Goal: Task Accomplishment & Management: Manage account settings

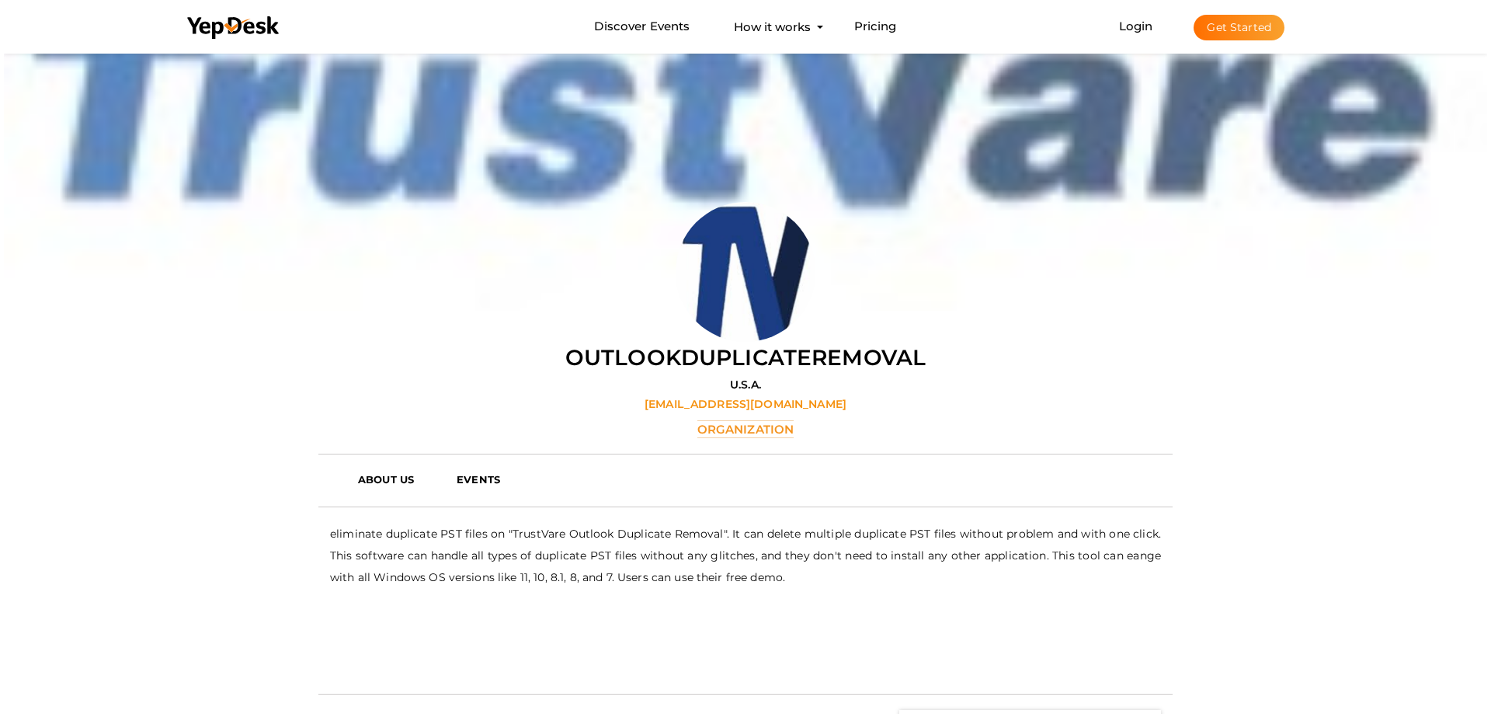
scroll to position [50, 0]
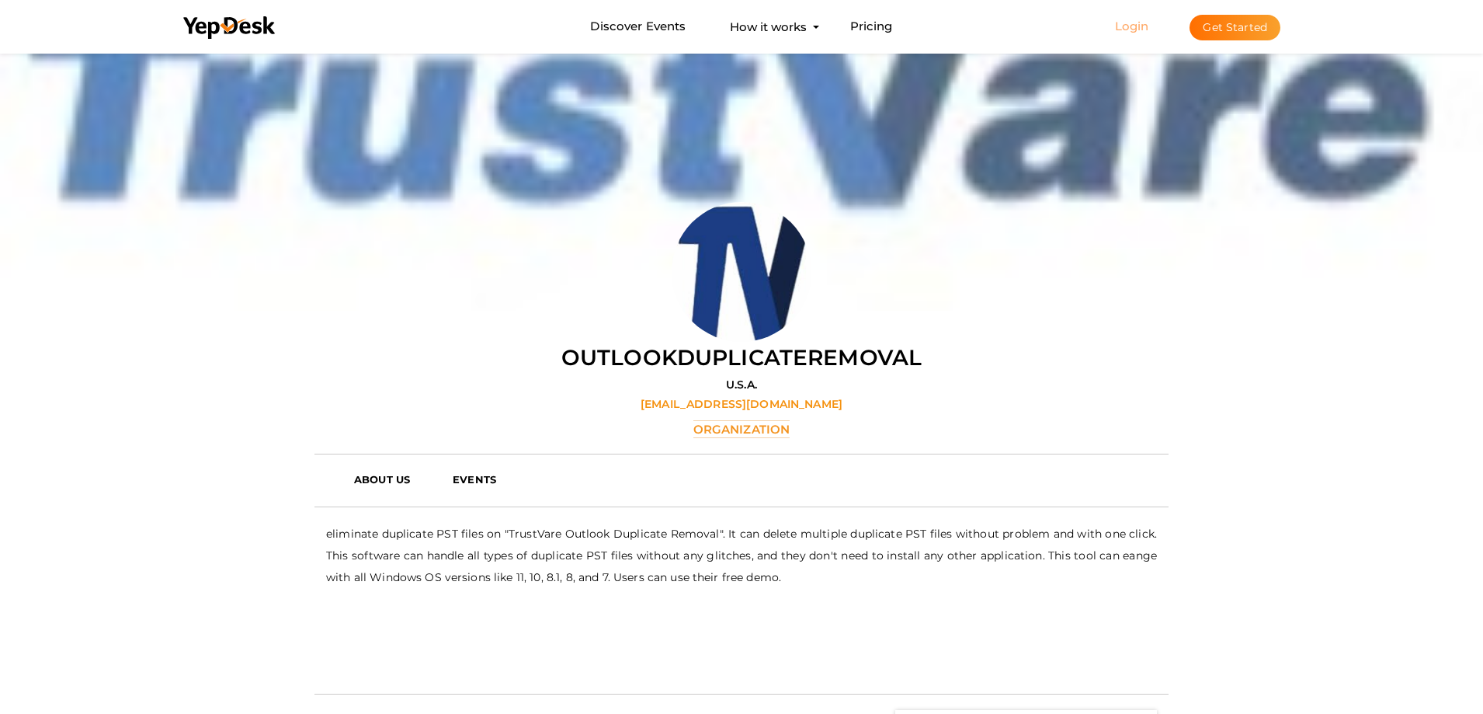
click at [1139, 26] on link "Login" at bounding box center [1132, 26] width 34 height 15
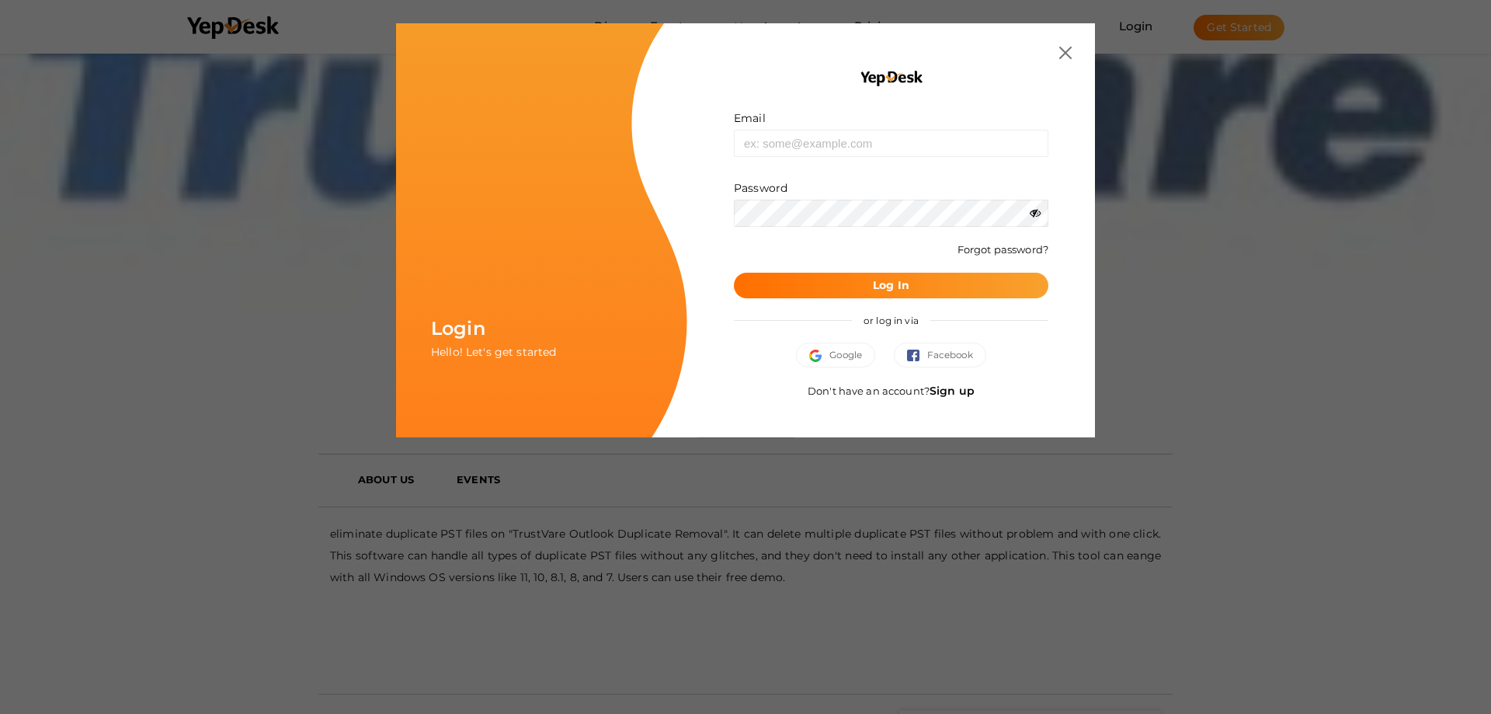
click at [947, 395] on link "Sign up" at bounding box center [952, 391] width 45 height 14
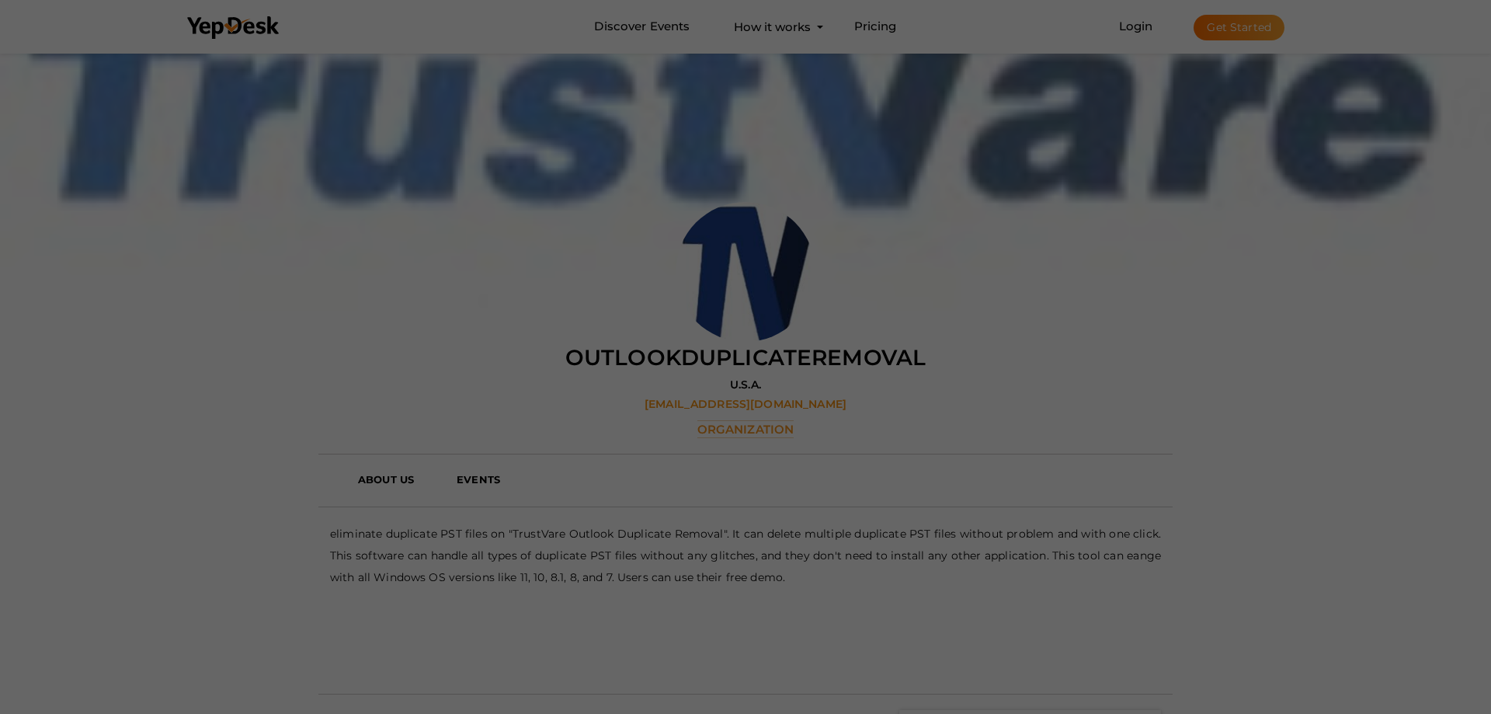
scroll to position [0, 0]
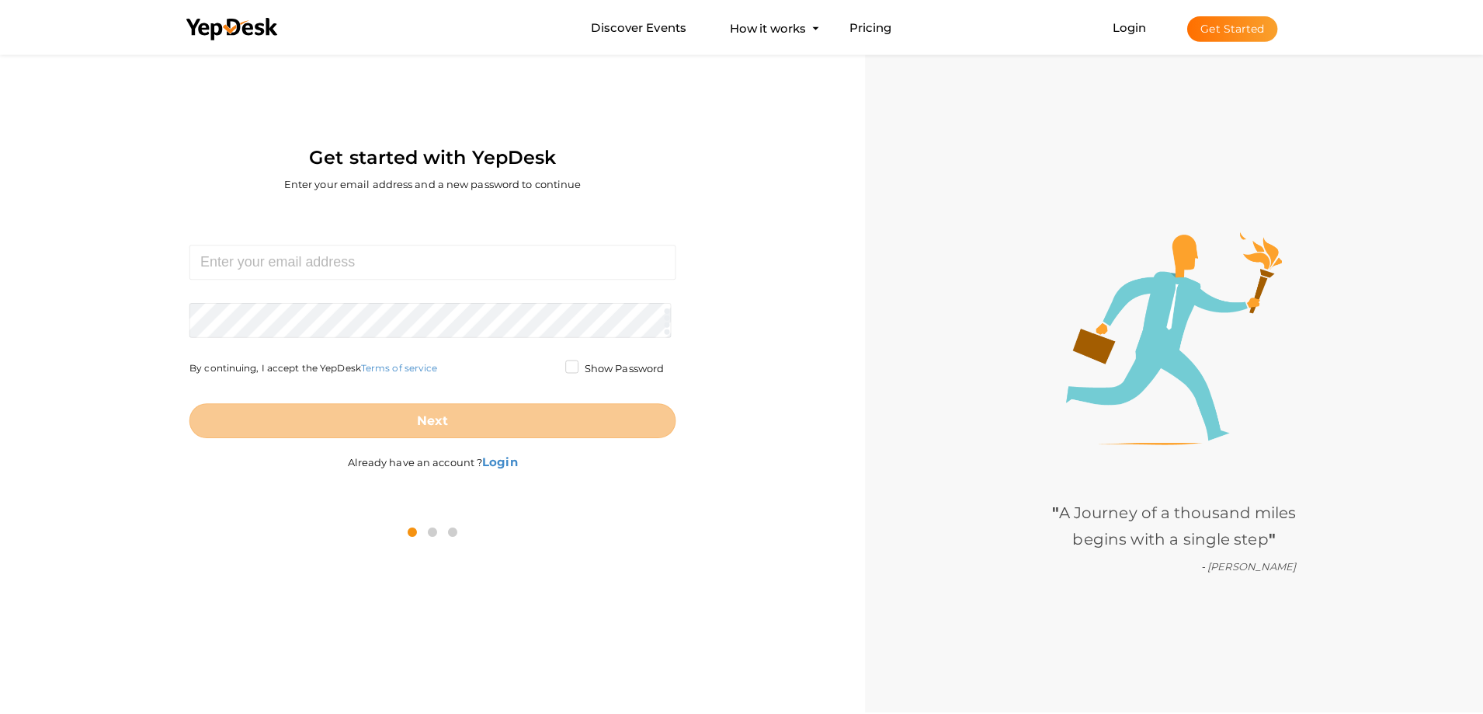
scroll to position [50, 0]
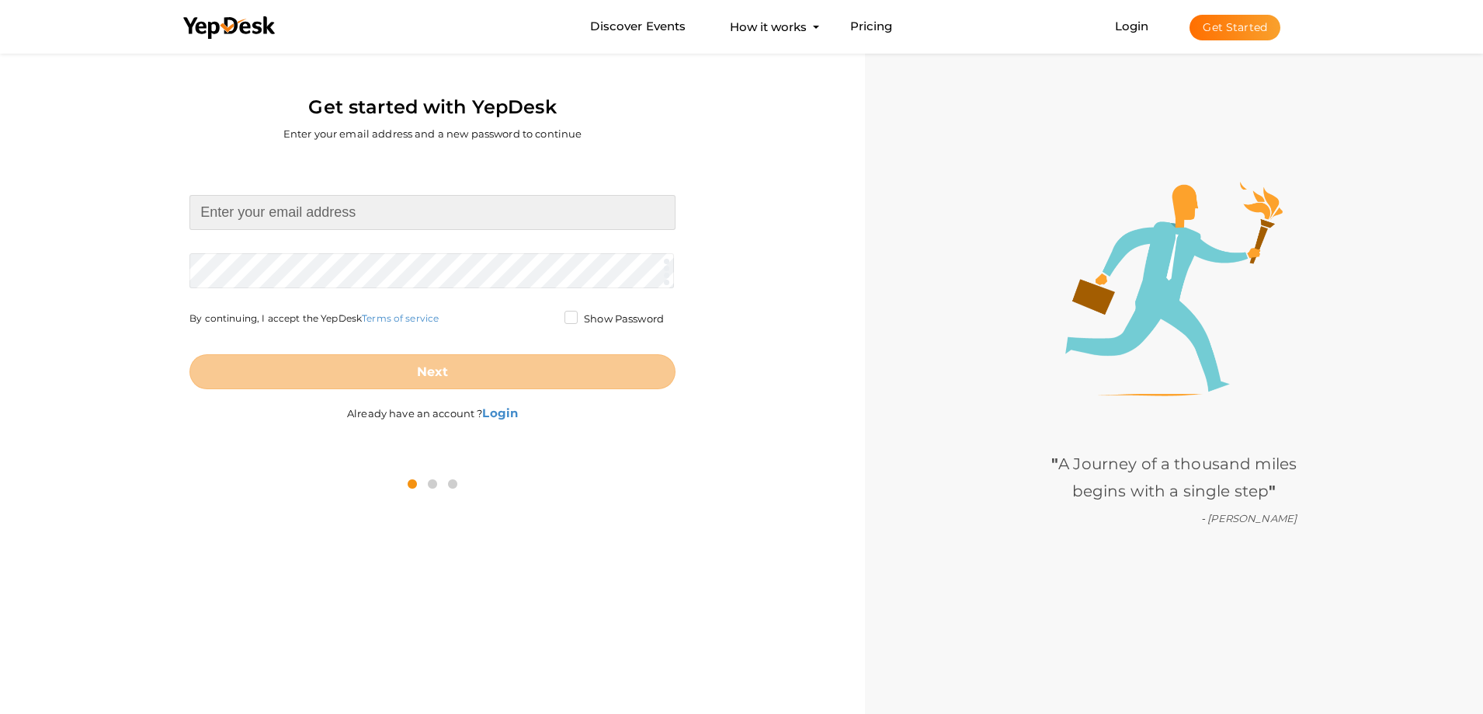
click at [287, 215] on input at bounding box center [433, 212] width 486 height 35
paste input "outlookduplicateremovar"
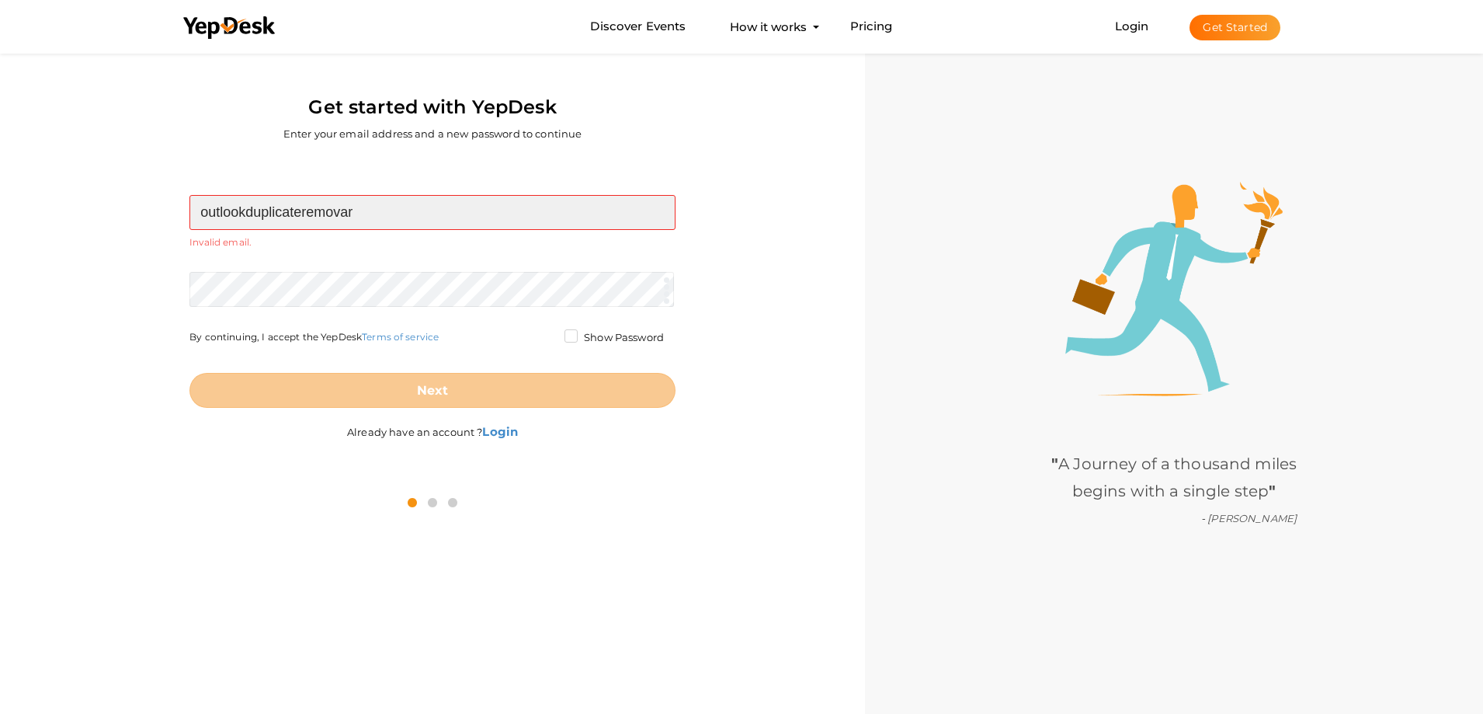
click at [366, 223] on input "outlookduplicateremovar" at bounding box center [433, 212] width 486 height 35
type input "o"
paste input "[EMAIL_ADDRESS][DOMAIN_NAME]"
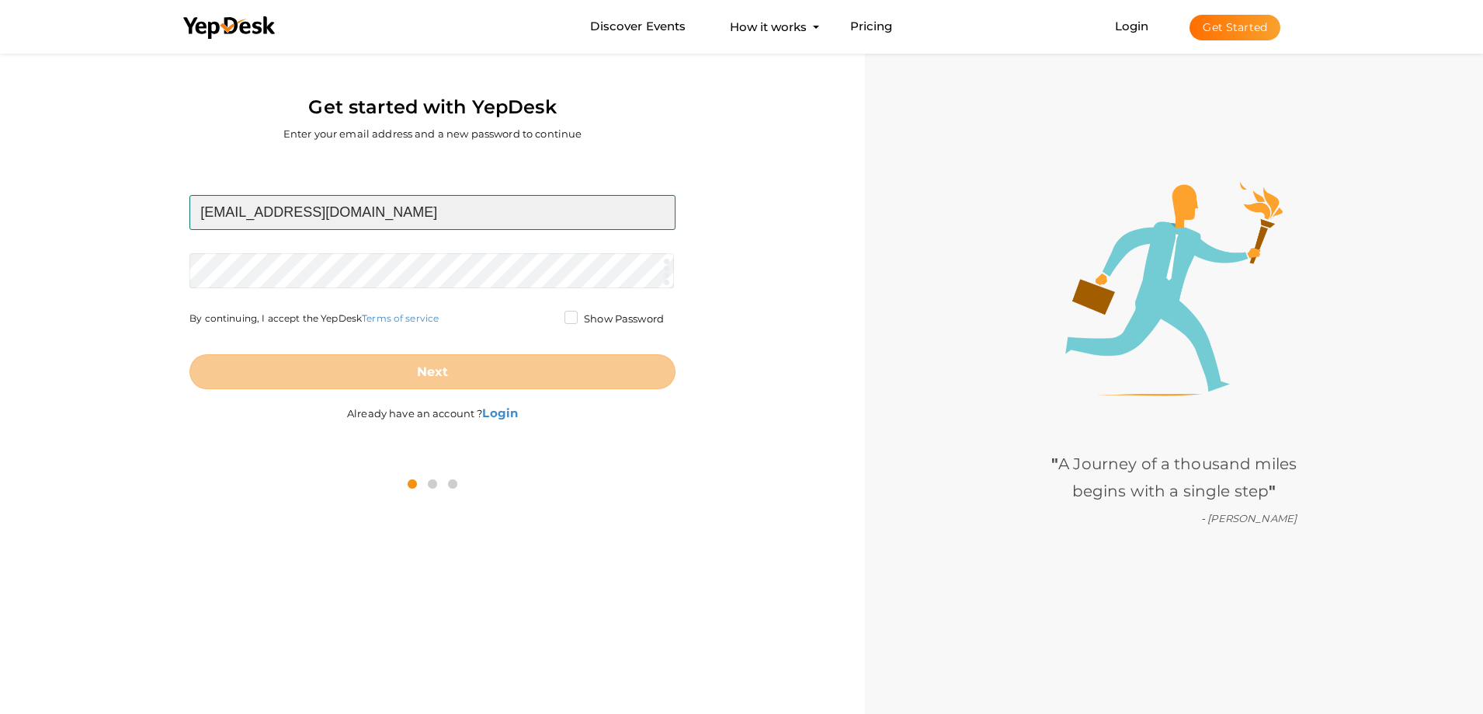
type input "[EMAIL_ADDRESS][DOMAIN_NAME]"
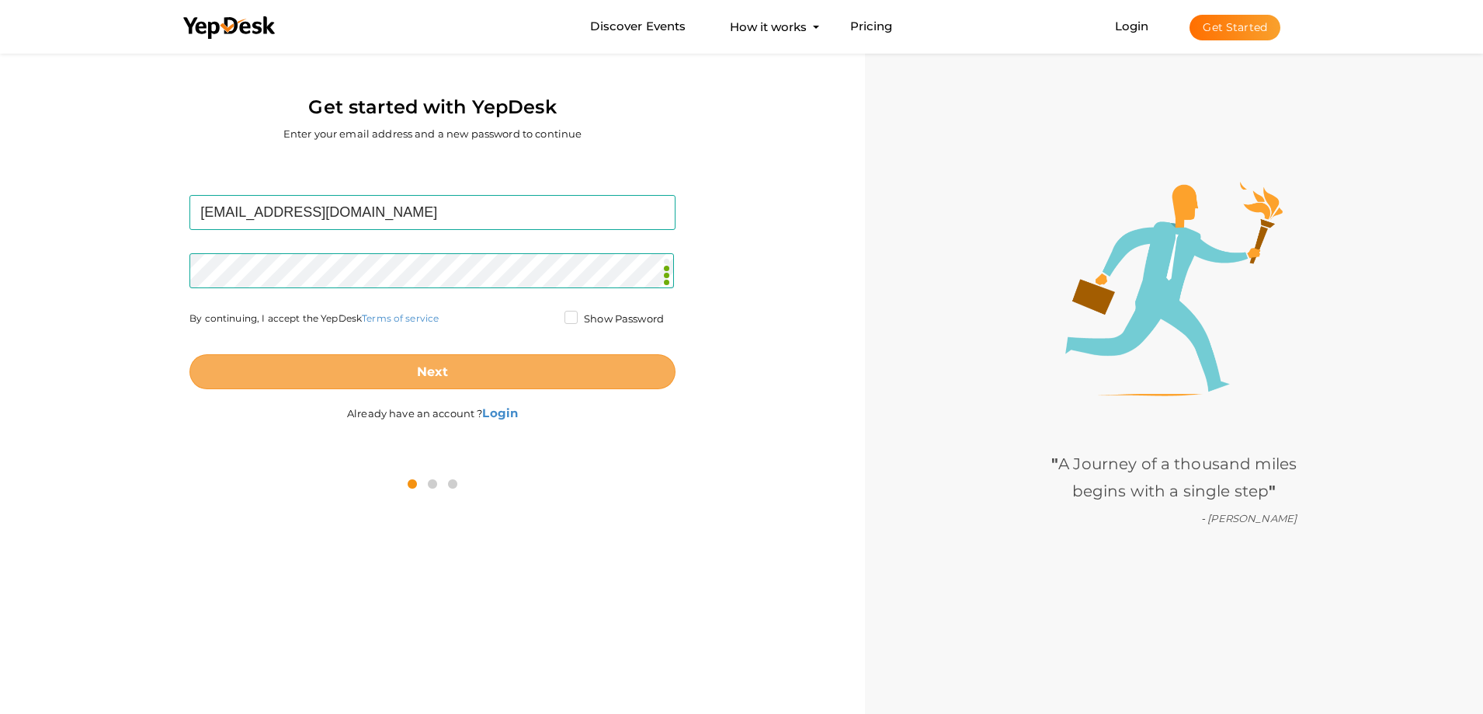
click at [445, 375] on b "Next" at bounding box center [433, 371] width 32 height 15
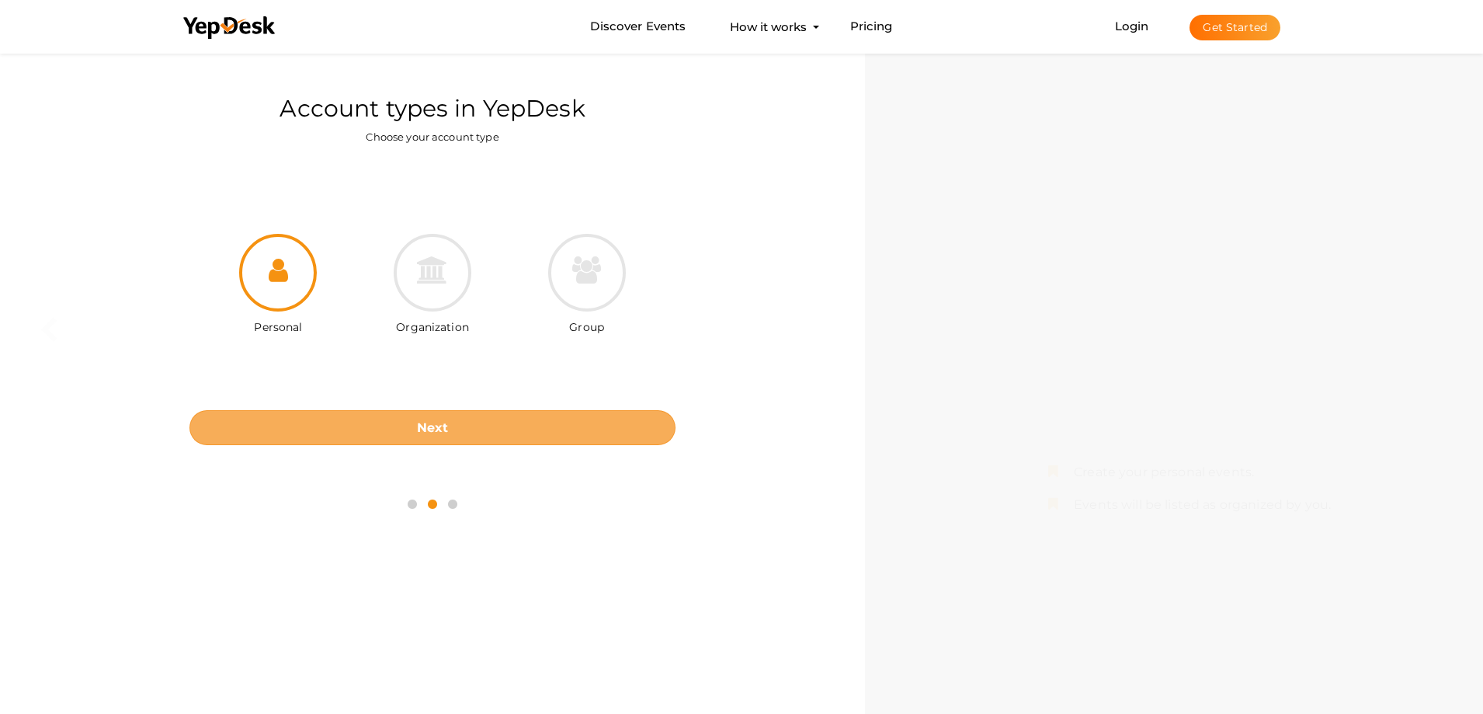
click at [438, 429] on b "Next" at bounding box center [433, 427] width 32 height 15
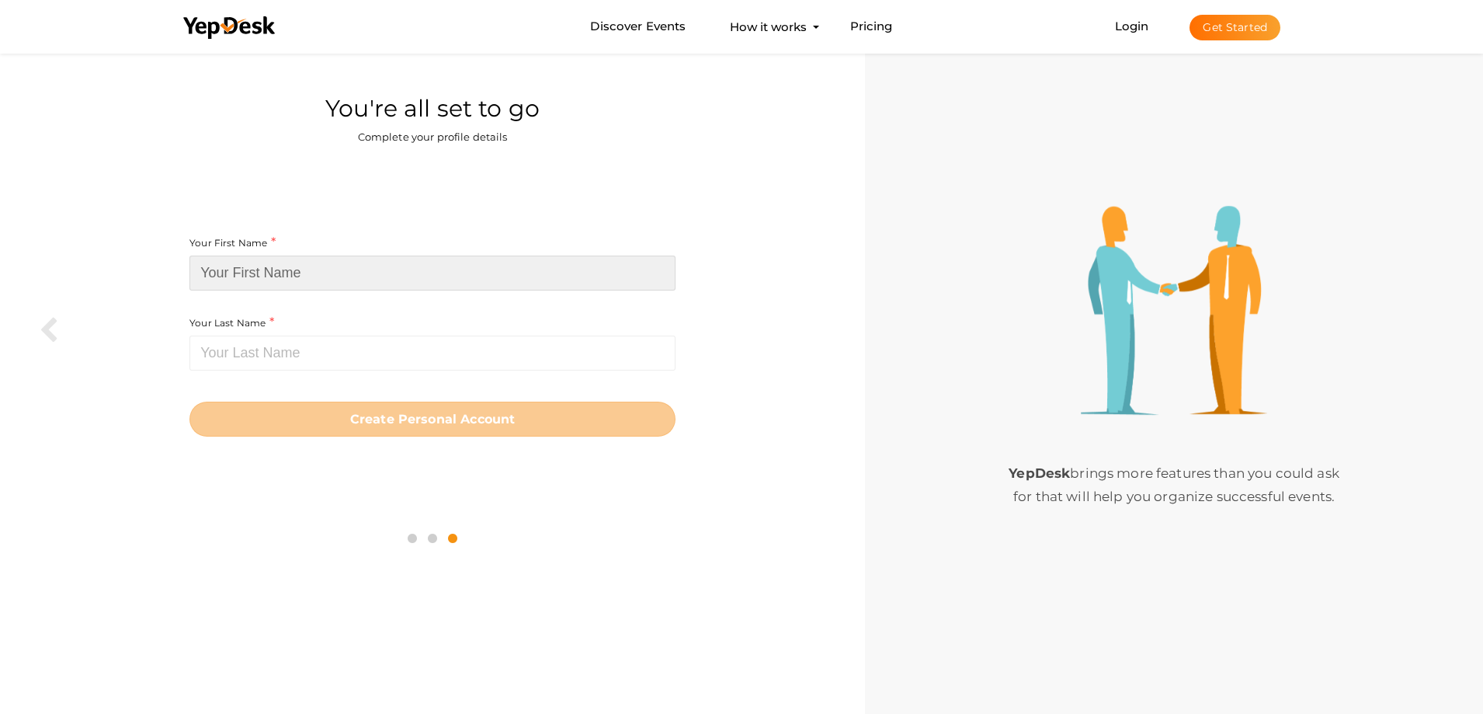
click at [360, 274] on input at bounding box center [433, 273] width 486 height 35
paste input "outlookduplicateremovar"
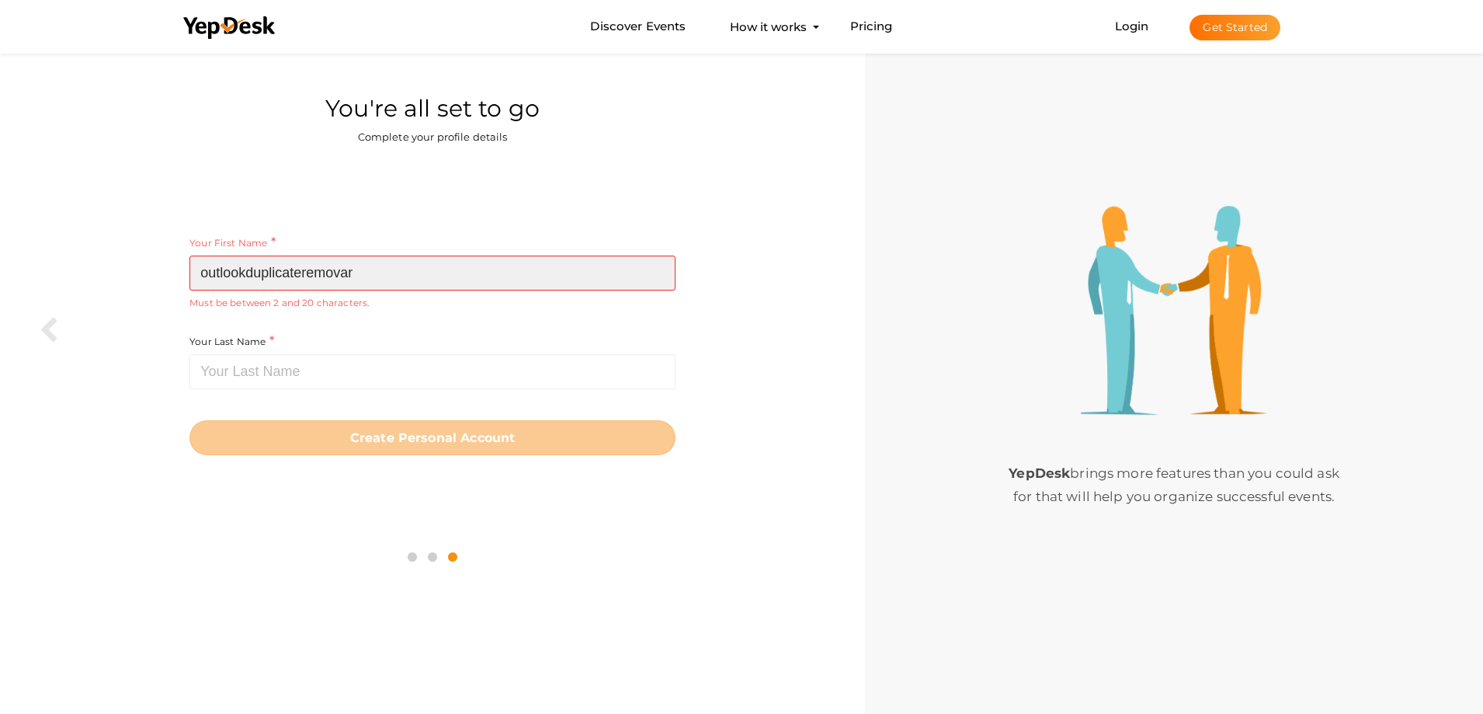
type input "outlookduplicateremovar"
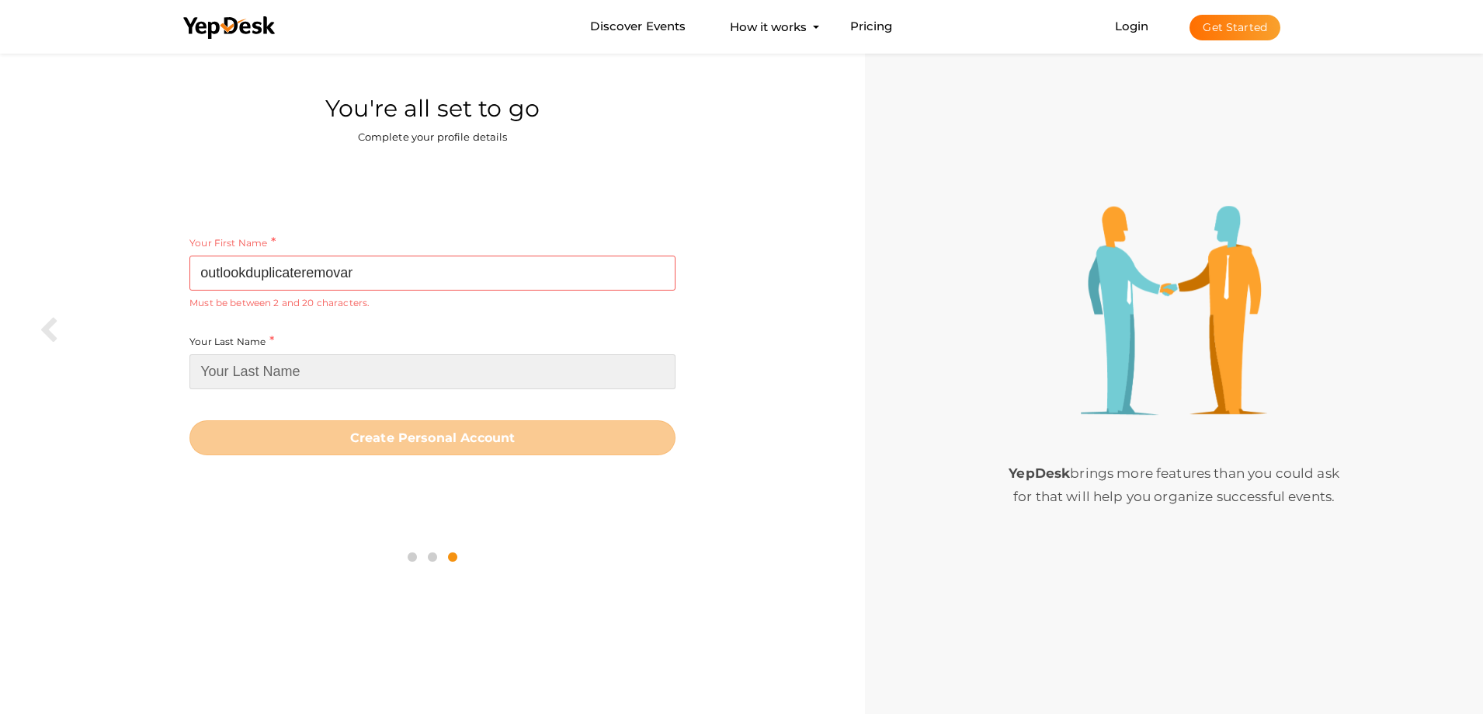
click at [353, 378] on input at bounding box center [433, 371] width 486 height 35
type input "Tool"
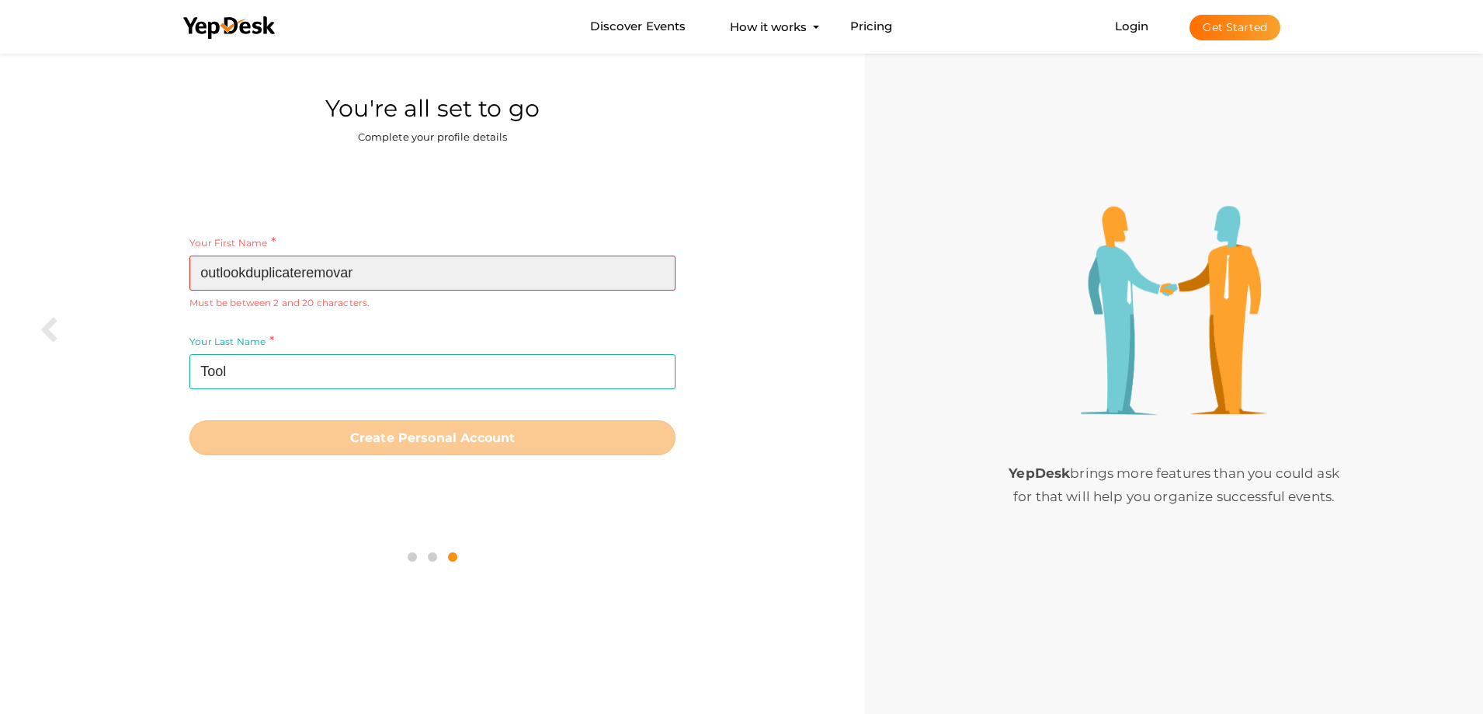
click at [372, 276] on input "outlookduplicateremovar" at bounding box center [433, 273] width 486 height 35
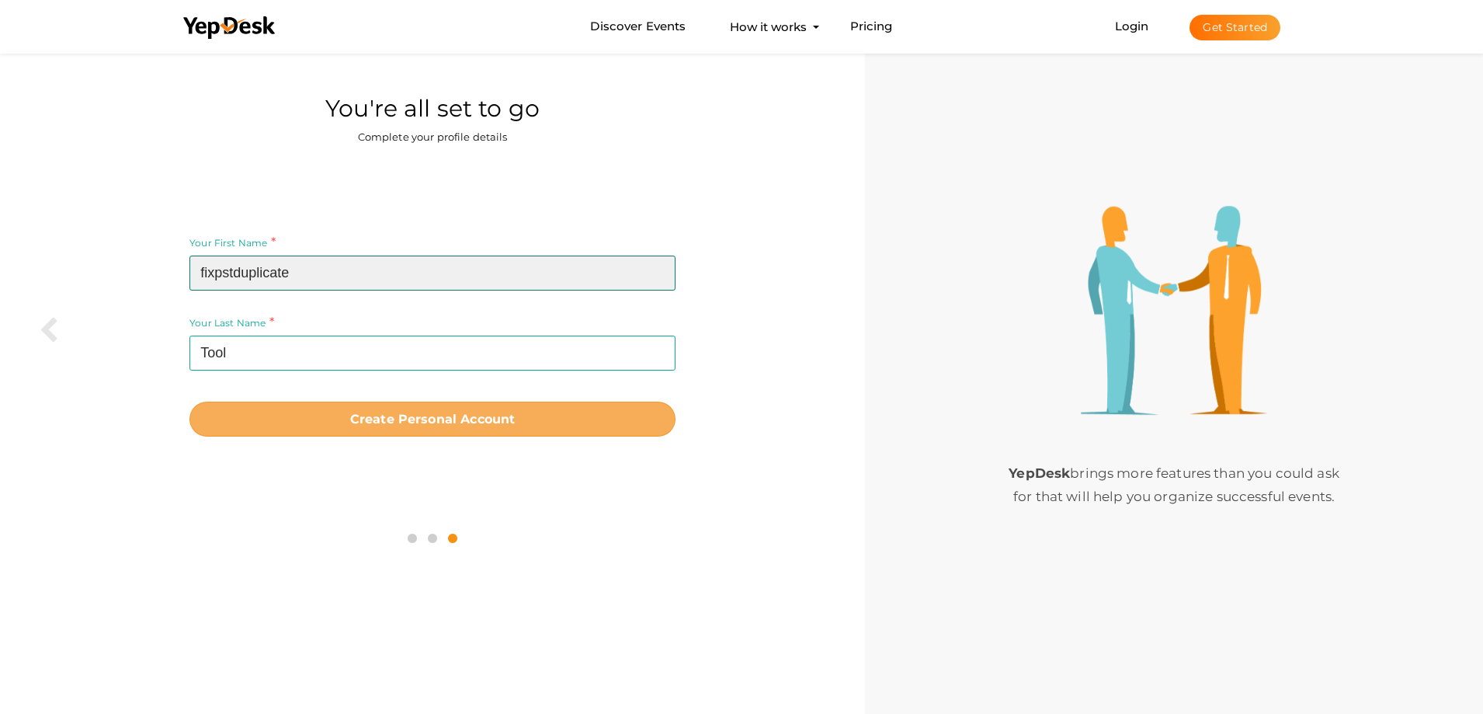
type input "fixpstduplicate"
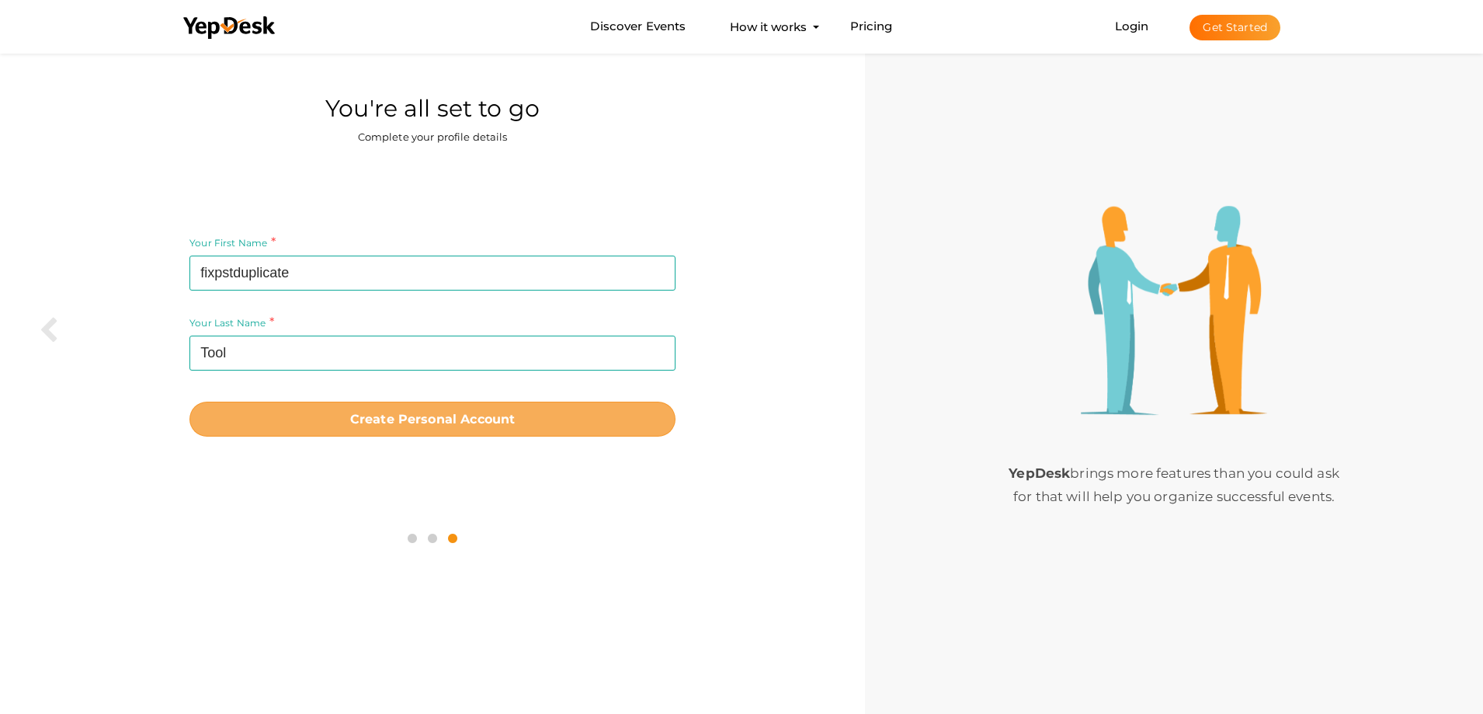
click at [398, 417] on b "Create Personal Account" at bounding box center [432, 419] width 165 height 15
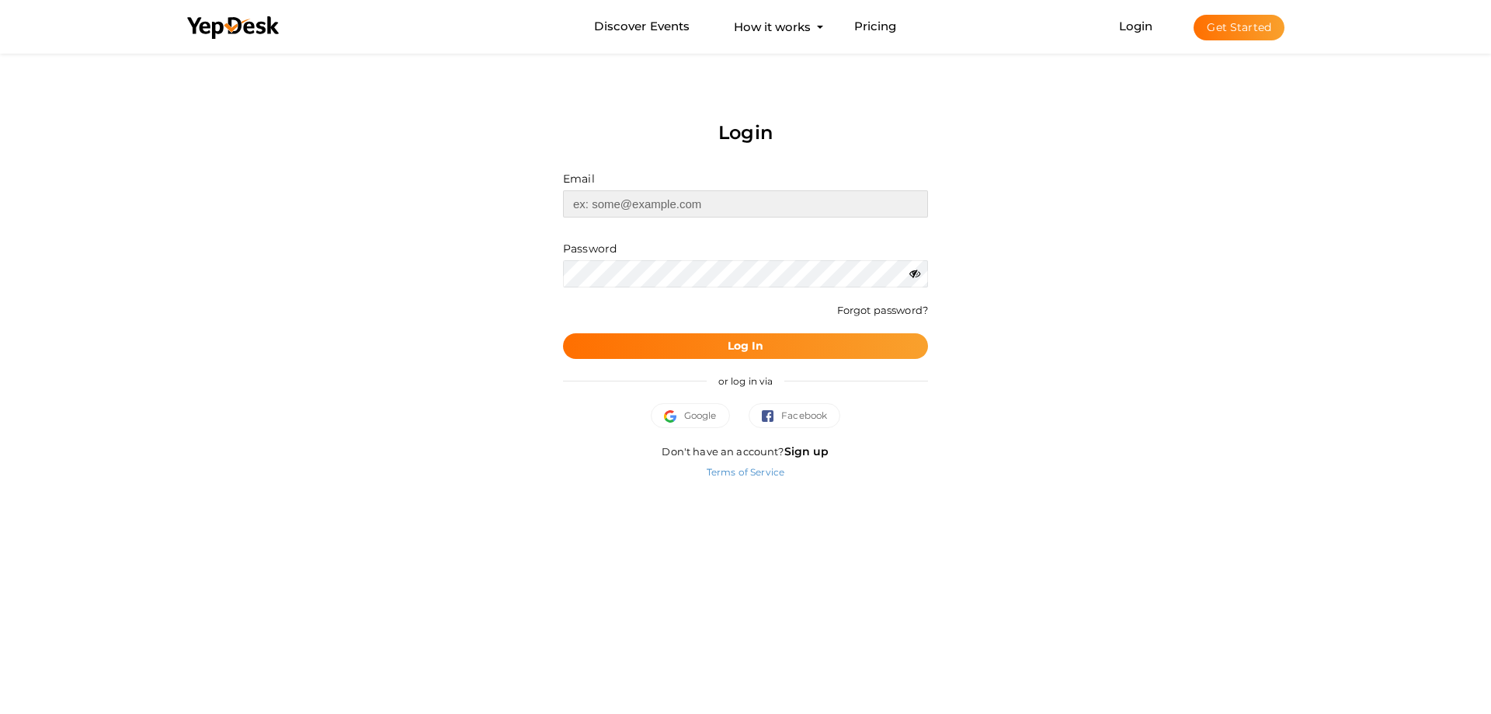
click at [687, 200] on input "text" at bounding box center [745, 203] width 365 height 27
paste input "[EMAIL_ADDRESS][DOMAIN_NAME]"
type input "[EMAIL_ADDRESS][DOMAIN_NAME]"
click at [812, 342] on button "Log In" at bounding box center [745, 346] width 365 height 26
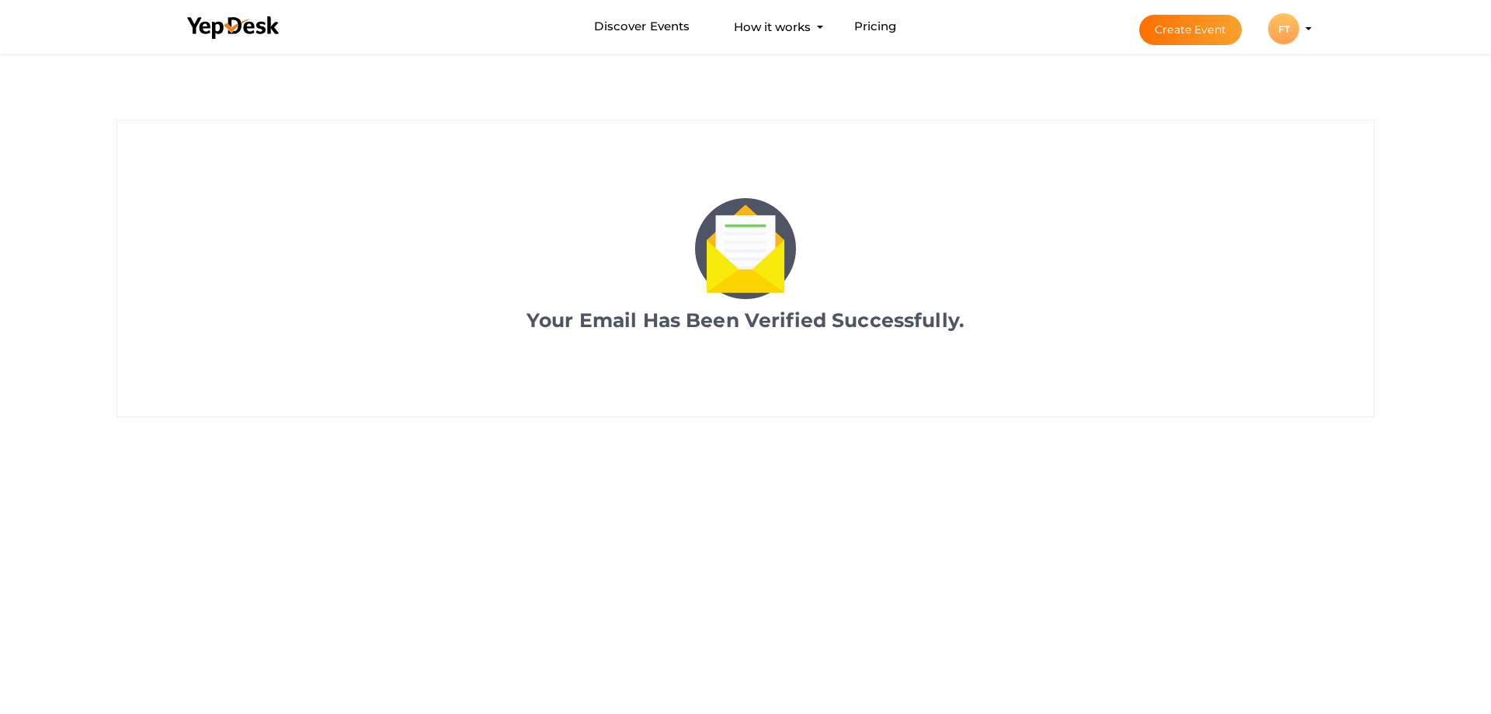
click at [1285, 24] on div "FT" at bounding box center [1283, 28] width 31 height 31
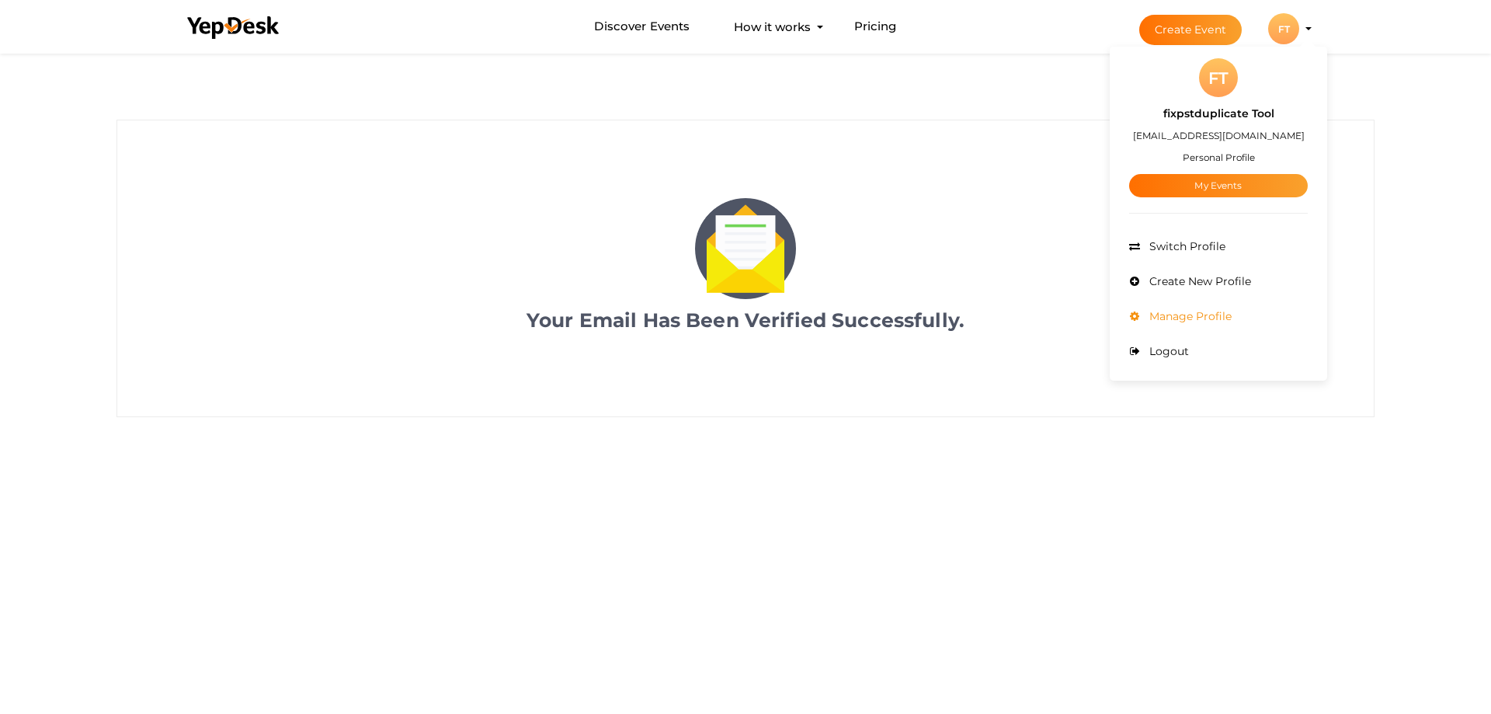
click at [1174, 319] on span "Manage Profile" at bounding box center [1189, 316] width 86 height 14
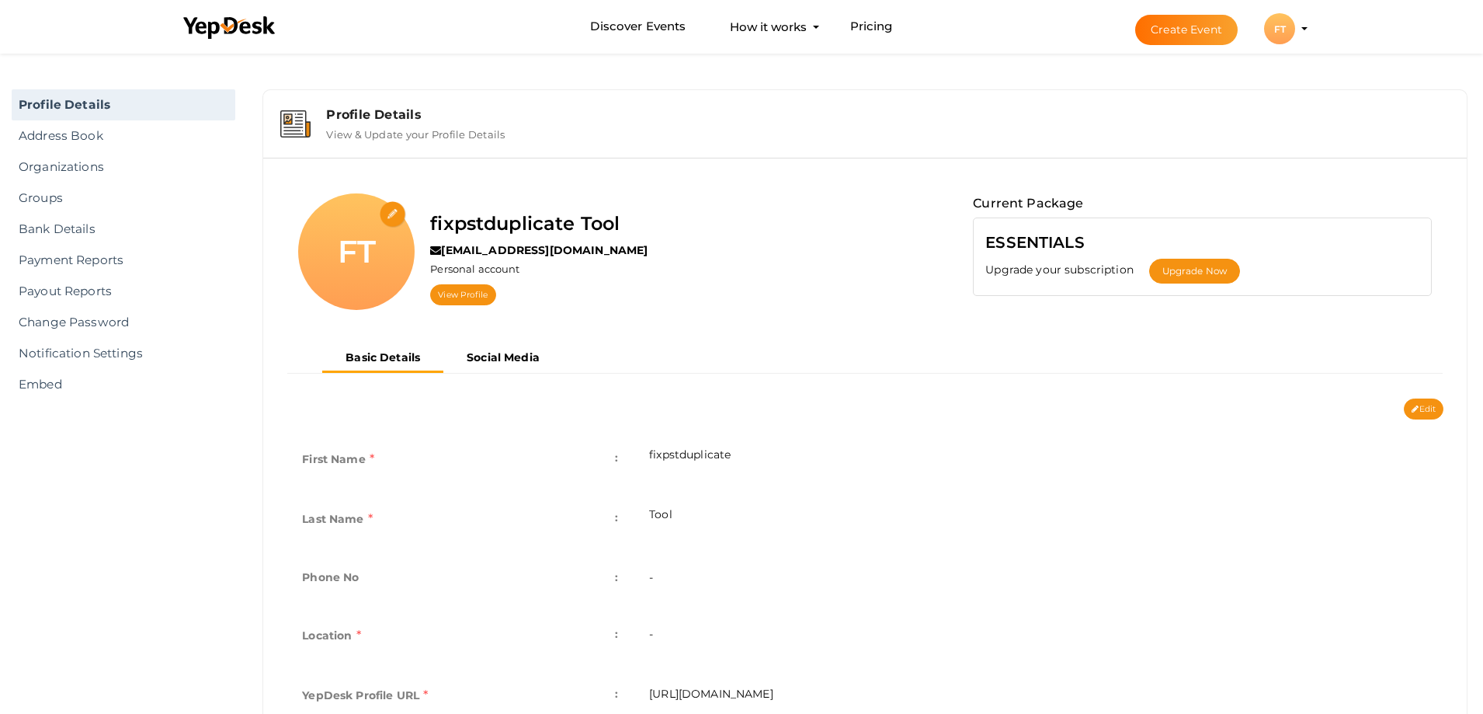
click at [386, 210] on input "file" at bounding box center [393, 214] width 27 height 27
type input "C:\fakepath\gaintools.jpg"
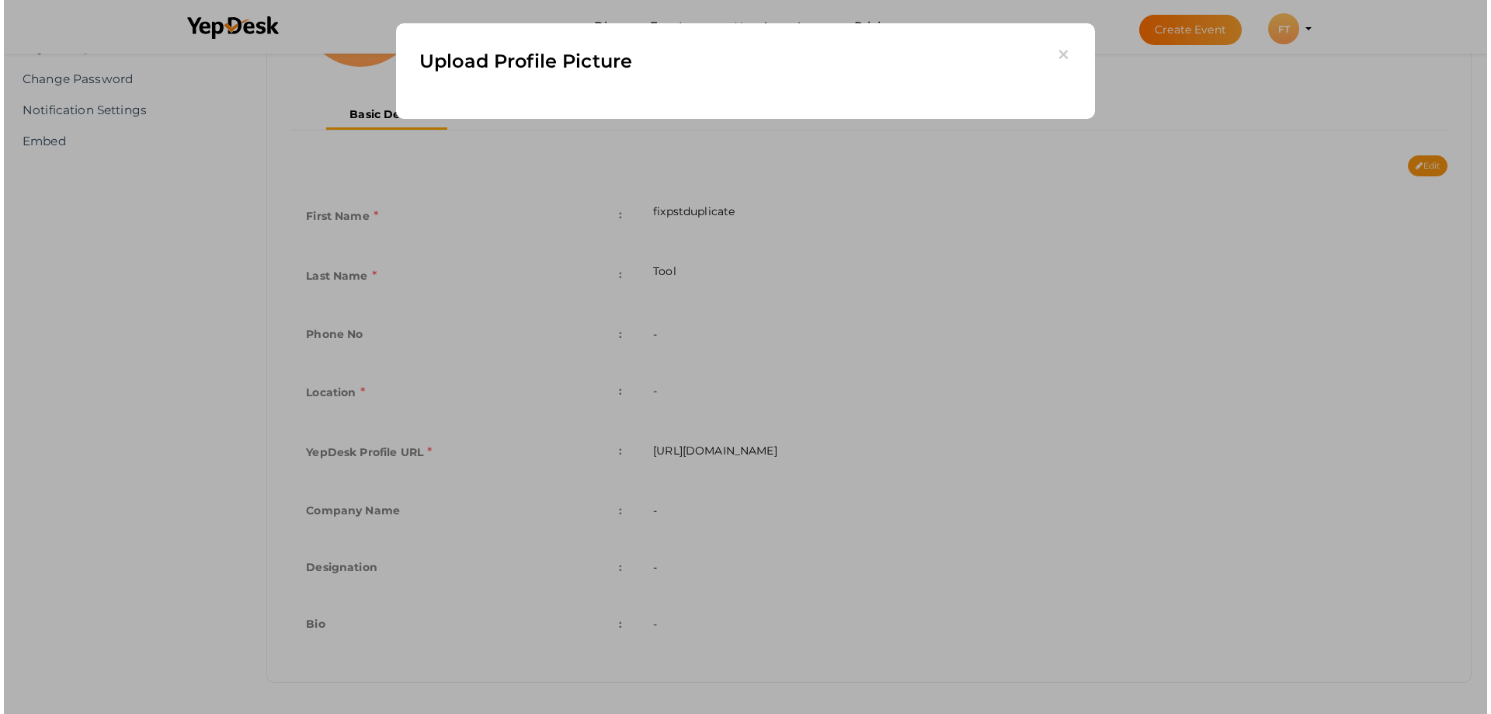
scroll to position [88, 0]
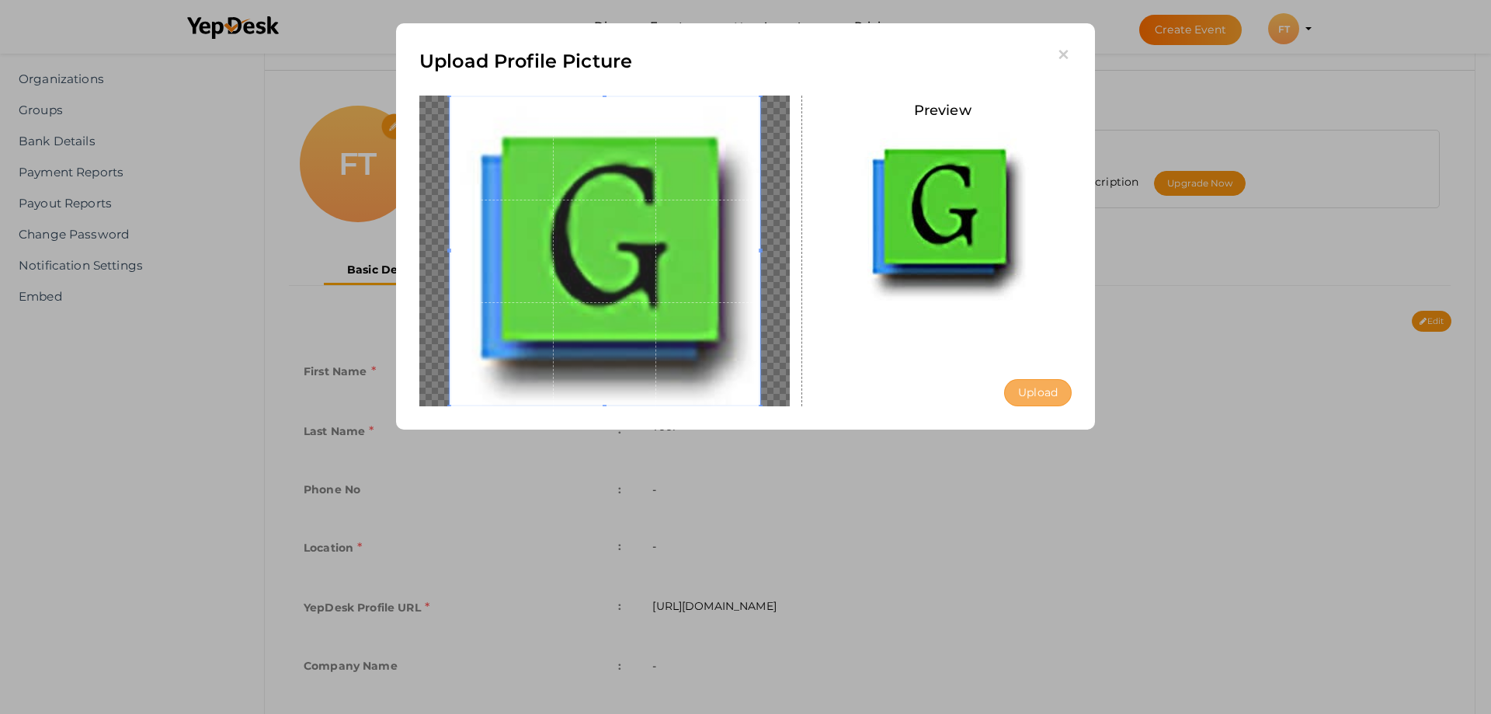
click at [1040, 386] on button "Upload" at bounding box center [1038, 392] width 68 height 27
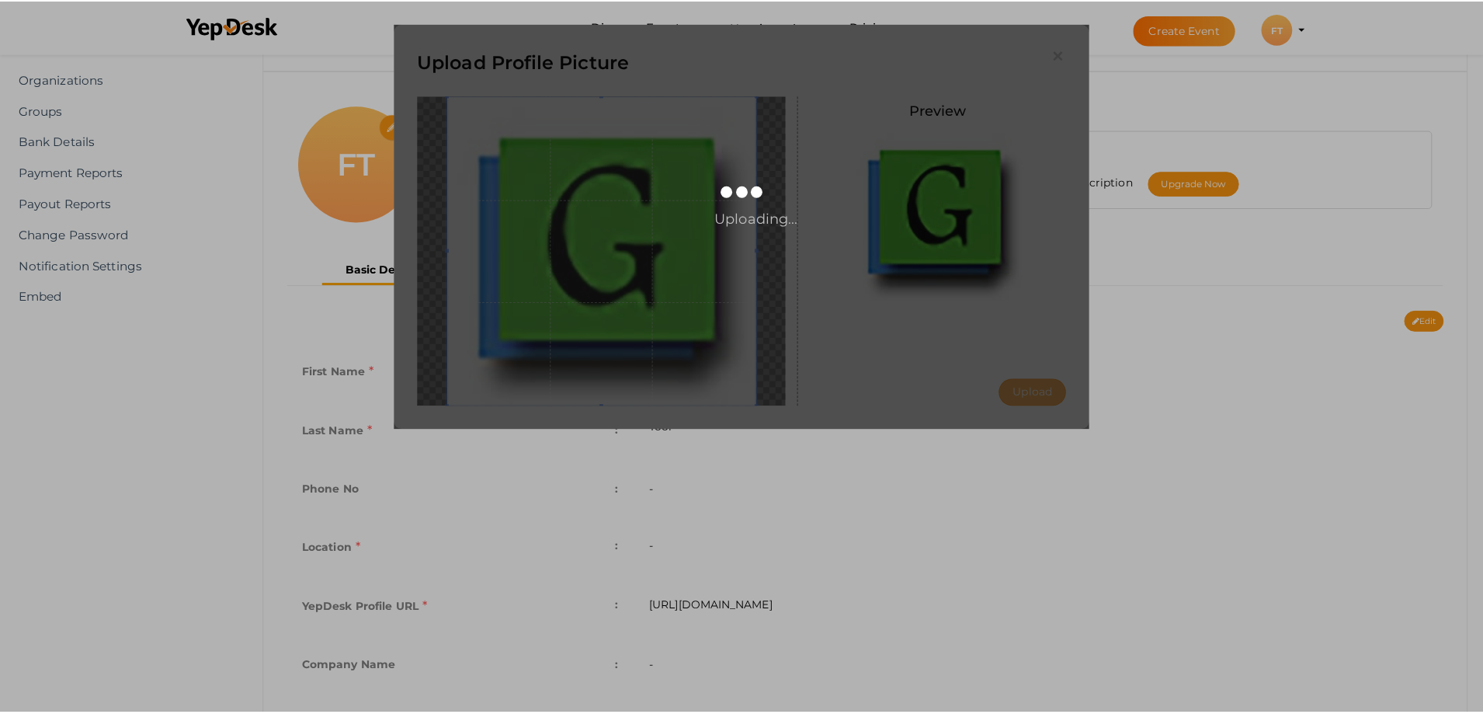
scroll to position [0, 0]
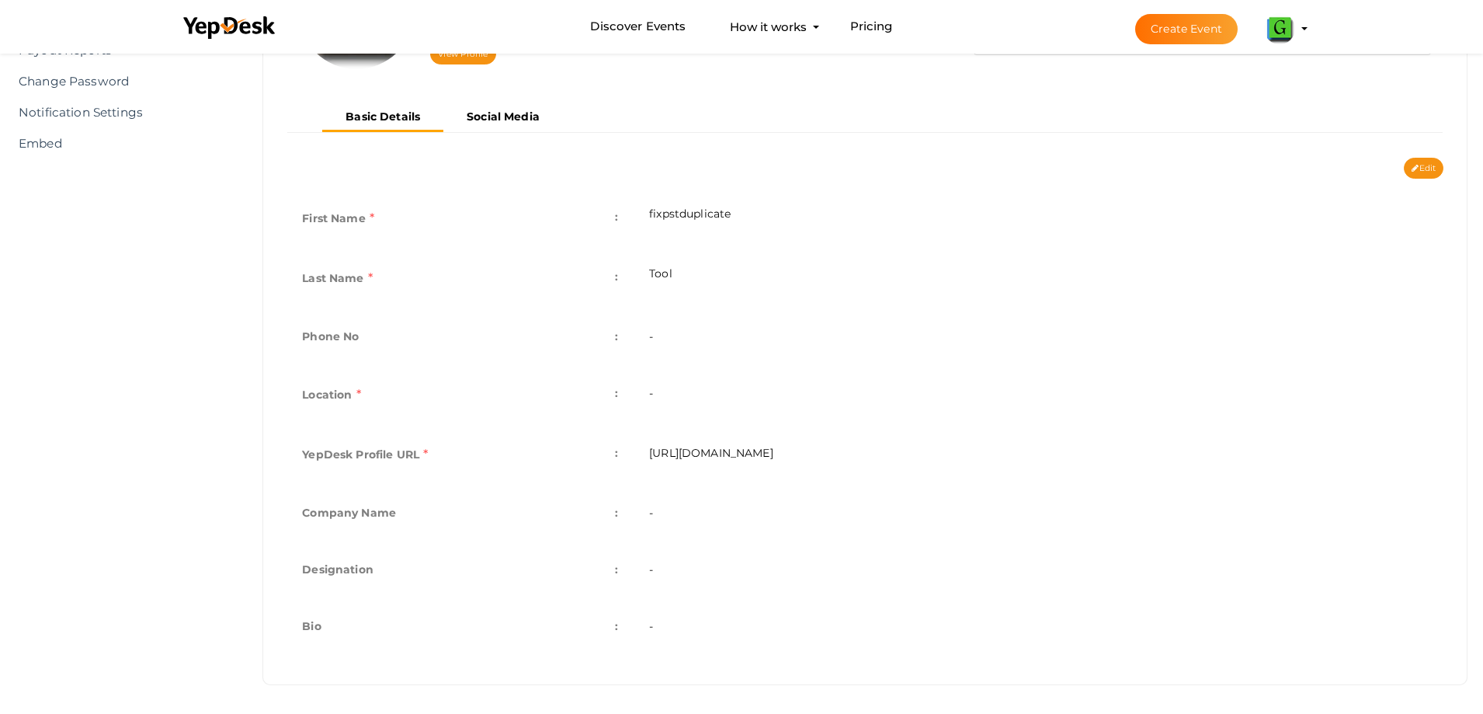
scroll to position [243, 0]
click at [302, 624] on label "Bio" at bounding box center [311, 624] width 19 height 22
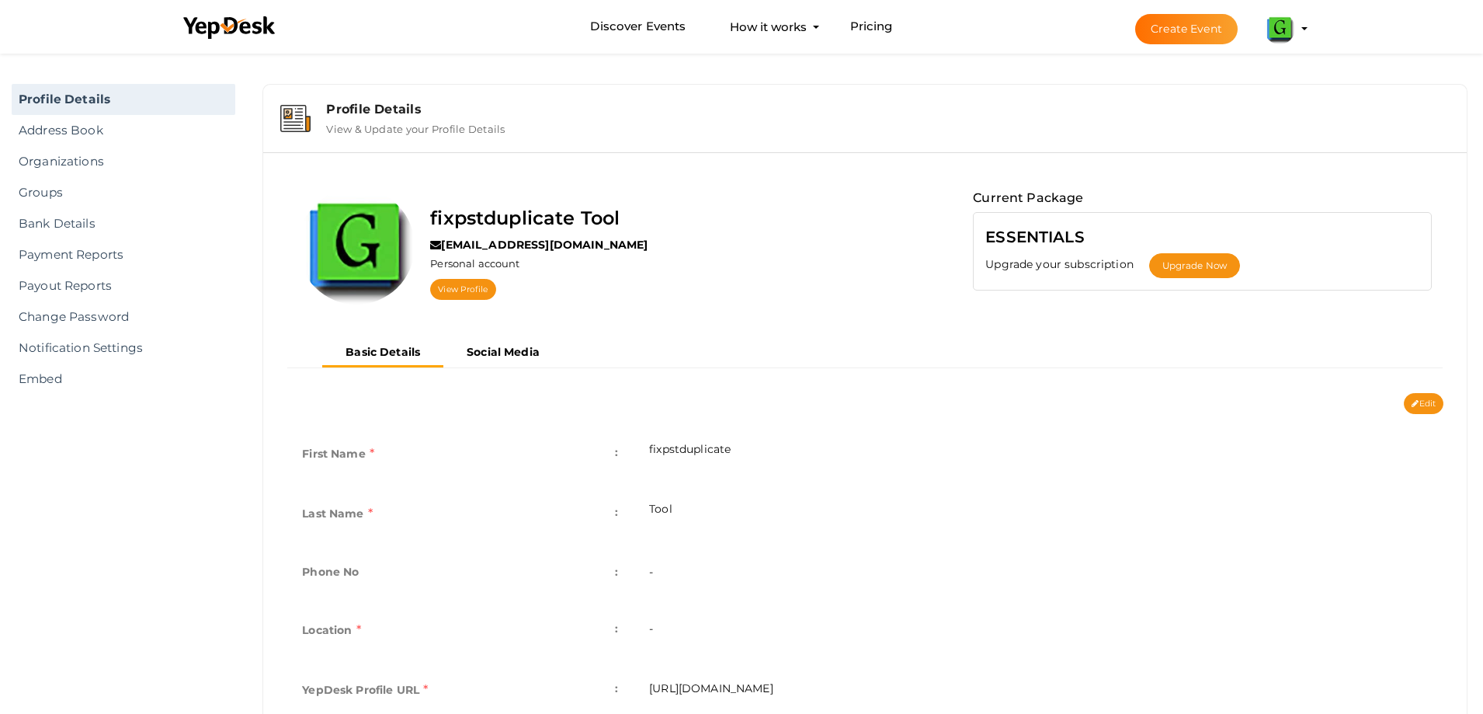
scroll to position [0, 0]
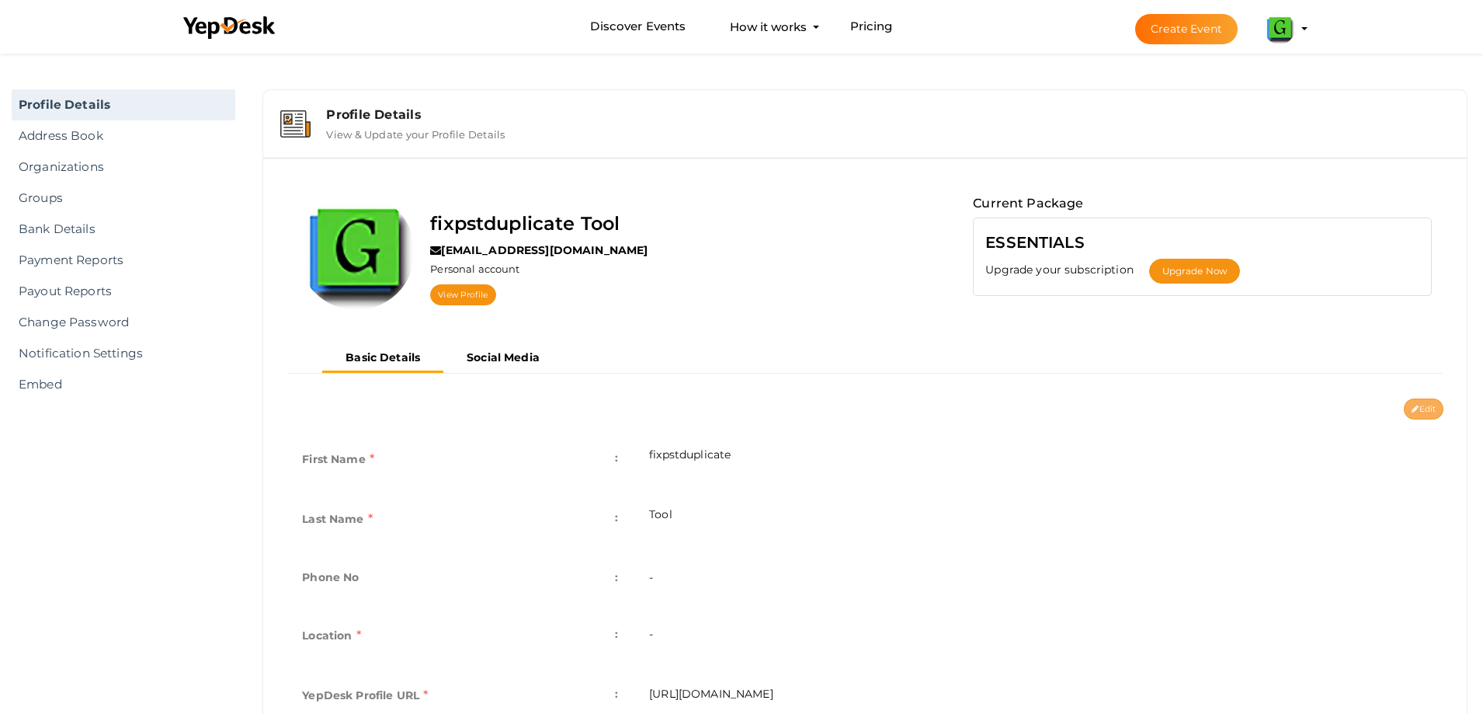
click at [1424, 412] on button "Edit" at bounding box center [1424, 408] width 40 height 21
type input "fixpstduplicate"
type input "Tool"
type input "fixpstduplicate-tool"
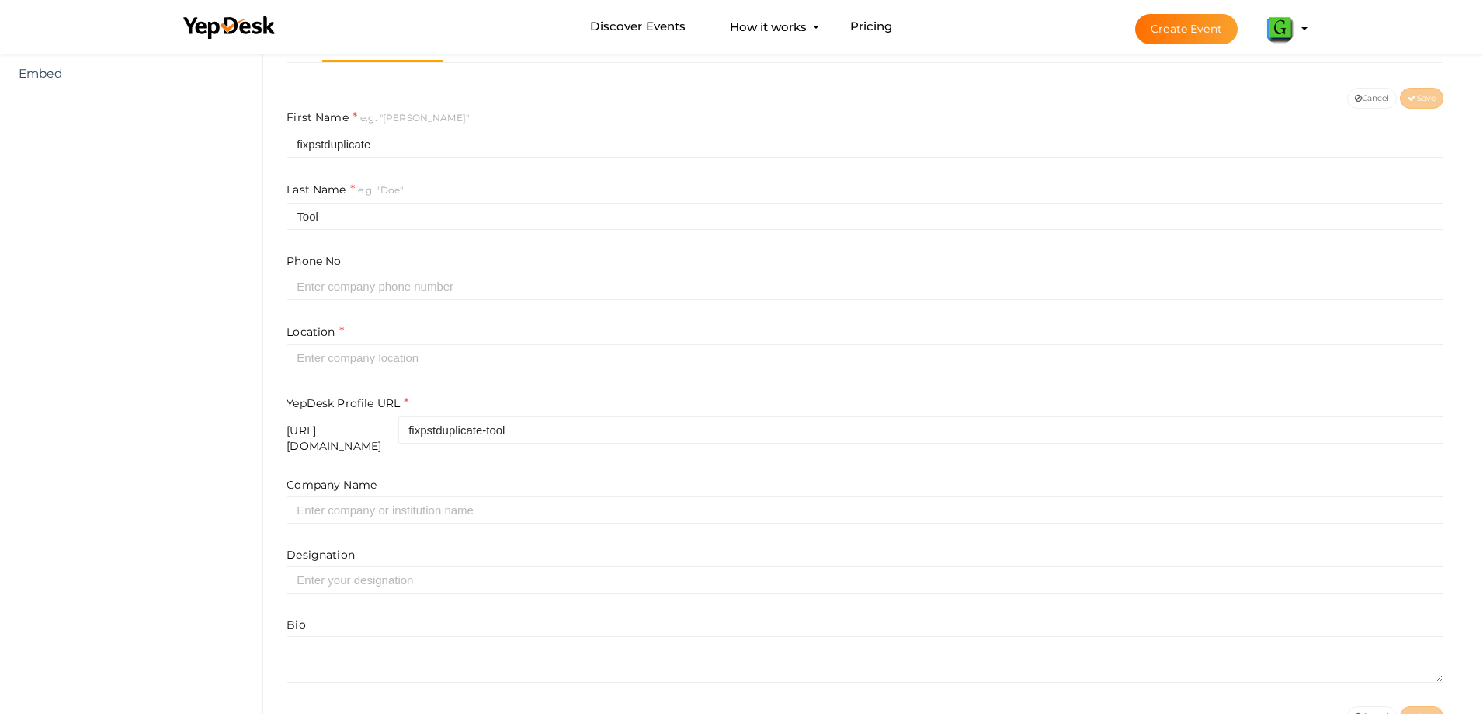
scroll to position [357, 0]
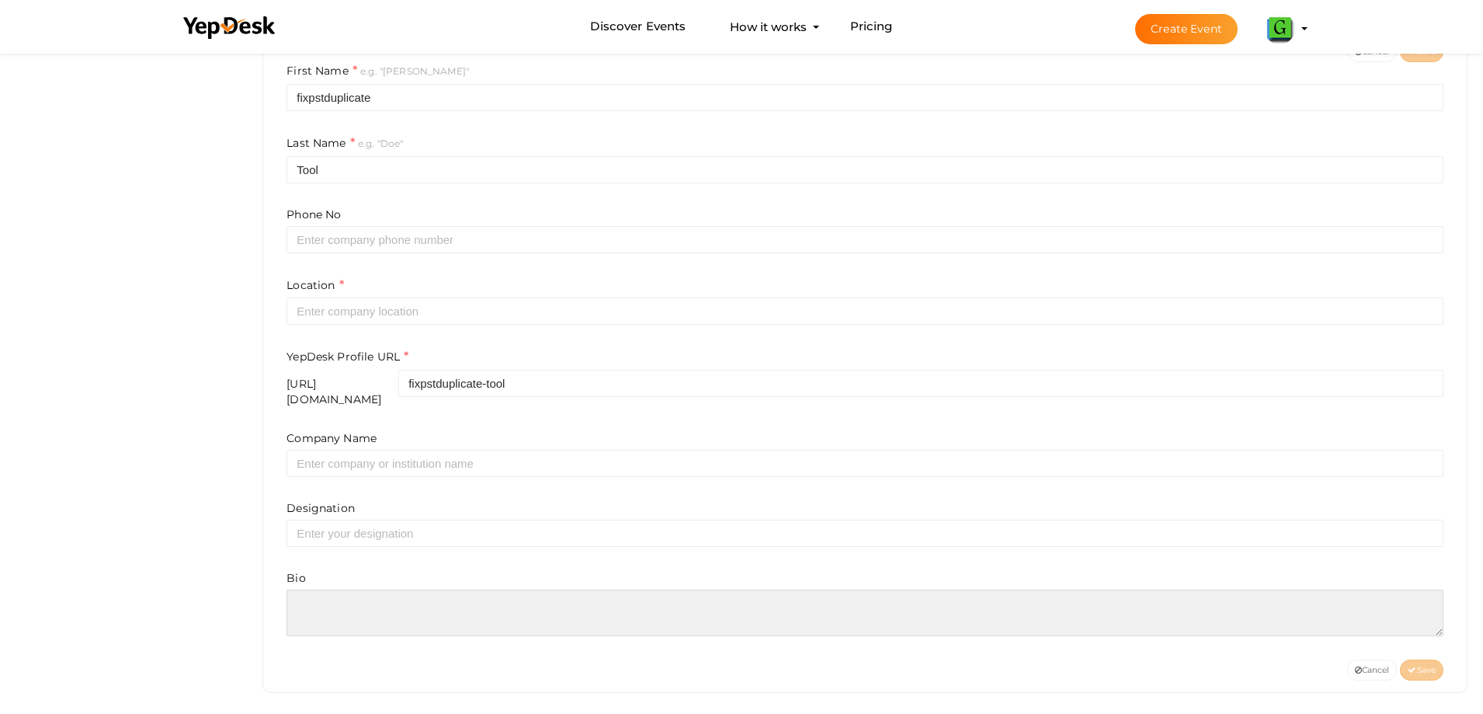
click at [358, 593] on textarea at bounding box center [865, 612] width 1157 height 47
paste textarea "Fast cleaner to eliminate duplicate PST files by GainTools Outlook Duplicate Re…"
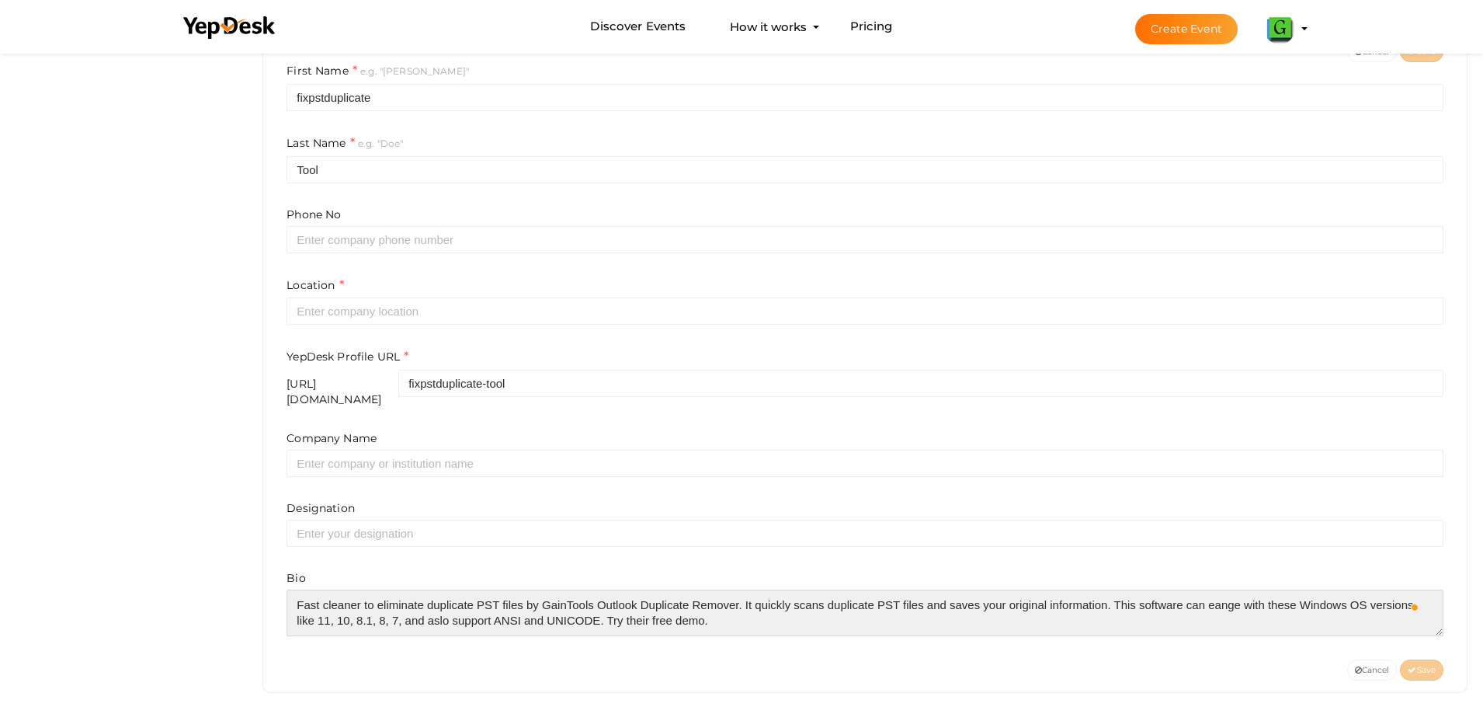
scroll to position [0, 0]
type textarea "Fast cleaner to eliminate duplicate PST files by GainTools Outlook Duplicate Re…"
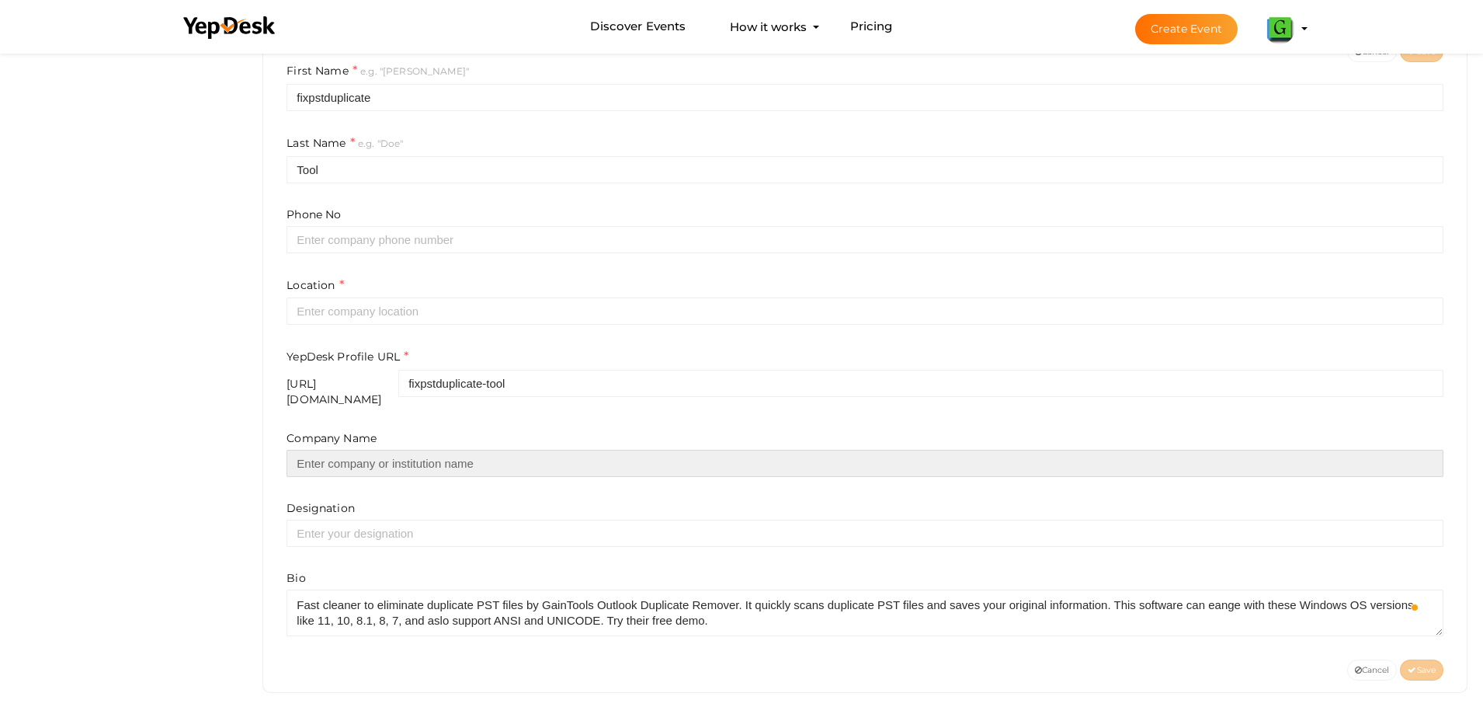
click at [402, 457] on input "text" at bounding box center [865, 463] width 1157 height 27
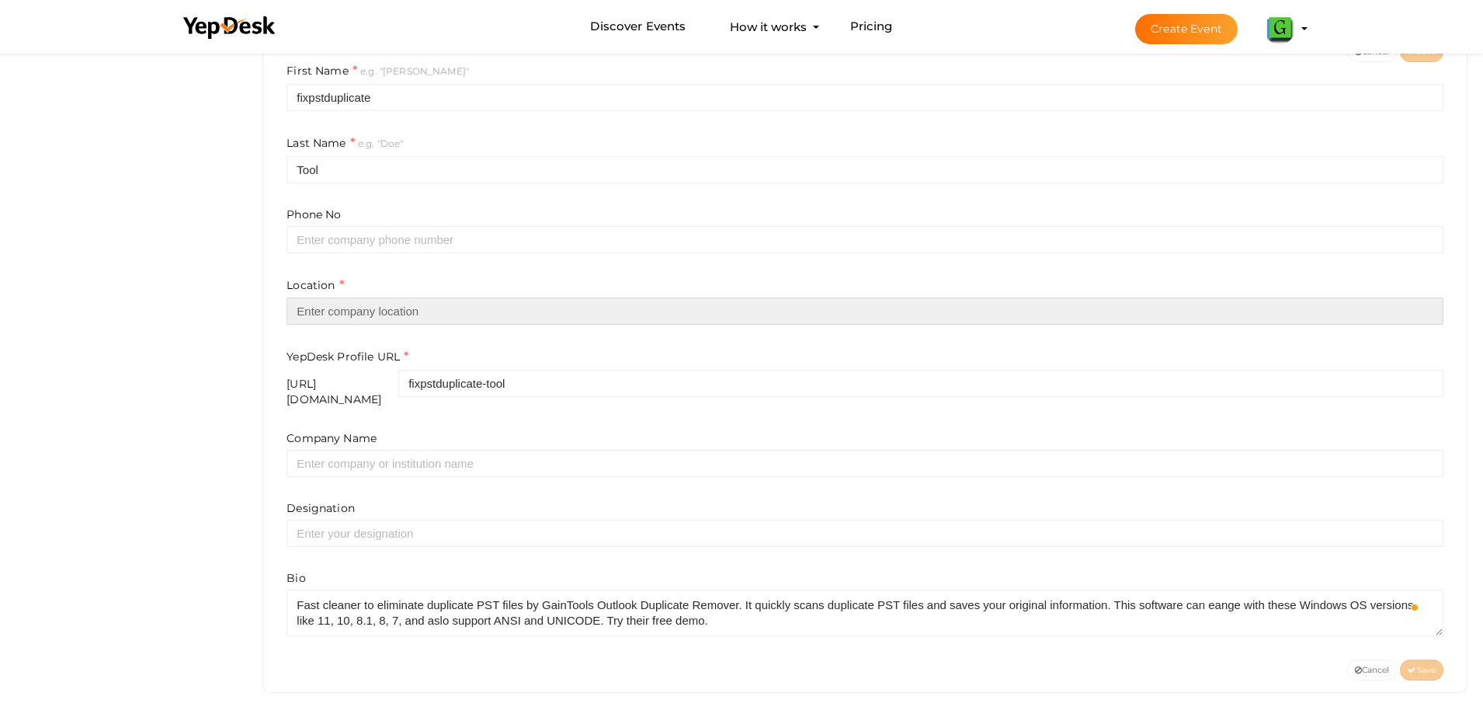
click at [412, 315] on input "text" at bounding box center [865, 310] width 1157 height 27
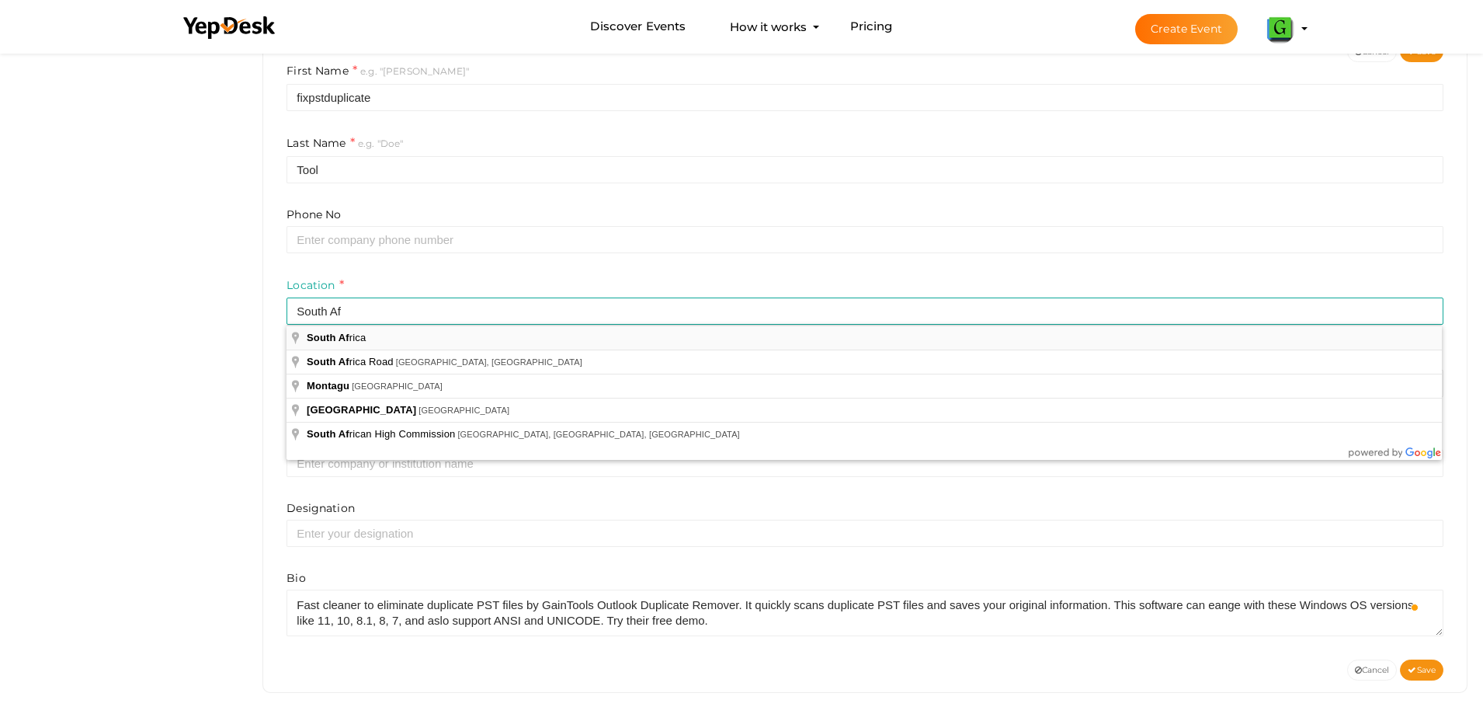
type input "South Africa"
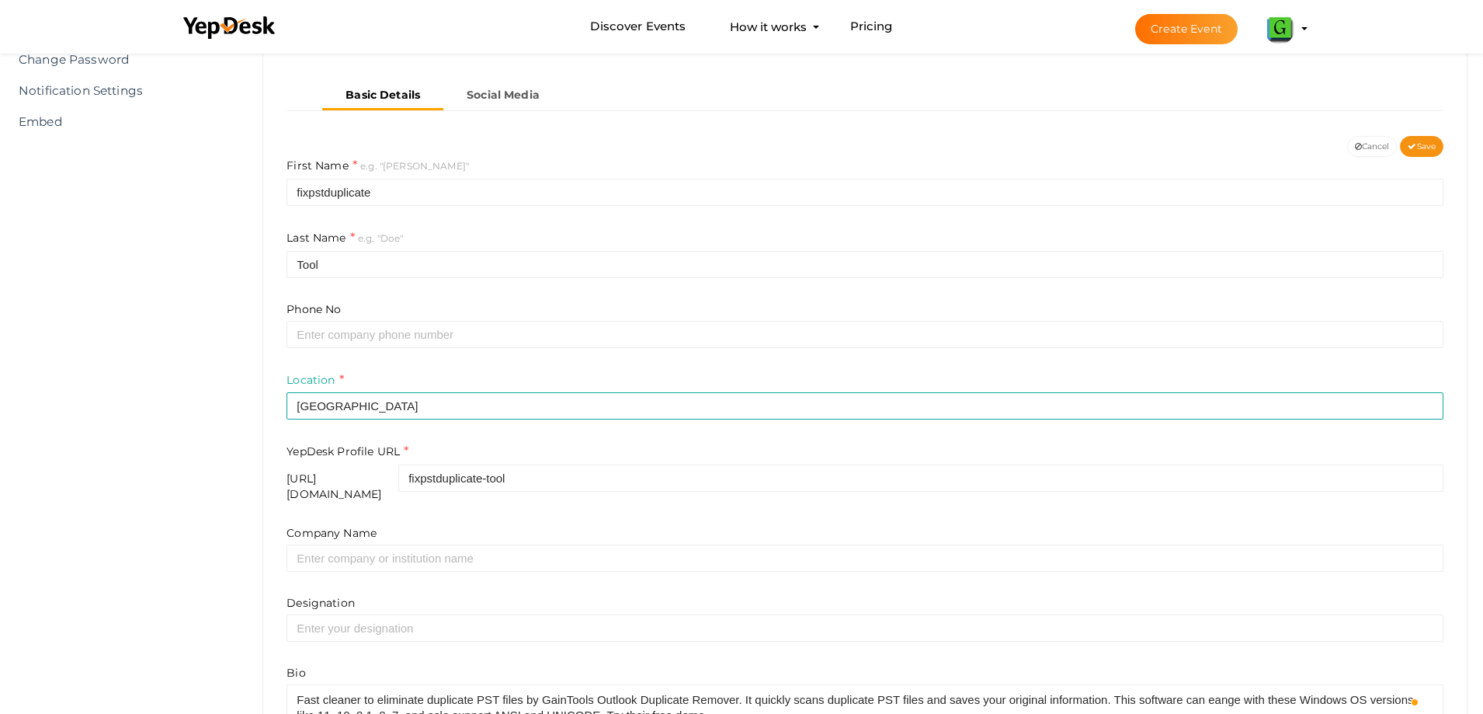
scroll to position [357, 0]
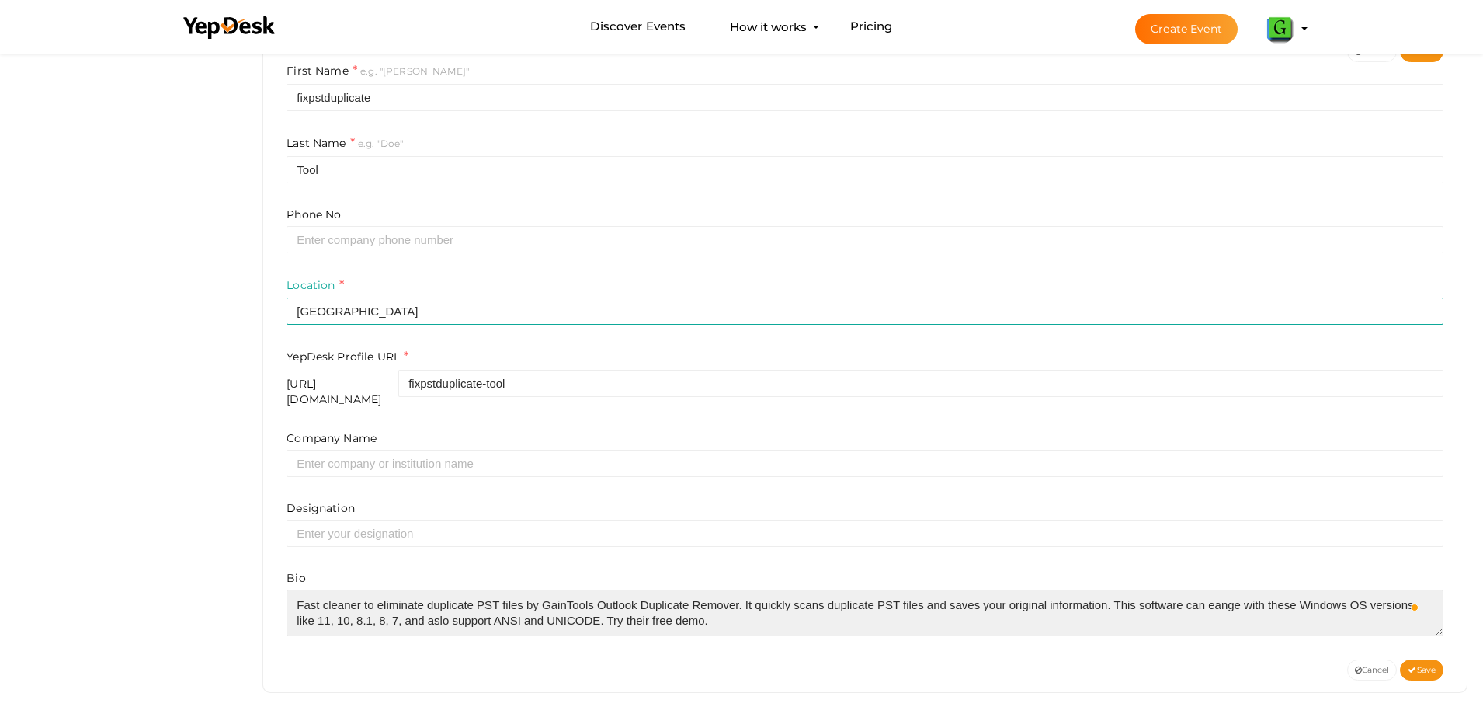
click at [712, 610] on textarea at bounding box center [865, 612] width 1157 height 47
type textarea "Fast cleaner to eliminate duplicate PST files by GainTools Outlook Duplicate Re…"
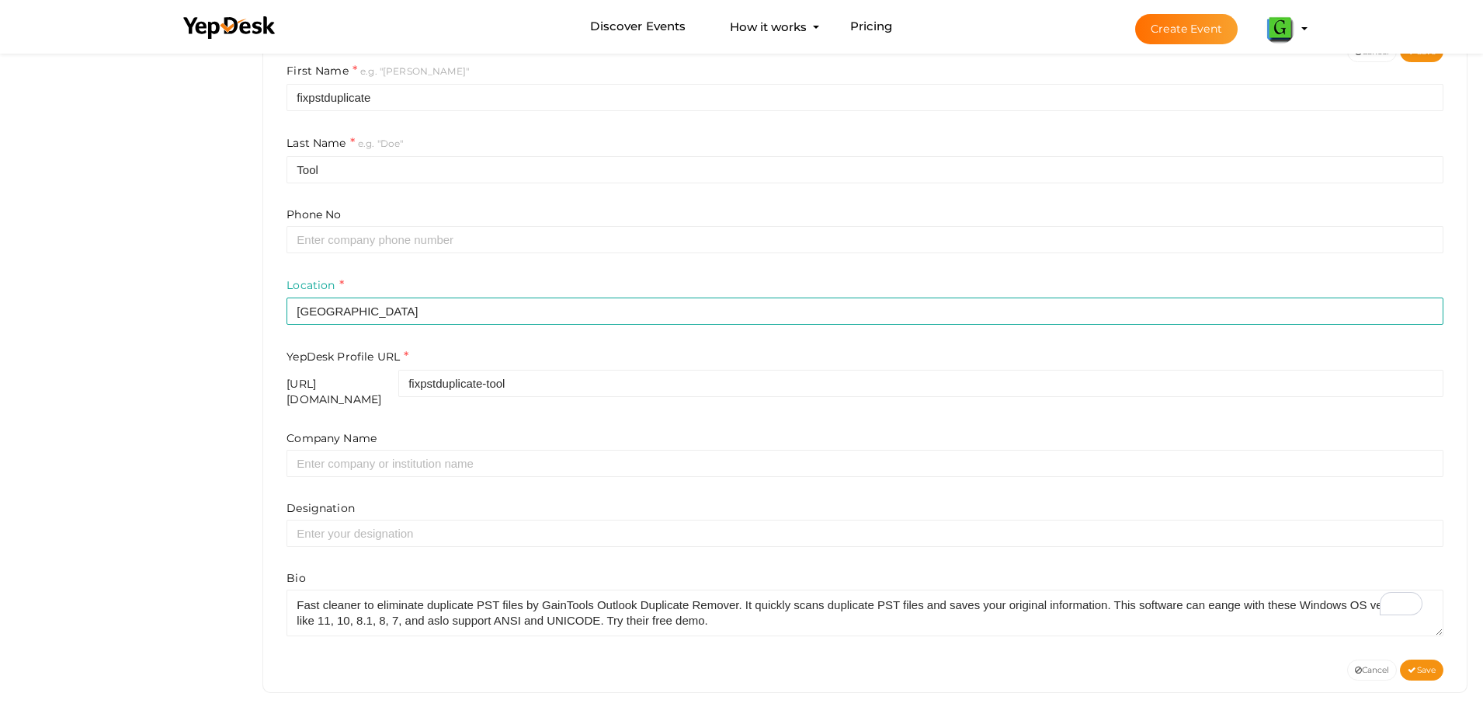
scroll to position [0, 0]
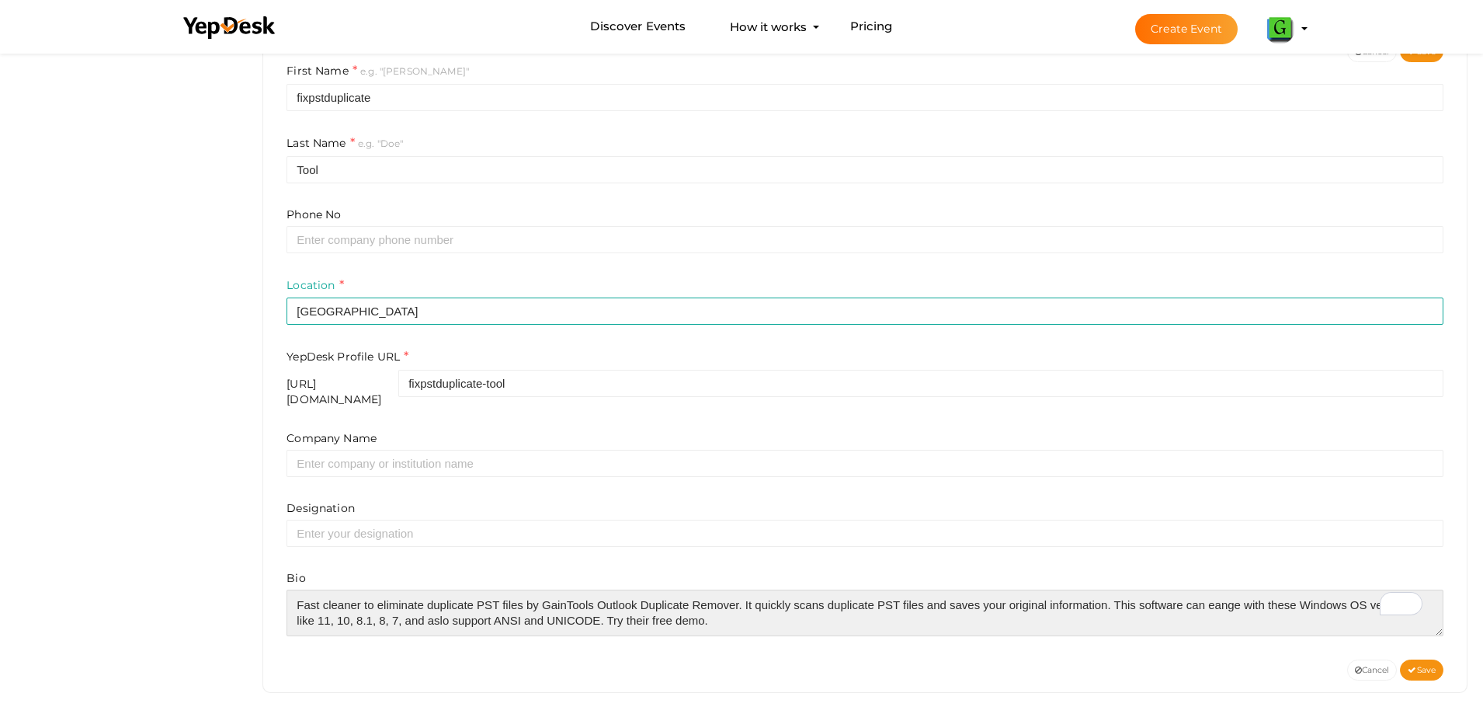
click at [712, 610] on textarea at bounding box center [865, 612] width 1157 height 47
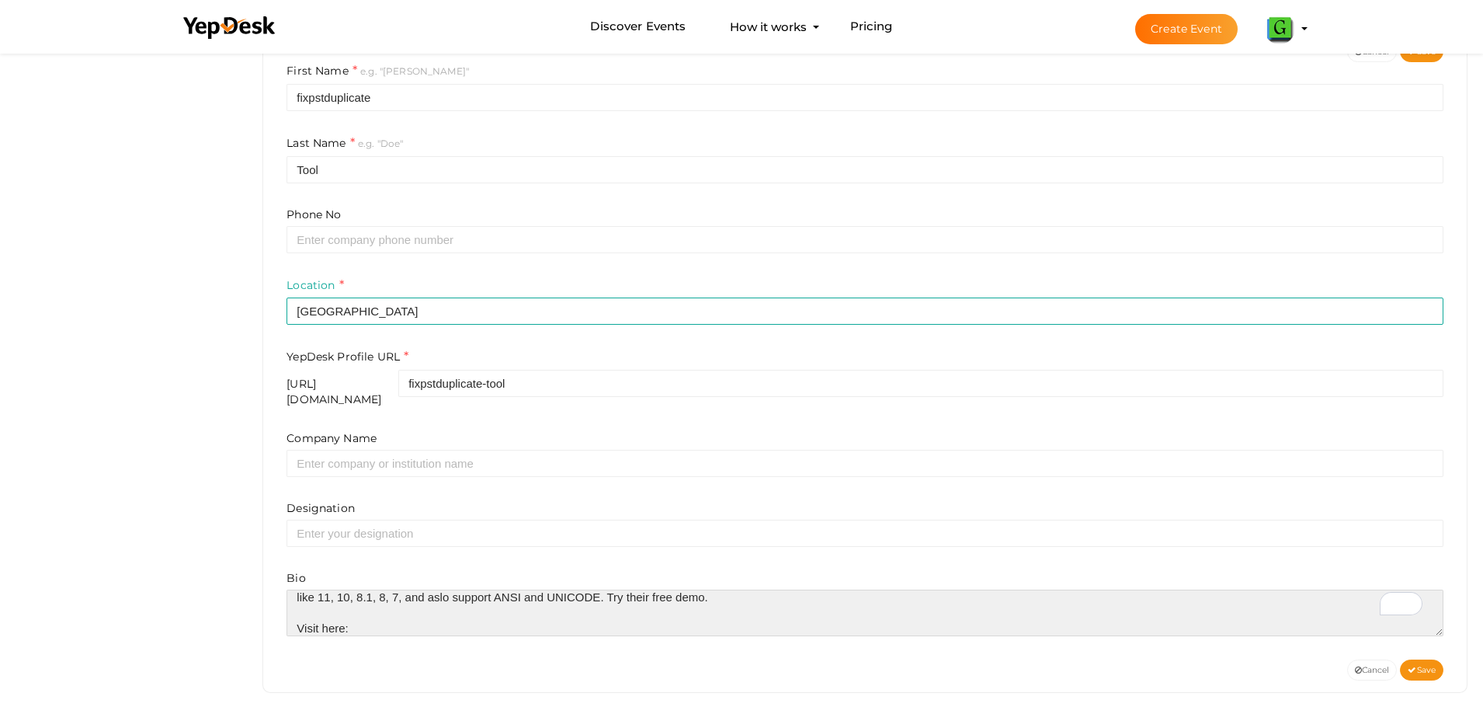
paste textarea "https://www.gaintools.com/pst/duplicate/"
type textarea "Fast cleaner to eliminate duplicate PST files by GainTools Outlook Duplicate Re…"
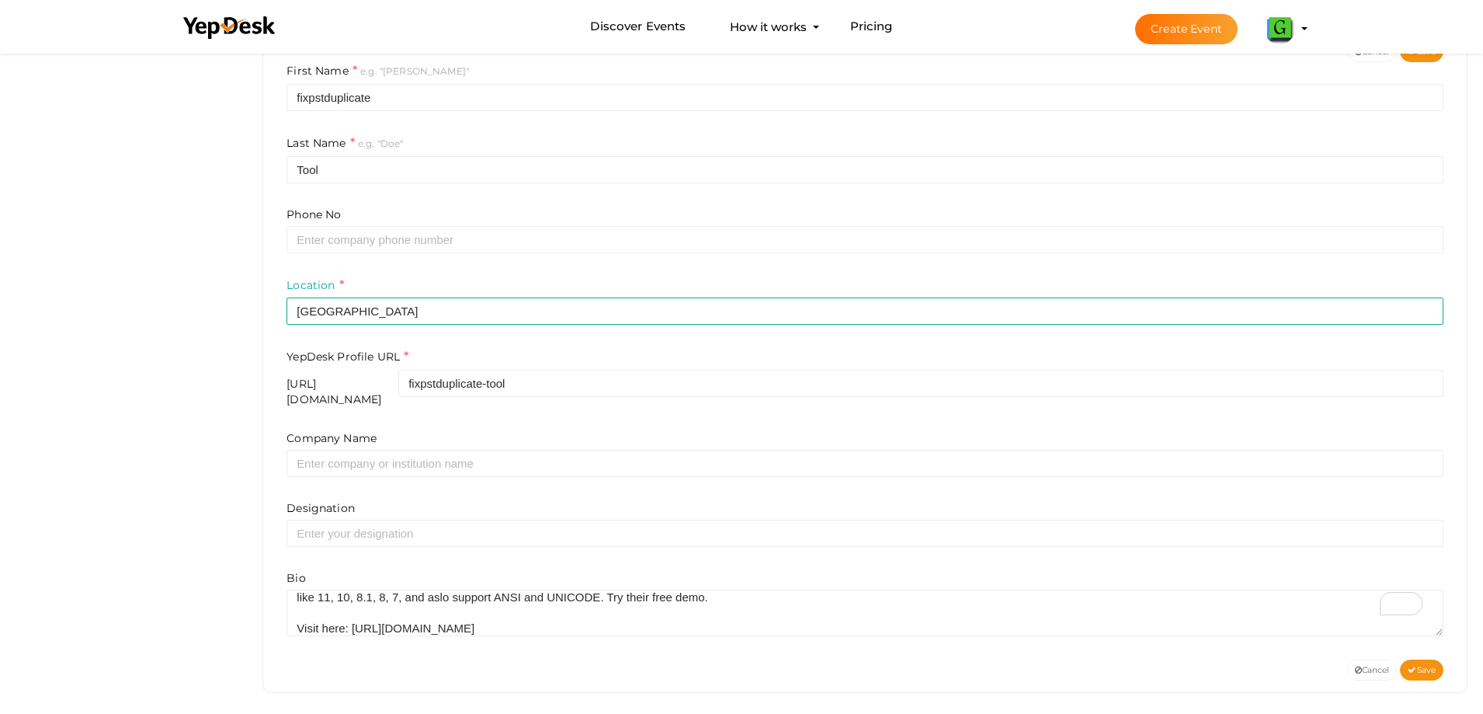
click at [1428, 648] on div "First Name e.g. "John" fixpstduplicate Last Name e.g. "Doe" Tool Phone No Locat…" at bounding box center [865, 360] width 1181 height 597
click at [1427, 665] on span "Save" at bounding box center [1422, 670] width 28 height 10
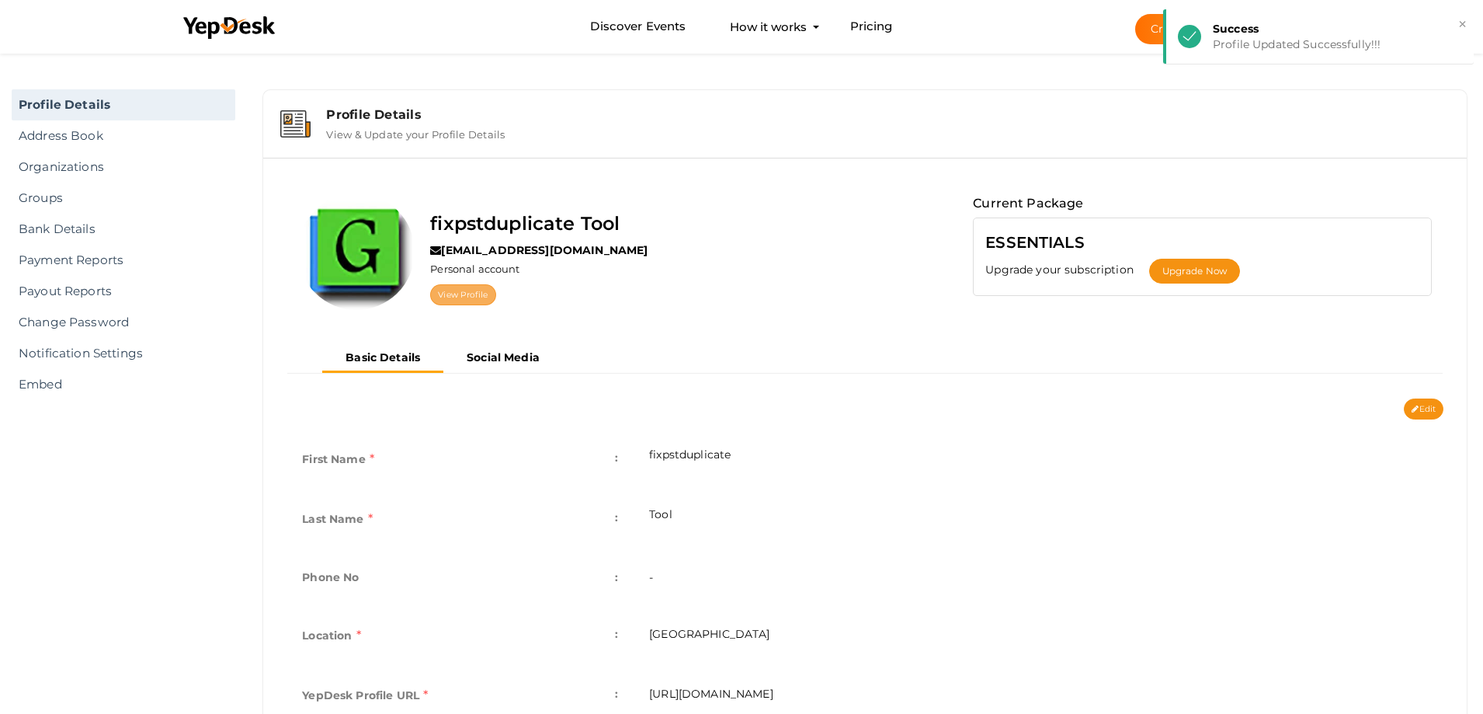
click at [478, 291] on link "View Profile" at bounding box center [462, 294] width 65 height 21
click at [454, 294] on link "View Profile" at bounding box center [462, 294] width 65 height 21
click at [1281, 25] on img at bounding box center [1279, 28] width 31 height 31
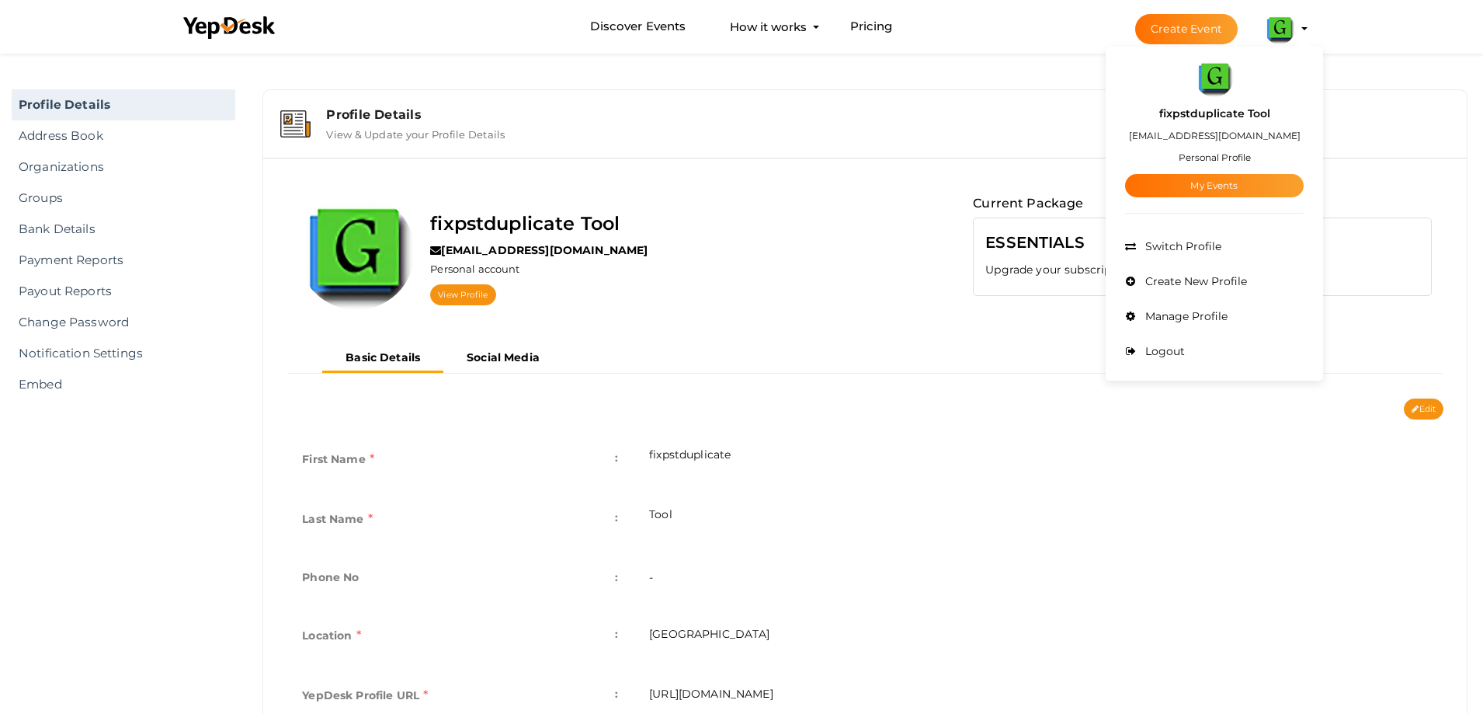
click at [1201, 137] on label "[EMAIL_ADDRESS][DOMAIN_NAME]" at bounding box center [1215, 136] width 172 height 18
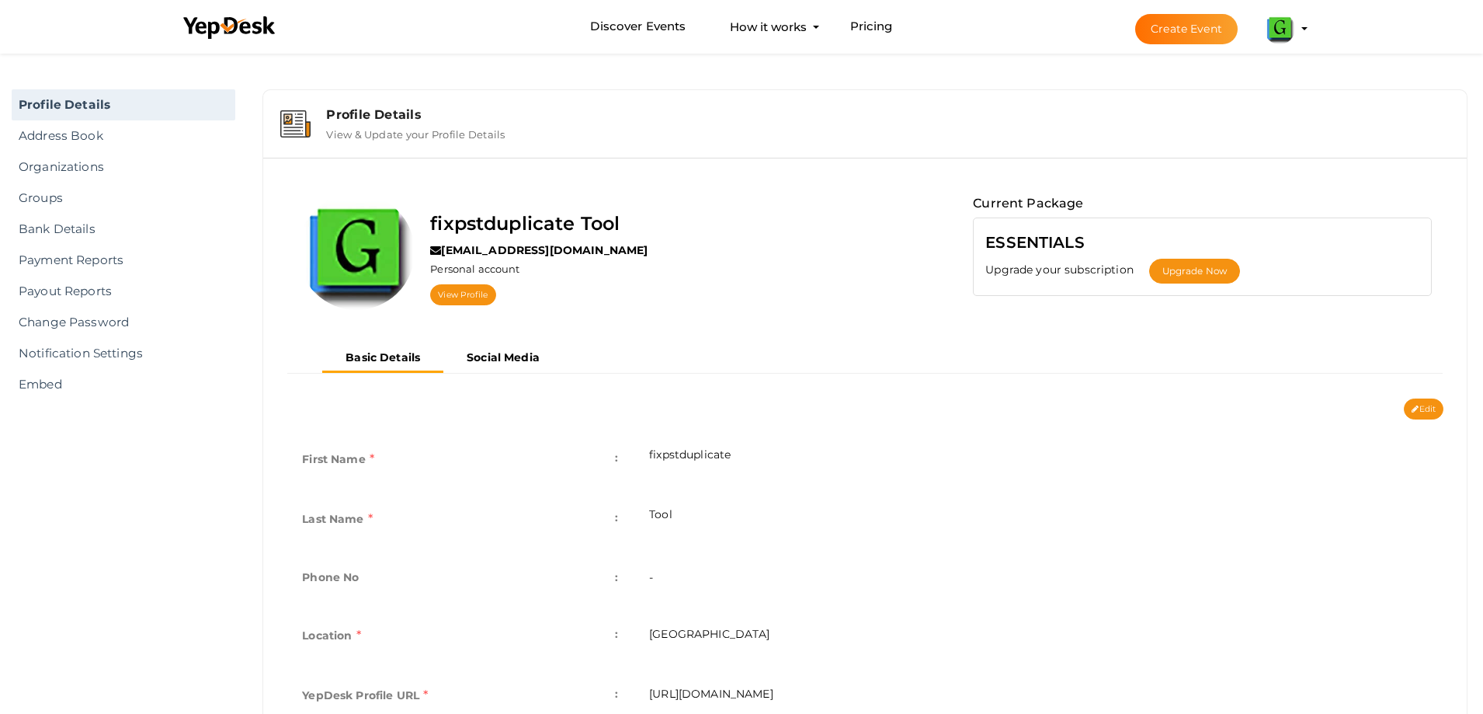
click at [1276, 24] on img at bounding box center [1279, 28] width 31 height 31
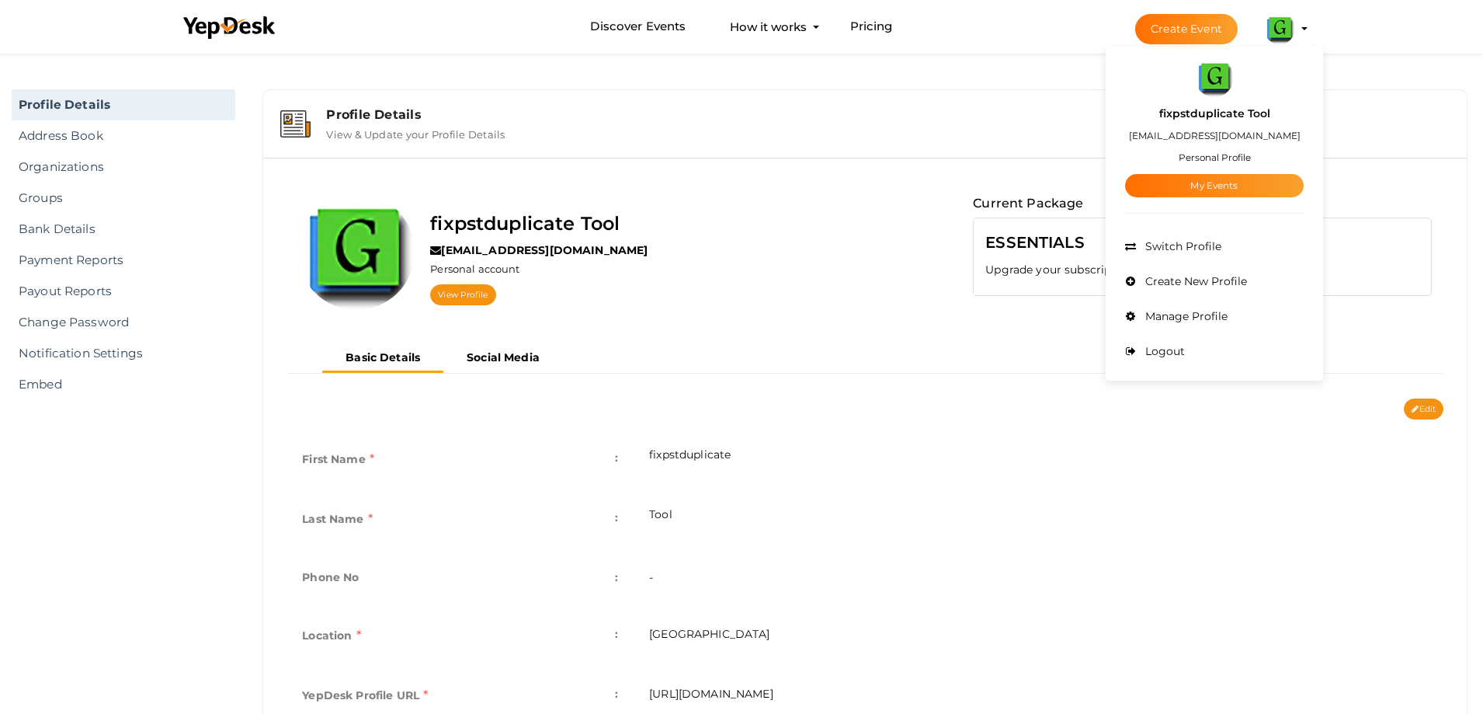
click at [1210, 78] on img at bounding box center [1214, 77] width 39 height 39
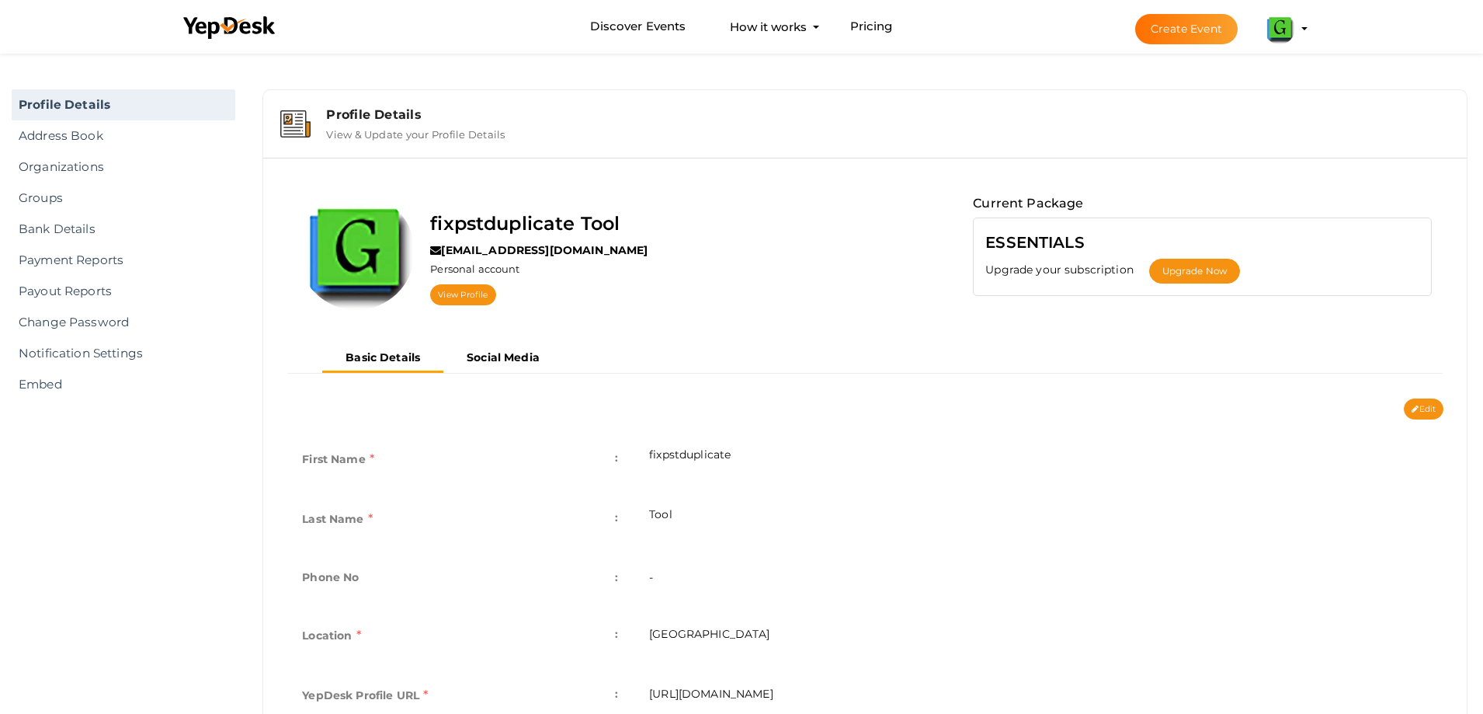
click at [1293, 28] on img at bounding box center [1279, 28] width 31 height 31
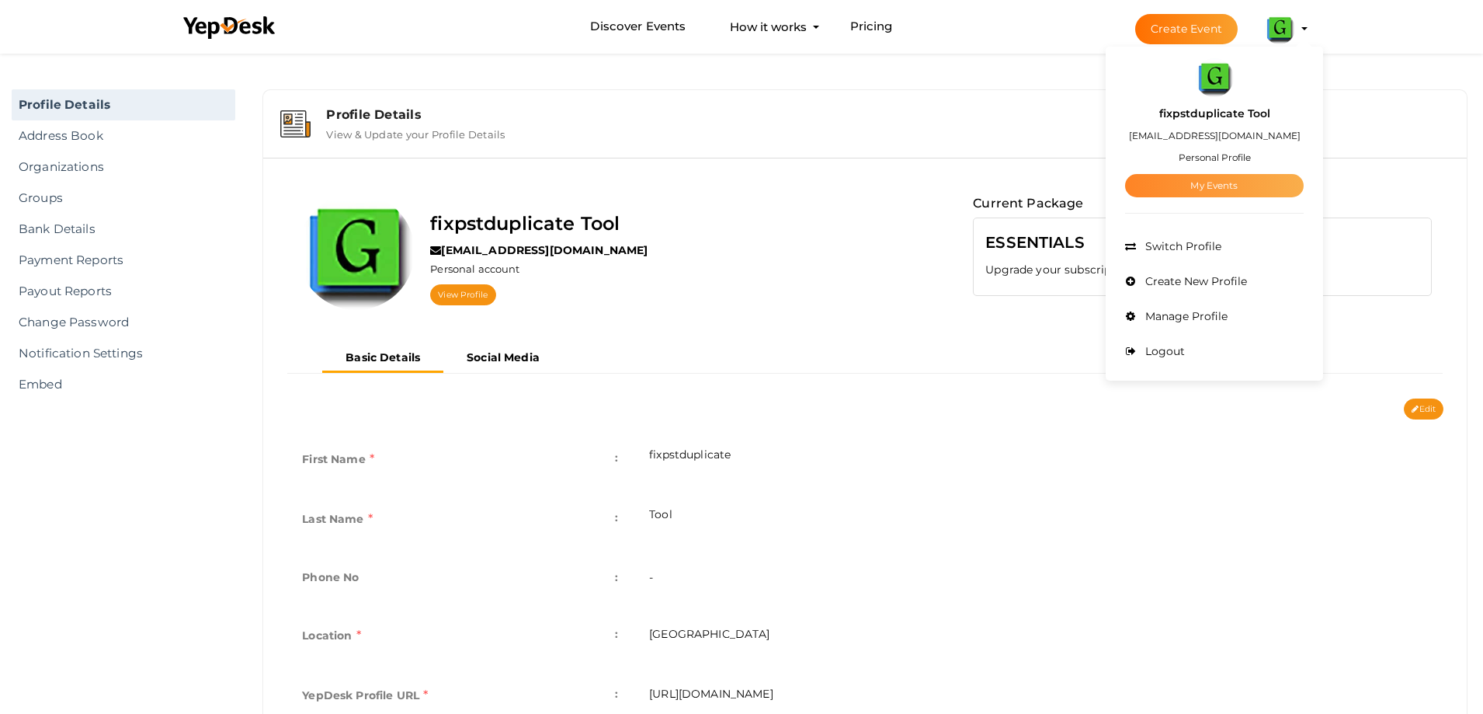
click at [1200, 182] on link "My Events" at bounding box center [1214, 185] width 179 height 23
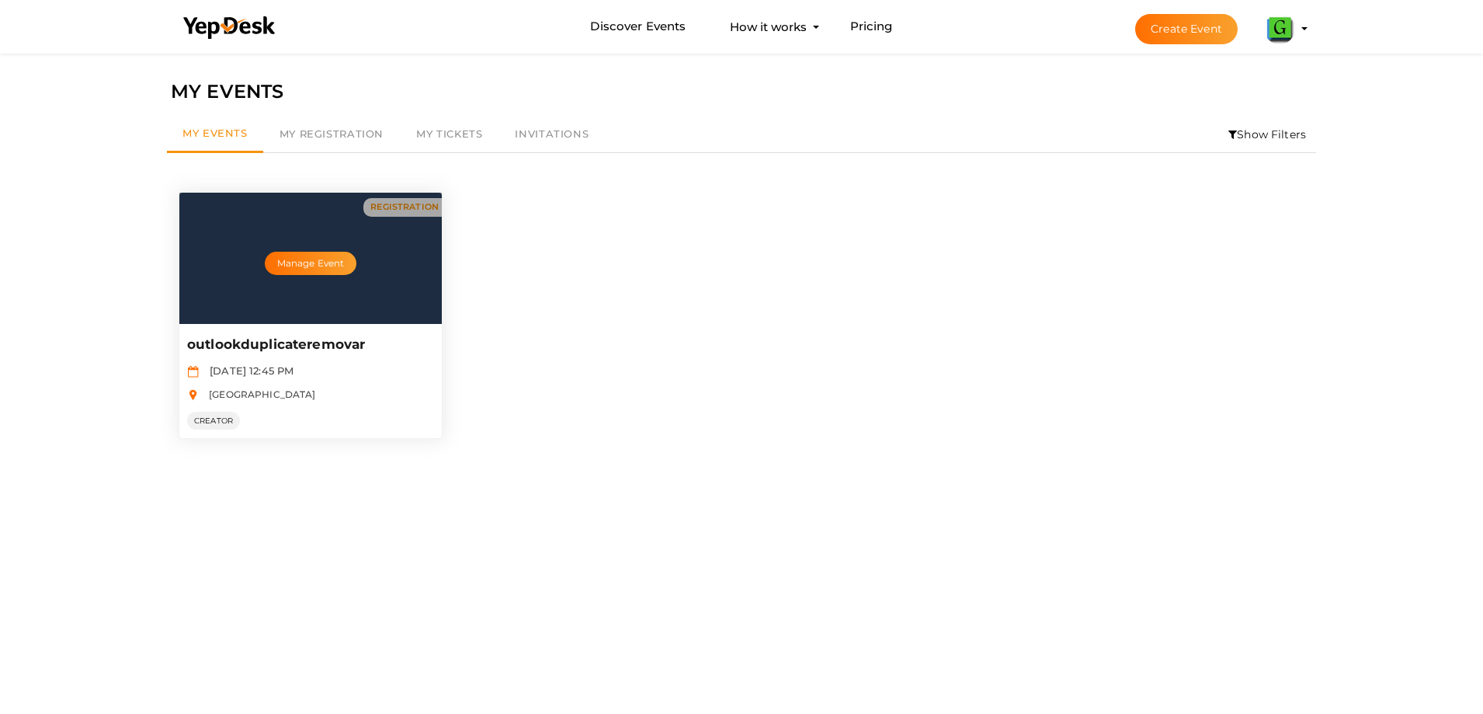
click at [299, 344] on p "outlookduplicateremovar" at bounding box center [308, 345] width 242 height 19
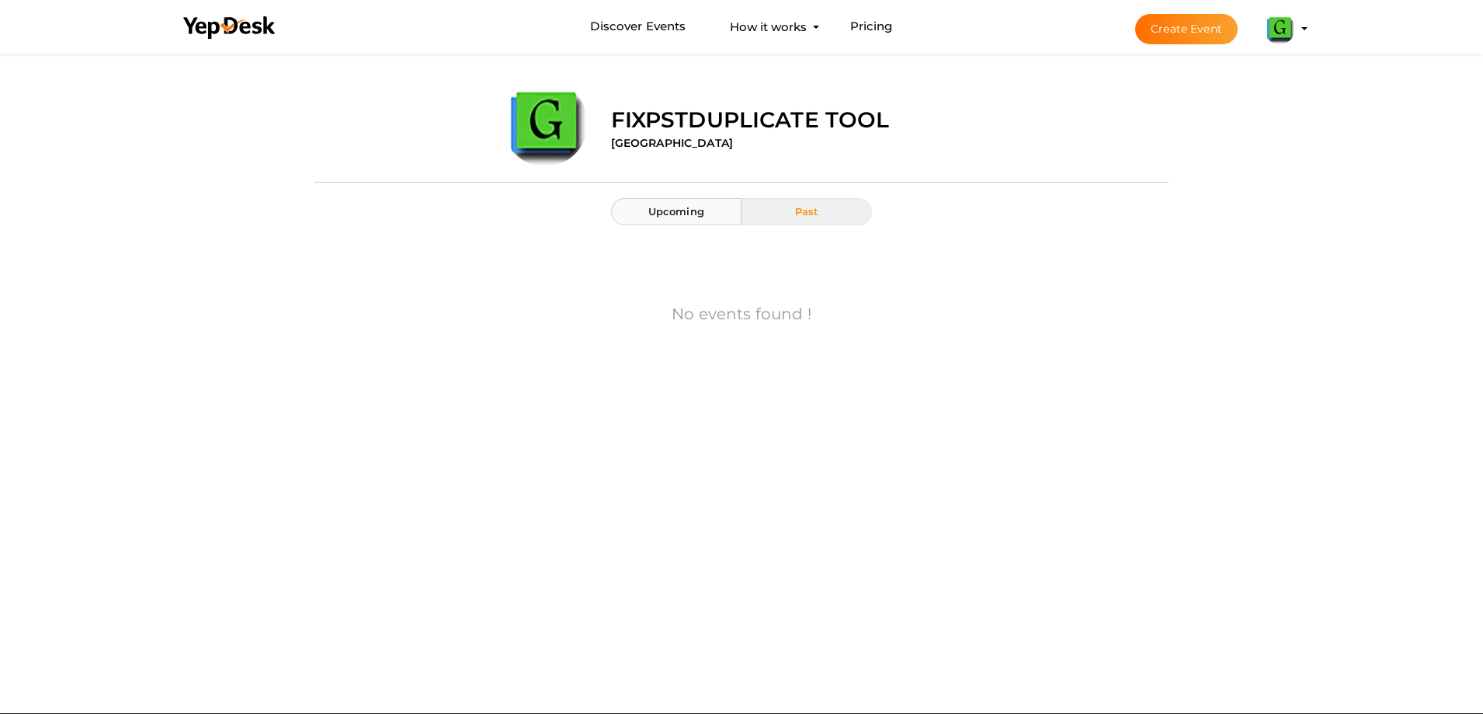
click at [686, 210] on span "Upcoming" at bounding box center [677, 211] width 56 height 12
click at [796, 205] on span "Past" at bounding box center [807, 211] width 24 height 12
click at [674, 214] on span "Upcoming" at bounding box center [677, 211] width 56 height 12
click at [1298, 25] on button "fixpstduplicate Tool limoha6789@futurejs.com Personal Profile My Events Admin S…" at bounding box center [1280, 28] width 40 height 33
click at [1295, 26] on img at bounding box center [1279, 28] width 31 height 31
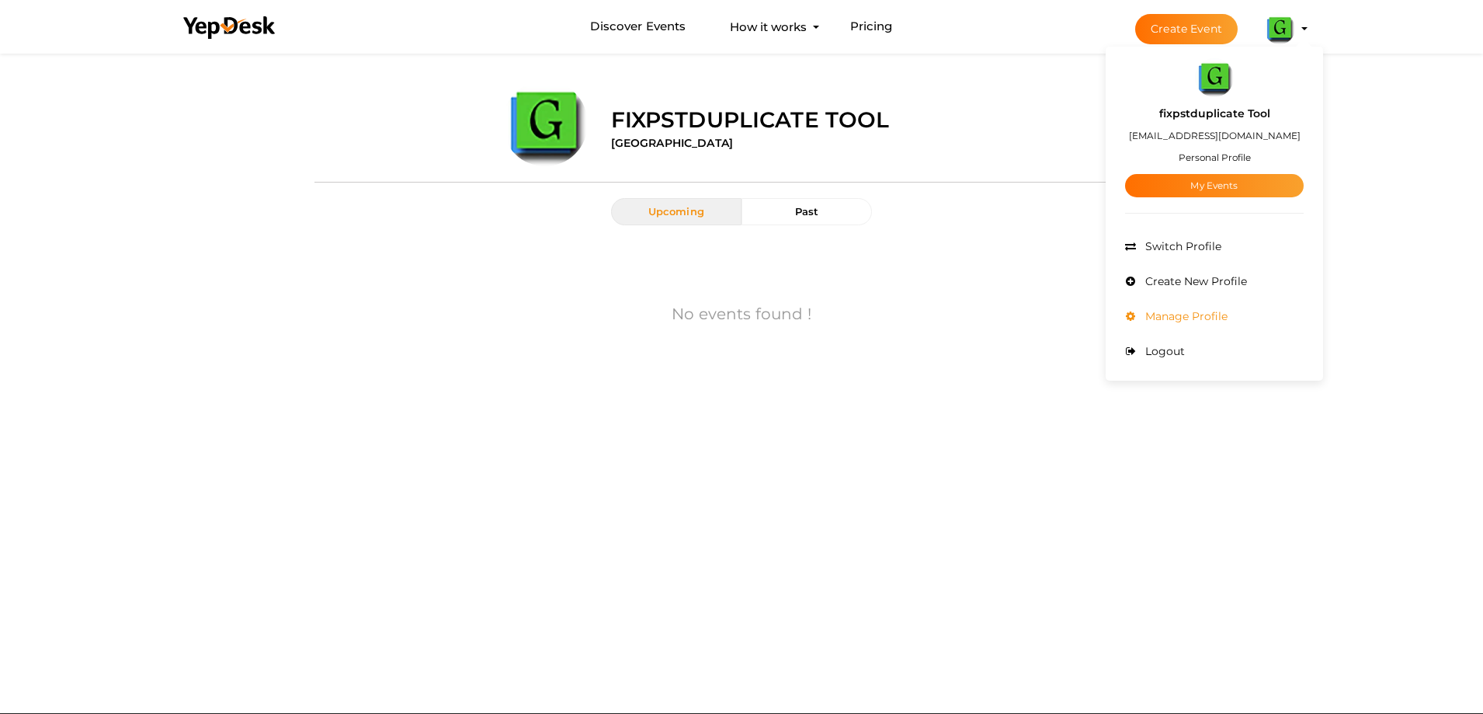
click at [1196, 315] on span "Manage Profile" at bounding box center [1185, 316] width 86 height 14
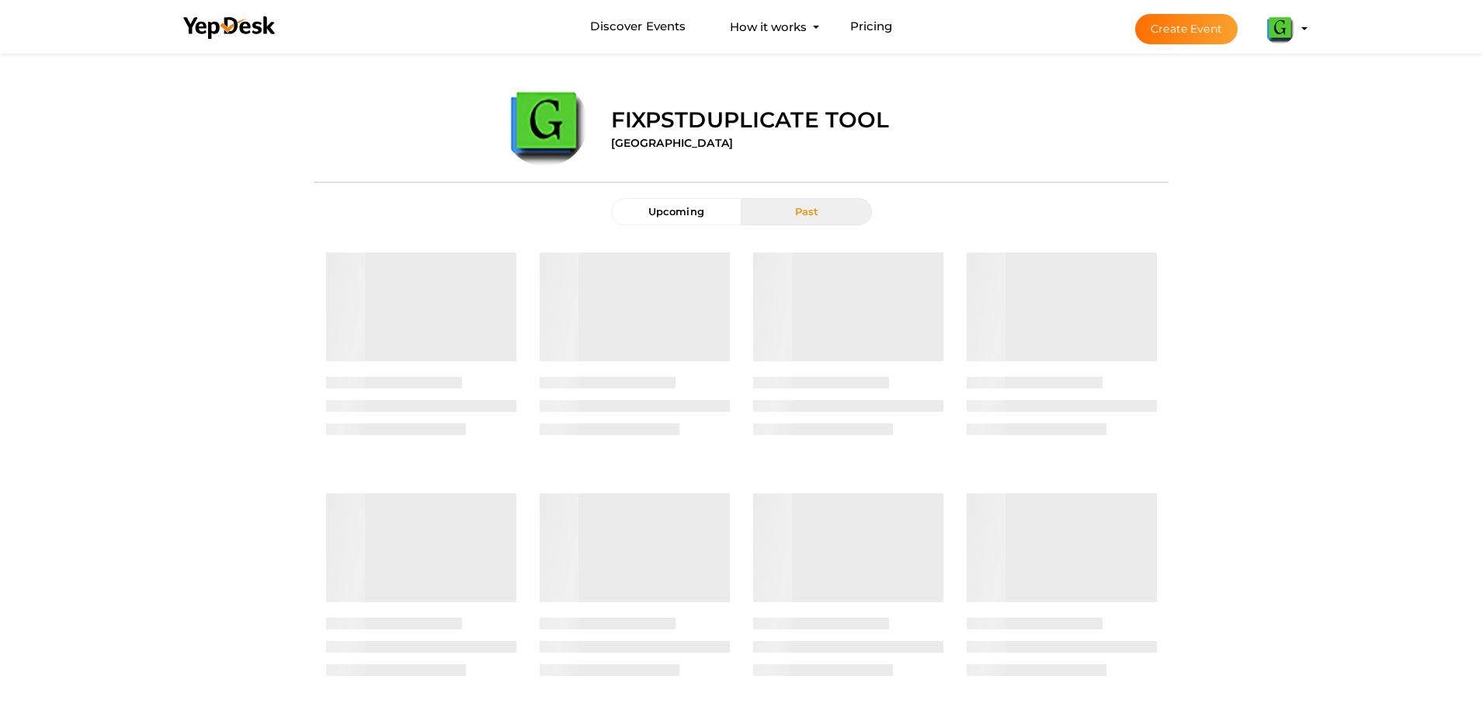
click at [1175, 38] on button "Create Event" at bounding box center [1186, 29] width 103 height 30
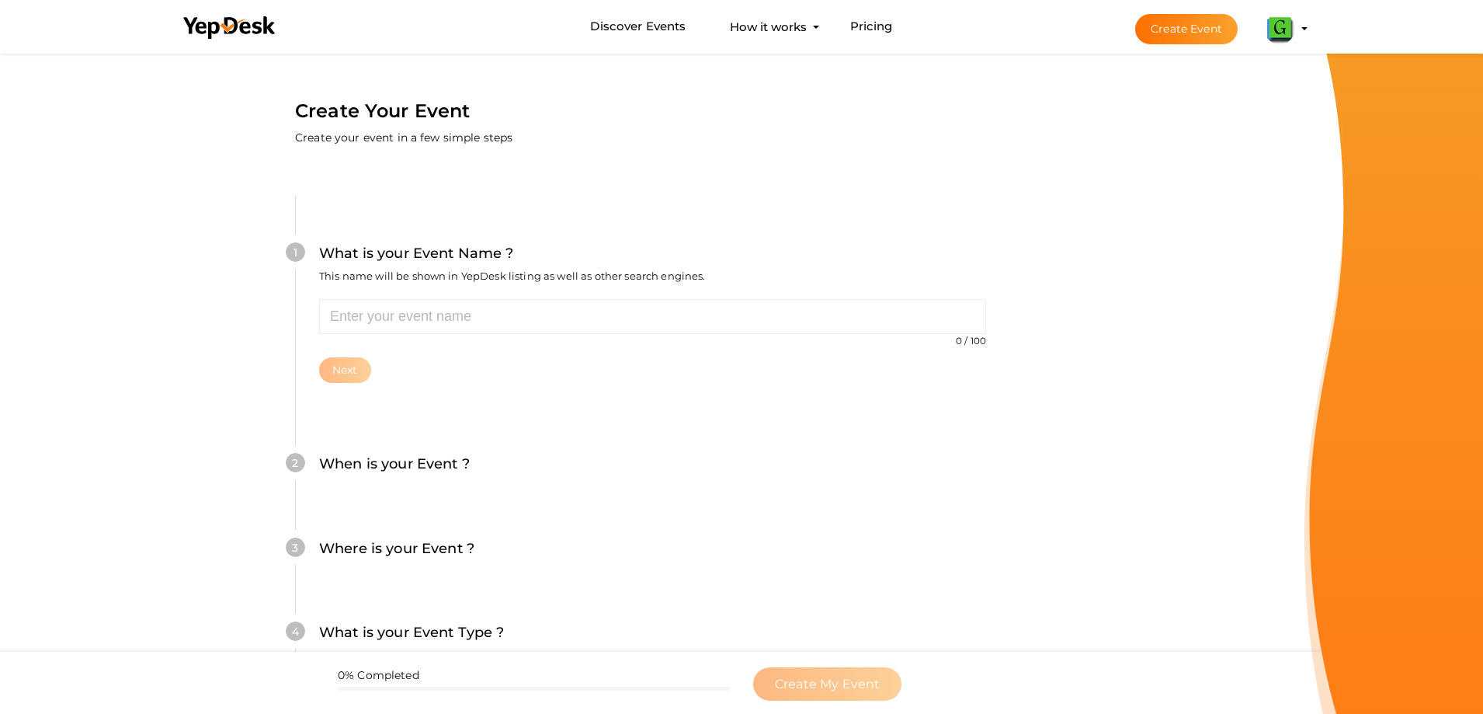
scroll to position [78, 0]
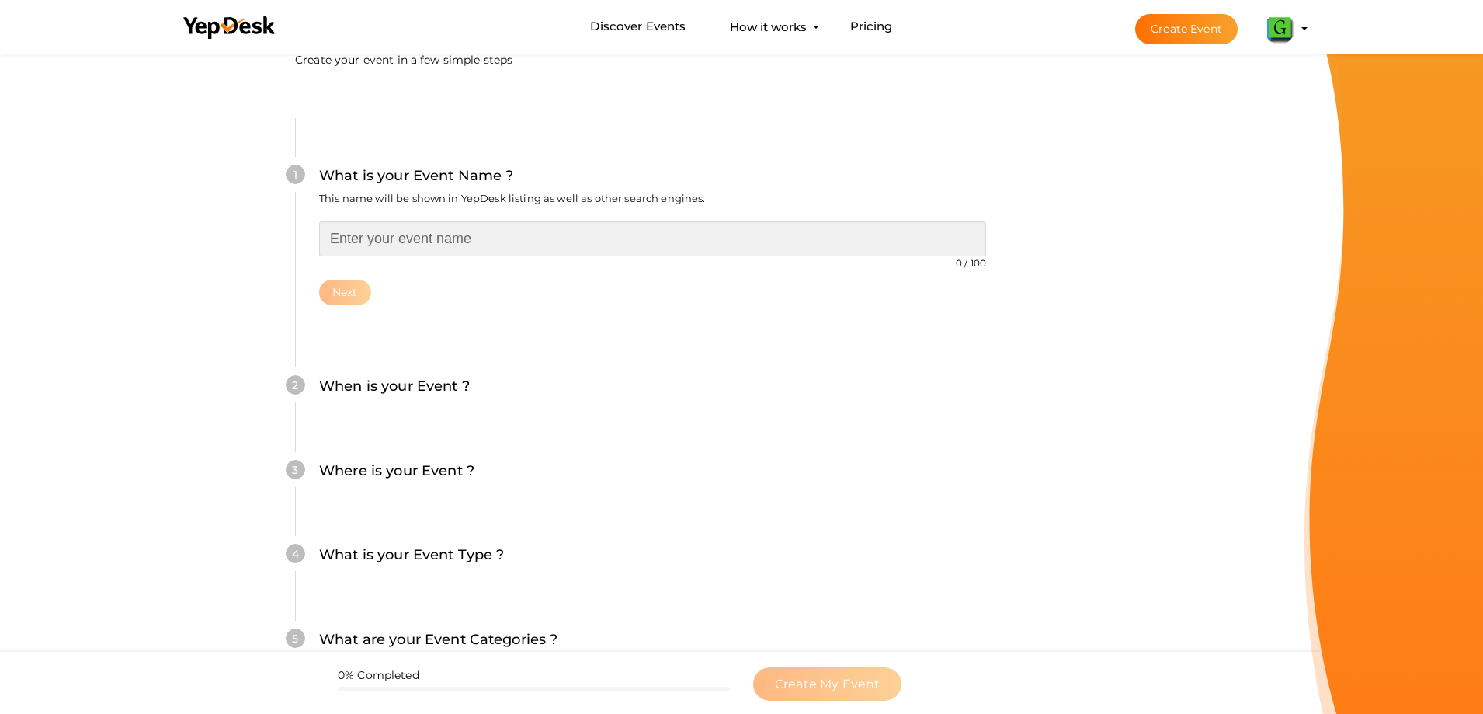
click at [474, 231] on input "text" at bounding box center [652, 238] width 667 height 35
paste input "outlookduplicateremovar"
type input "outlookduplicateremovar"
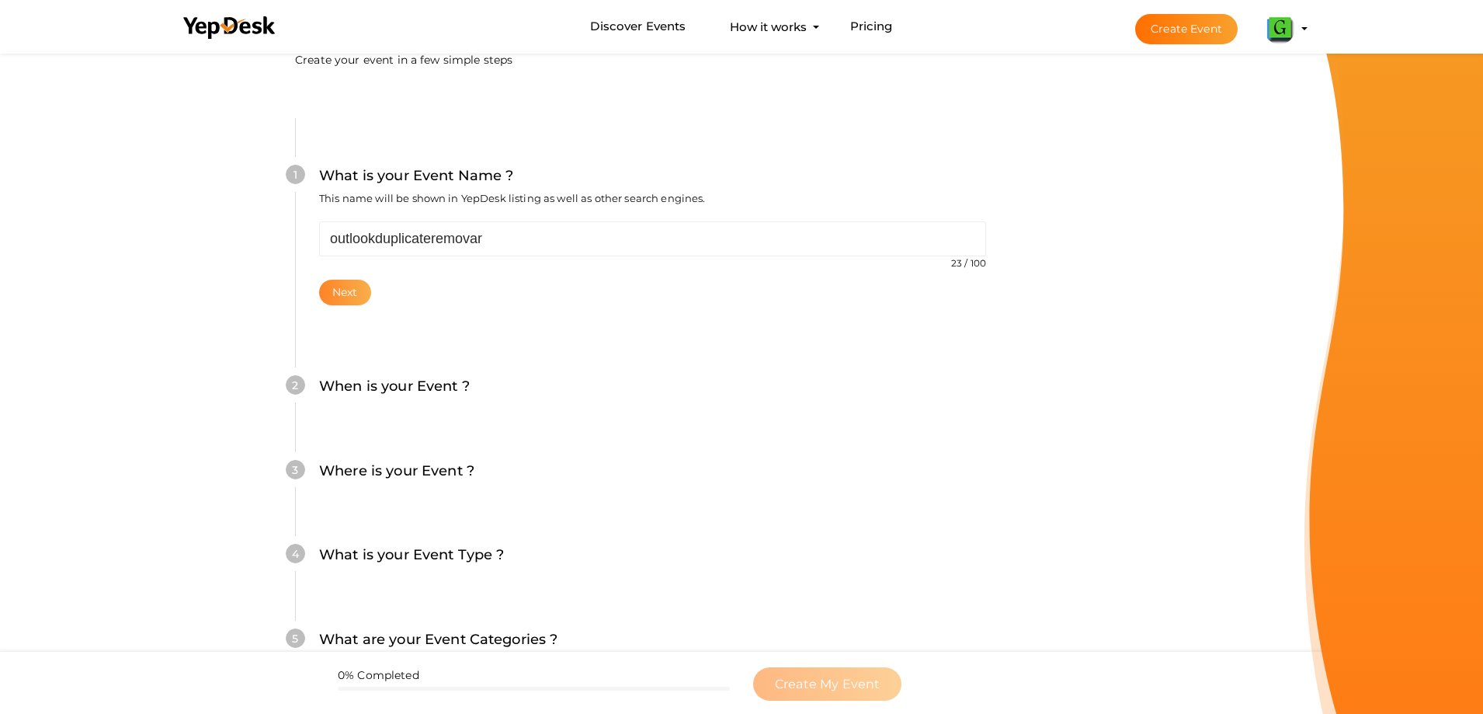
click at [343, 286] on button "Next" at bounding box center [345, 293] width 52 height 26
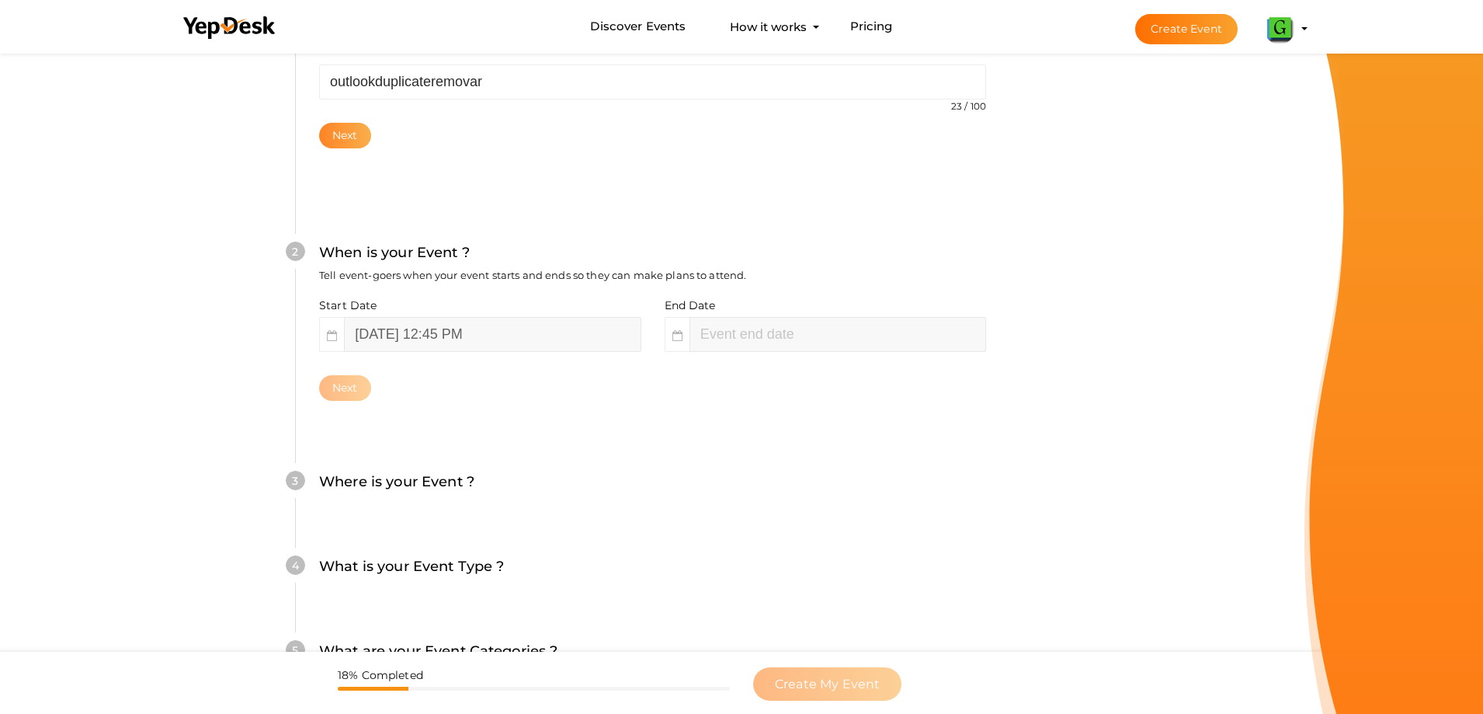
scroll to position [236, 0]
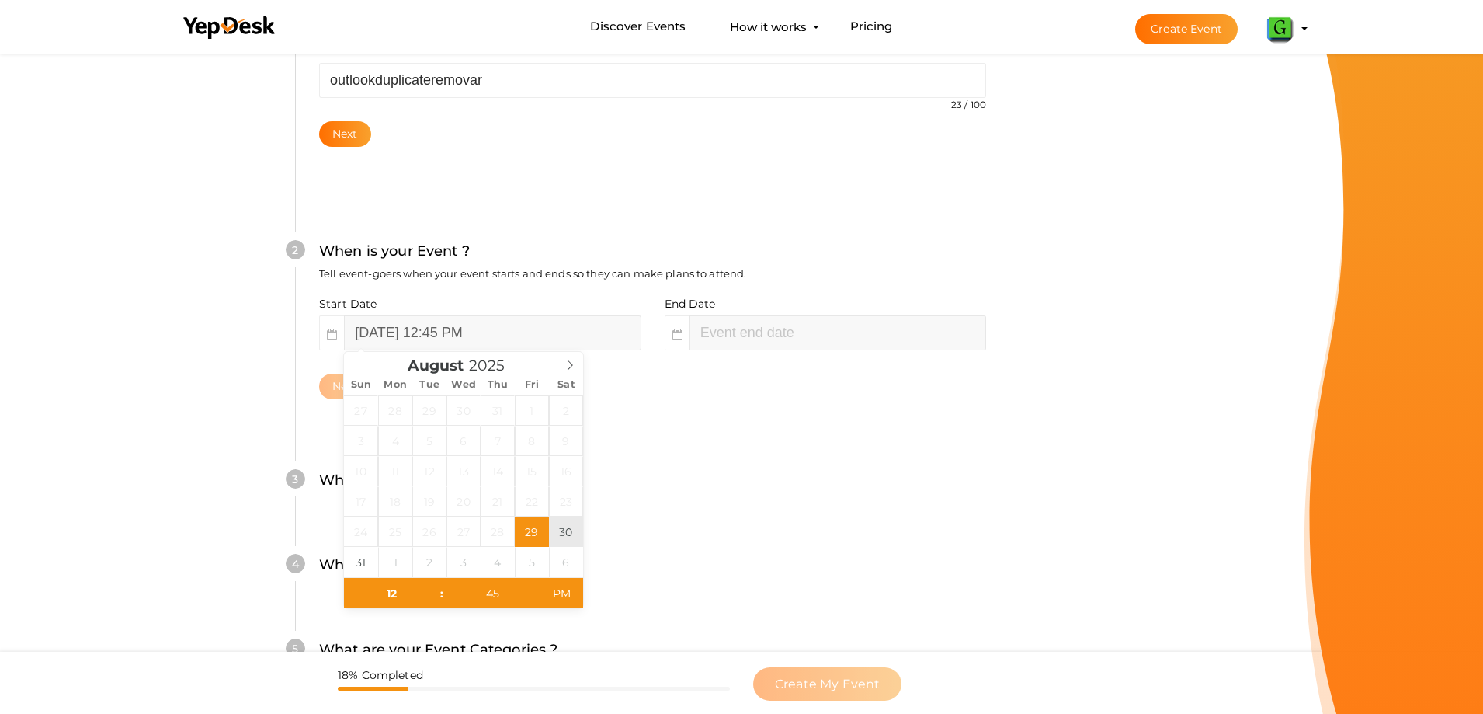
type input "August 30, 2025 12:45 PM"
click at [542, 328] on input "August 30, 2025 12:45 PM" at bounding box center [492, 332] width 297 height 35
type input "02"
type input "45"
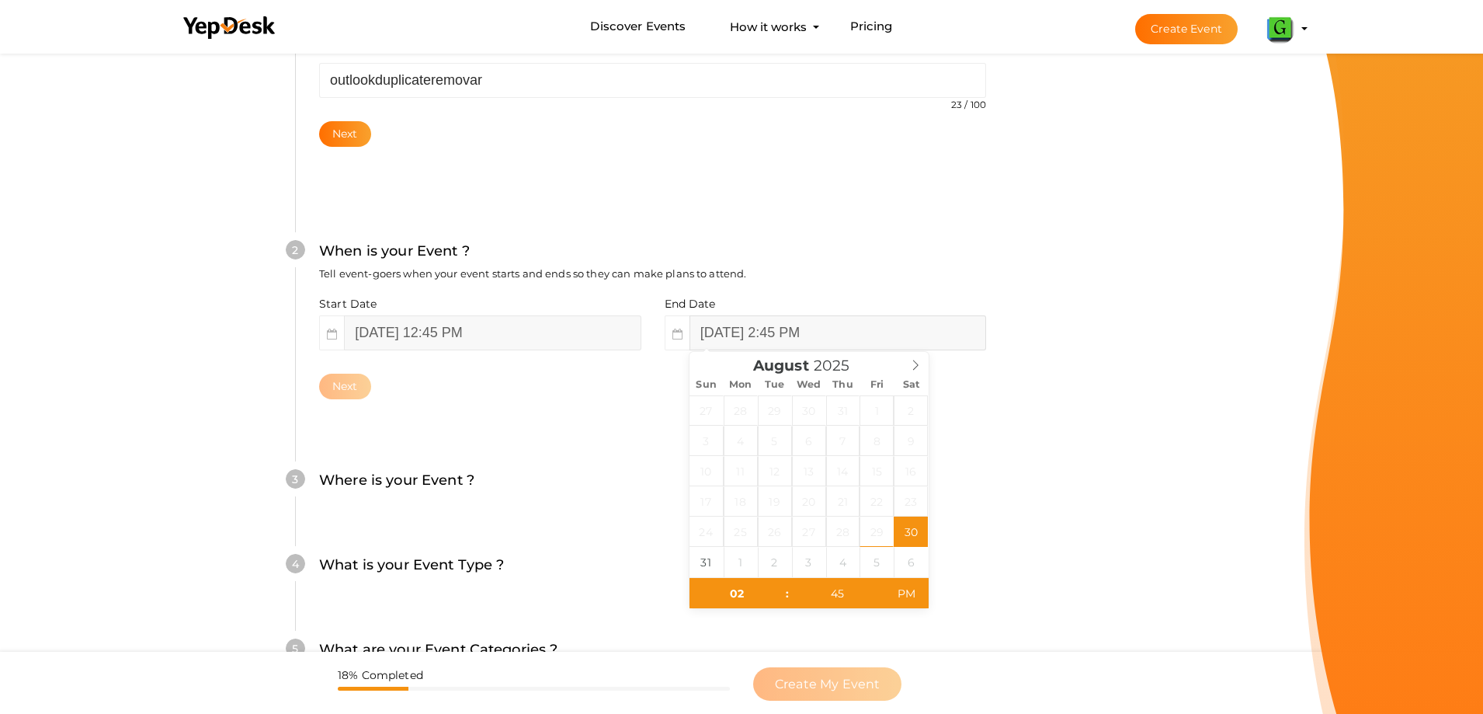
click at [836, 330] on input "August 30, 2025 2:45 PM" at bounding box center [838, 332] width 297 height 35
click at [797, 353] on div "August 2025" at bounding box center [808, 363] width 179 height 22
click at [798, 368] on span "August" at bounding box center [781, 366] width 56 height 15
click at [917, 368] on icon at bounding box center [915, 365] width 11 height 11
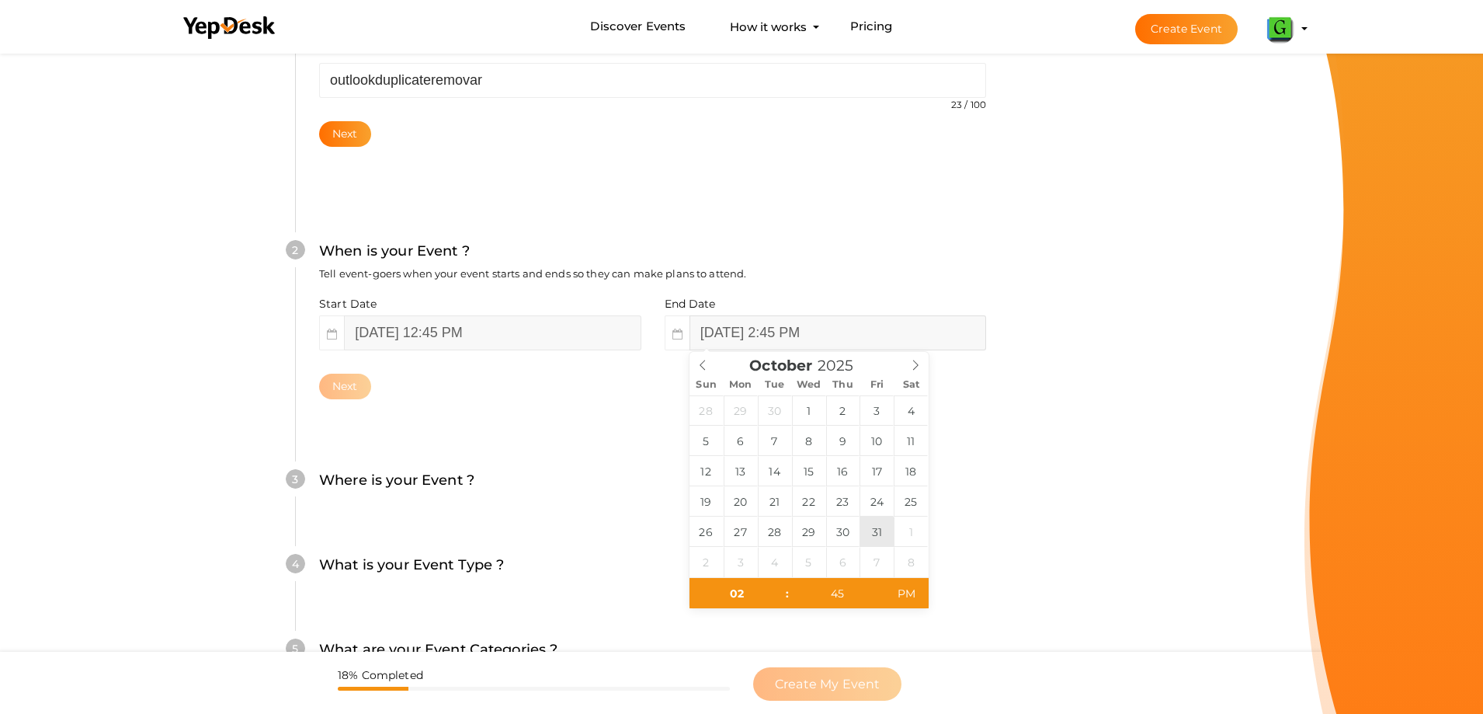
type input "October 31, 2025 2:45 PM"
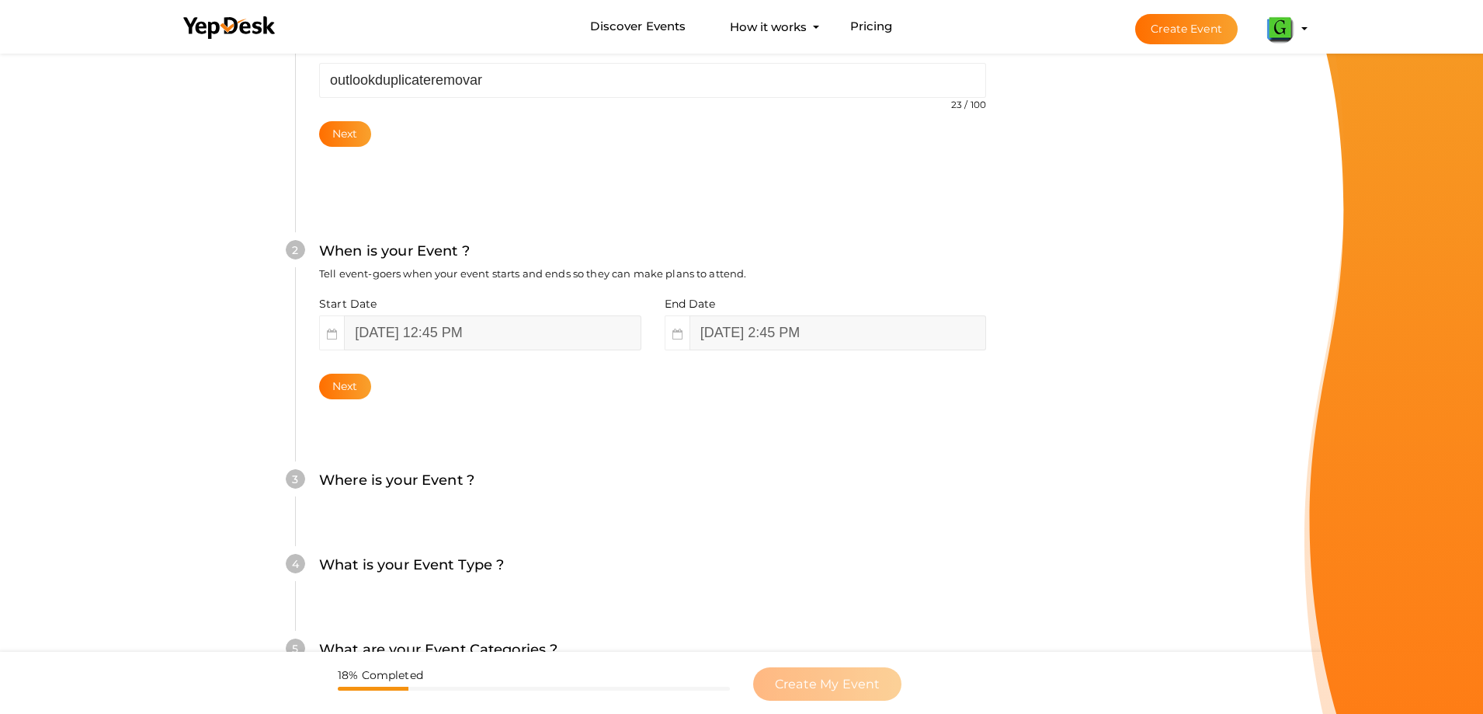
click at [642, 589] on div "What is your Event Type ? Choose the right event type." at bounding box center [652, 573] width 667 height 38
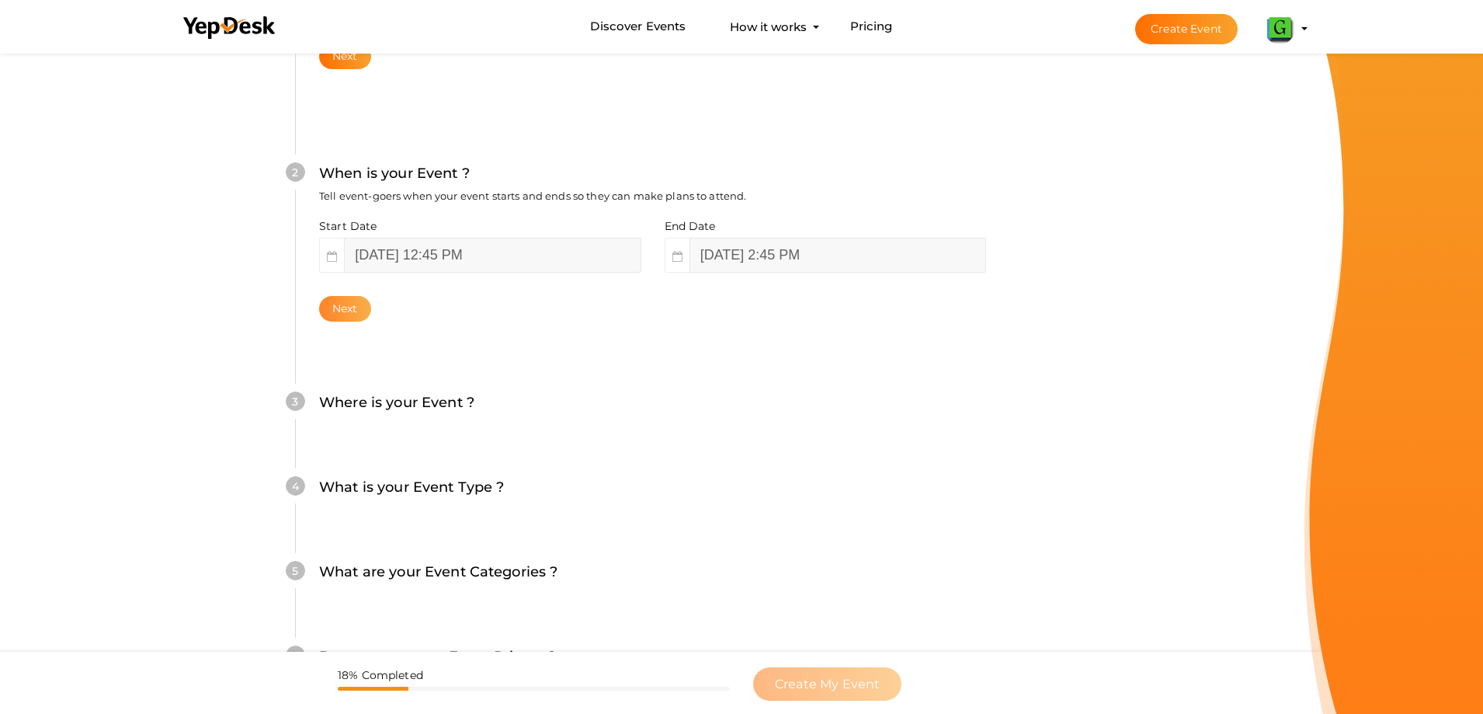
click at [344, 305] on button "Next" at bounding box center [345, 309] width 52 height 26
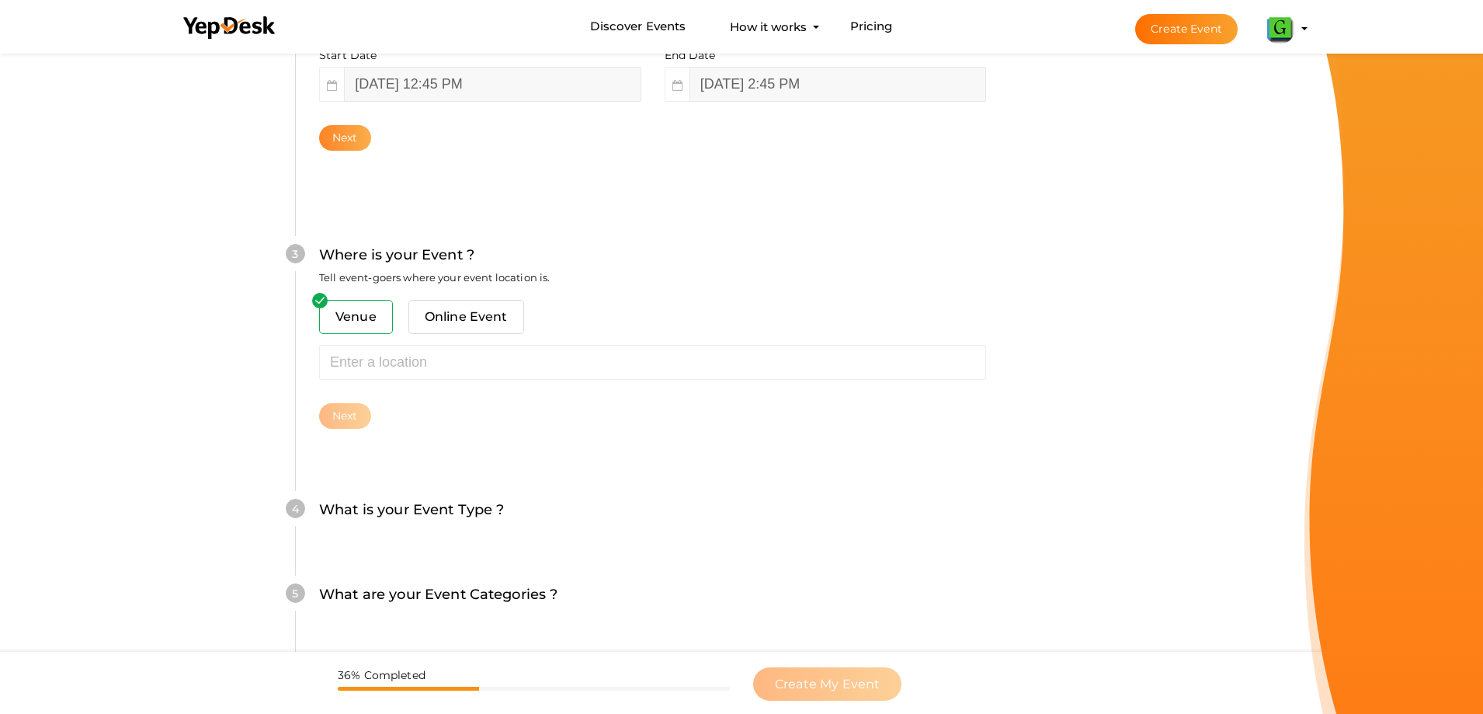
scroll to position [489, 0]
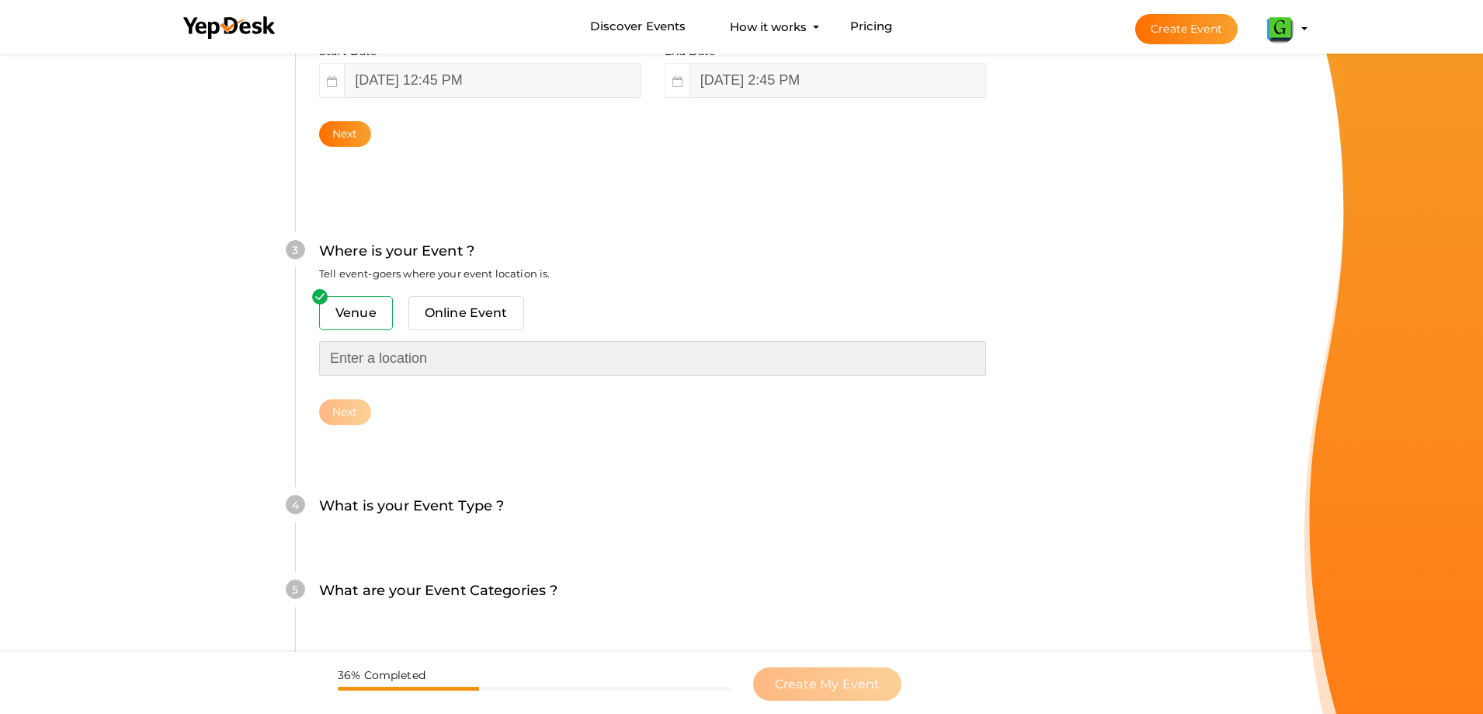
click at [354, 366] on input "text" at bounding box center [652, 358] width 667 height 35
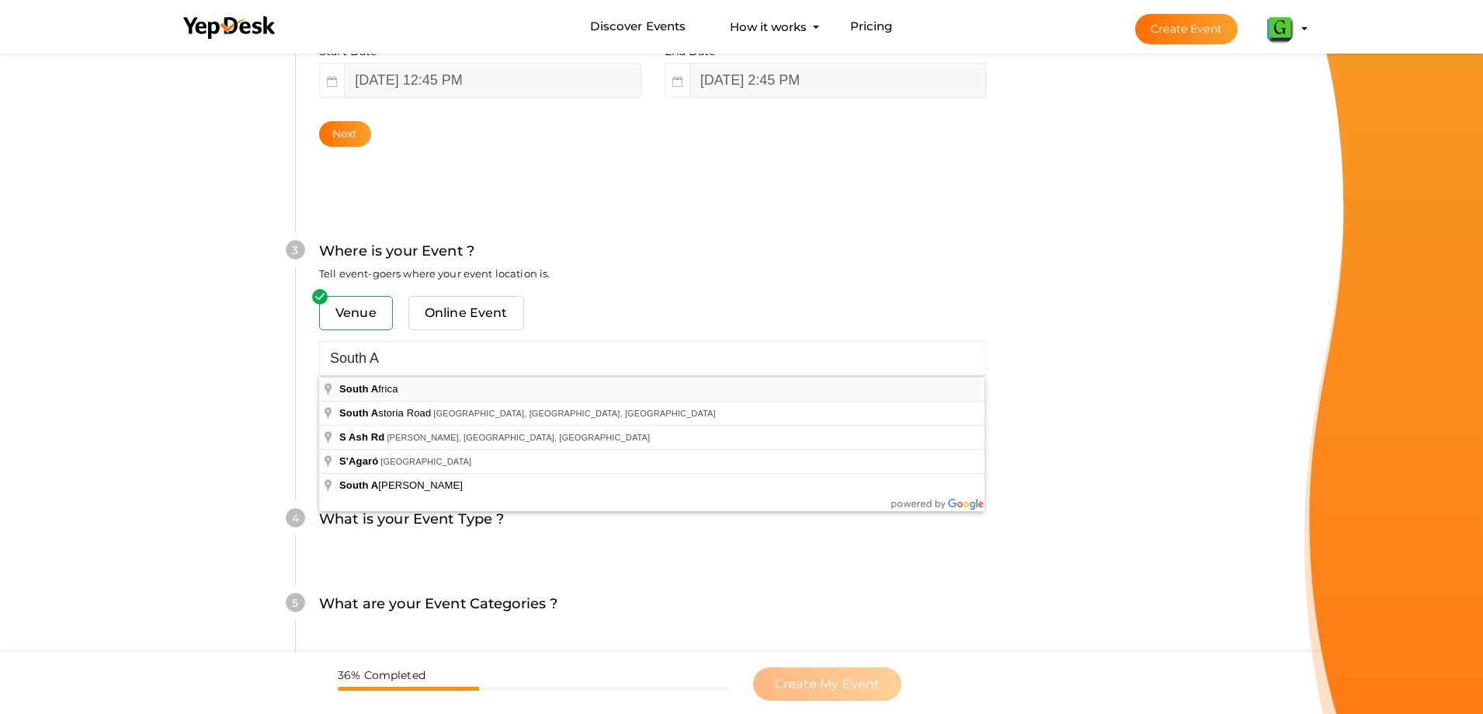
type input "South Africa"
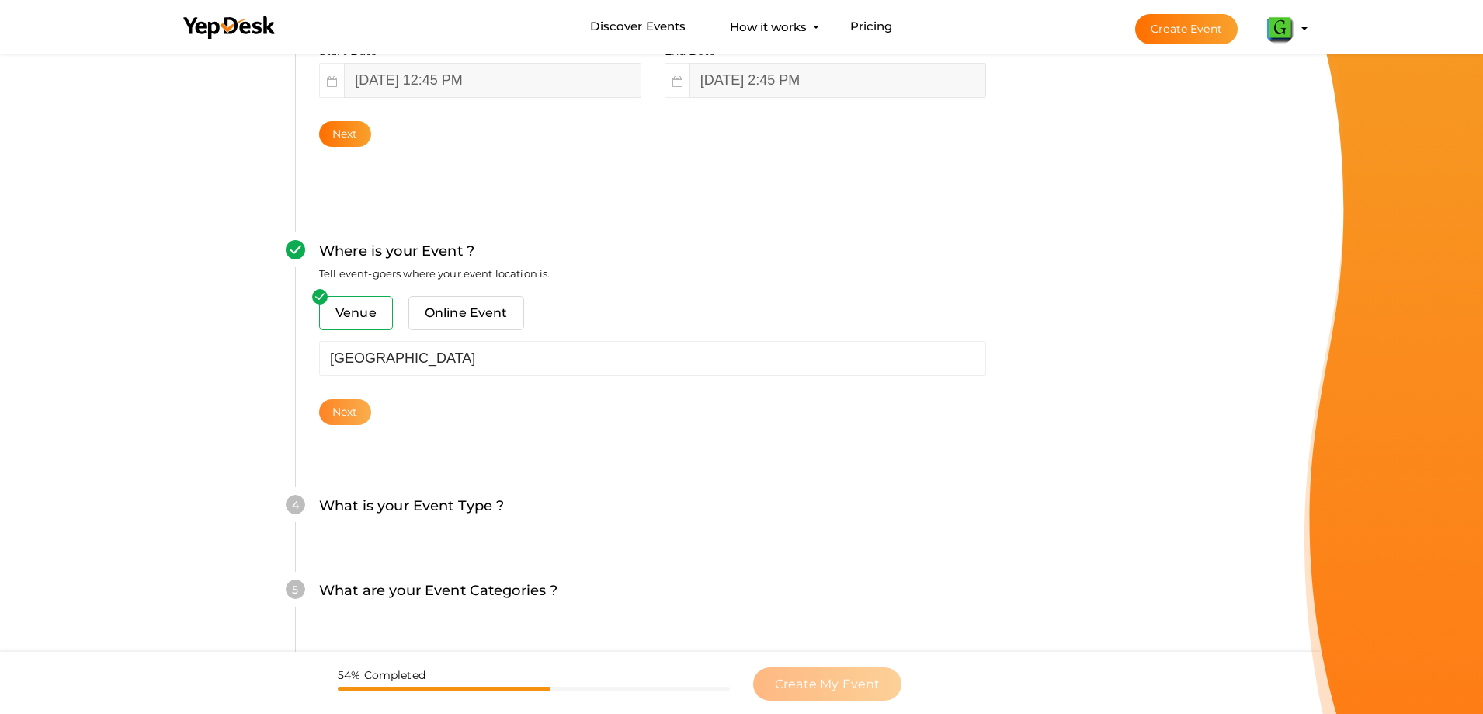
click at [349, 405] on button "Next" at bounding box center [345, 412] width 52 height 26
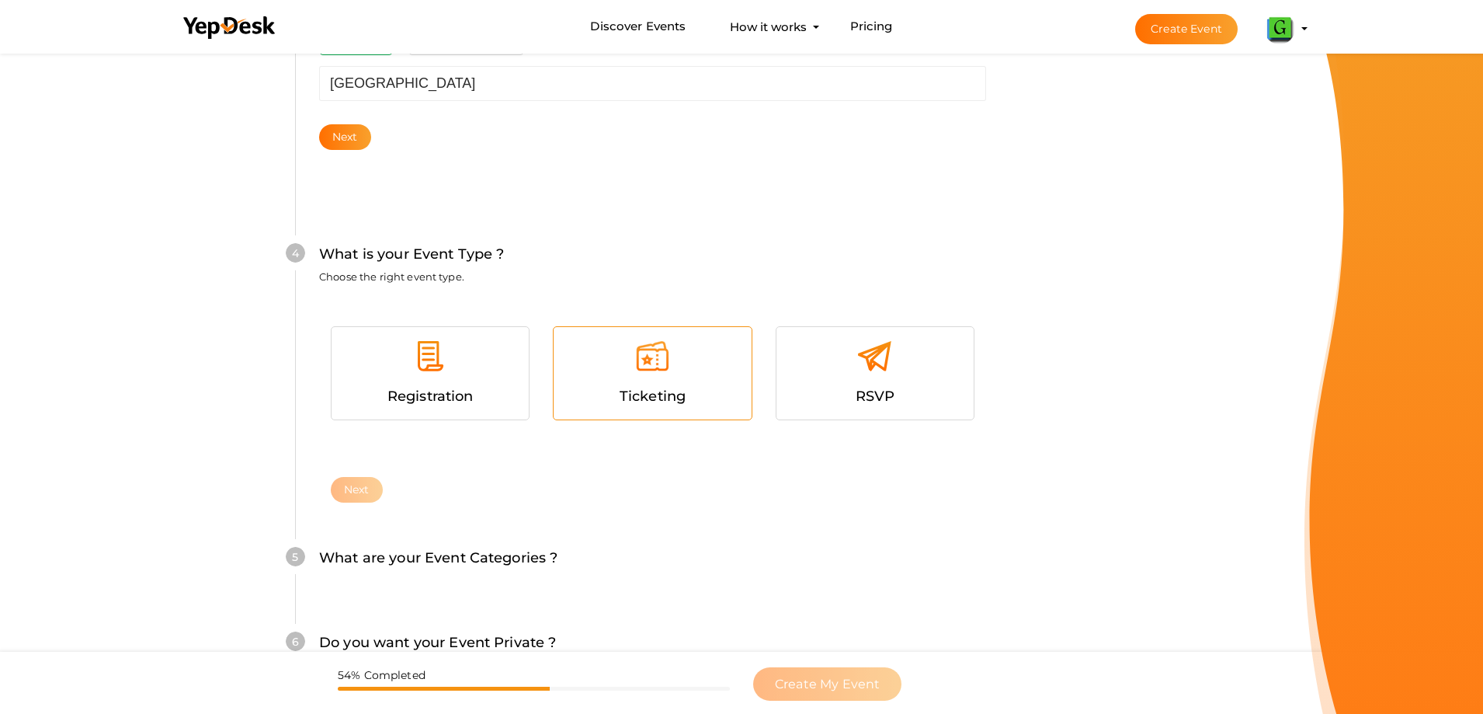
scroll to position [767, 0]
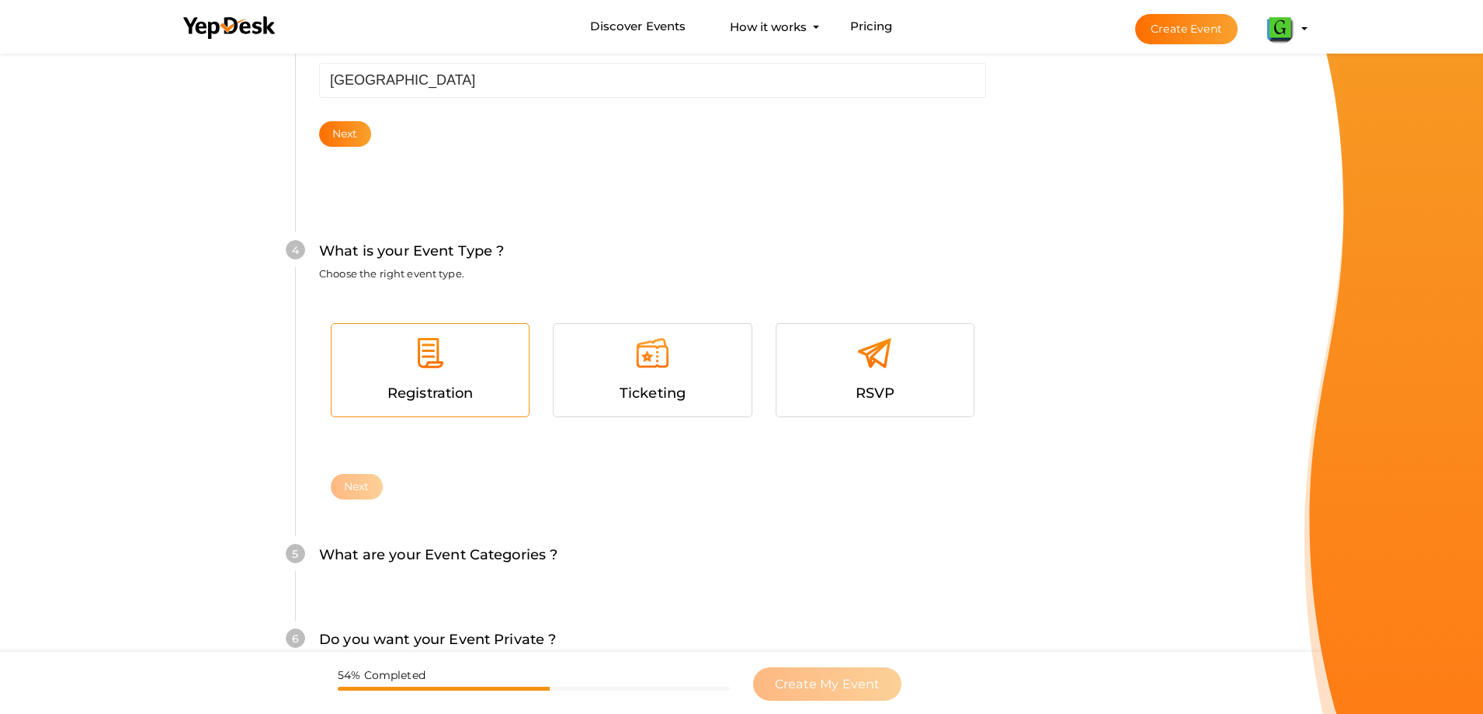
click at [427, 373] on div at bounding box center [430, 359] width 174 height 47
click at [362, 480] on button "Next" at bounding box center [357, 487] width 52 height 26
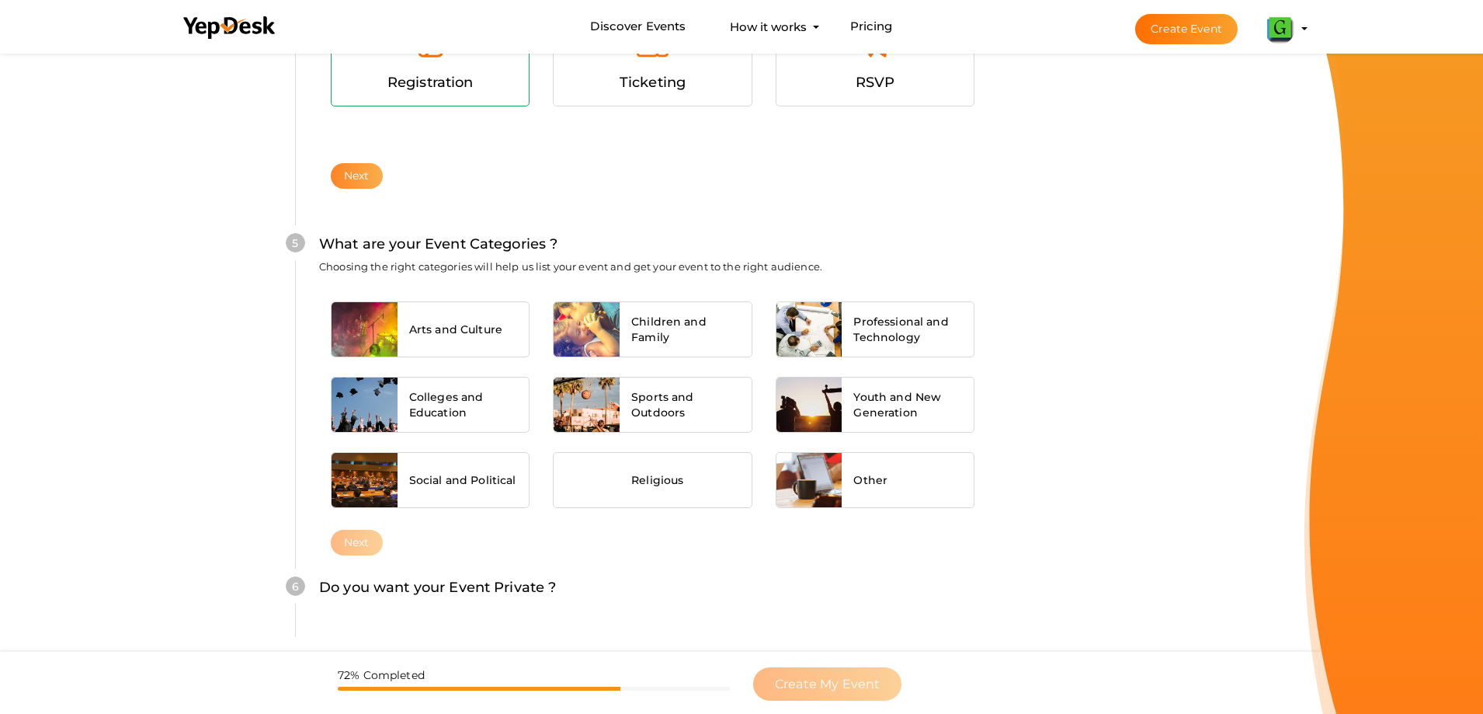
scroll to position [1094, 0]
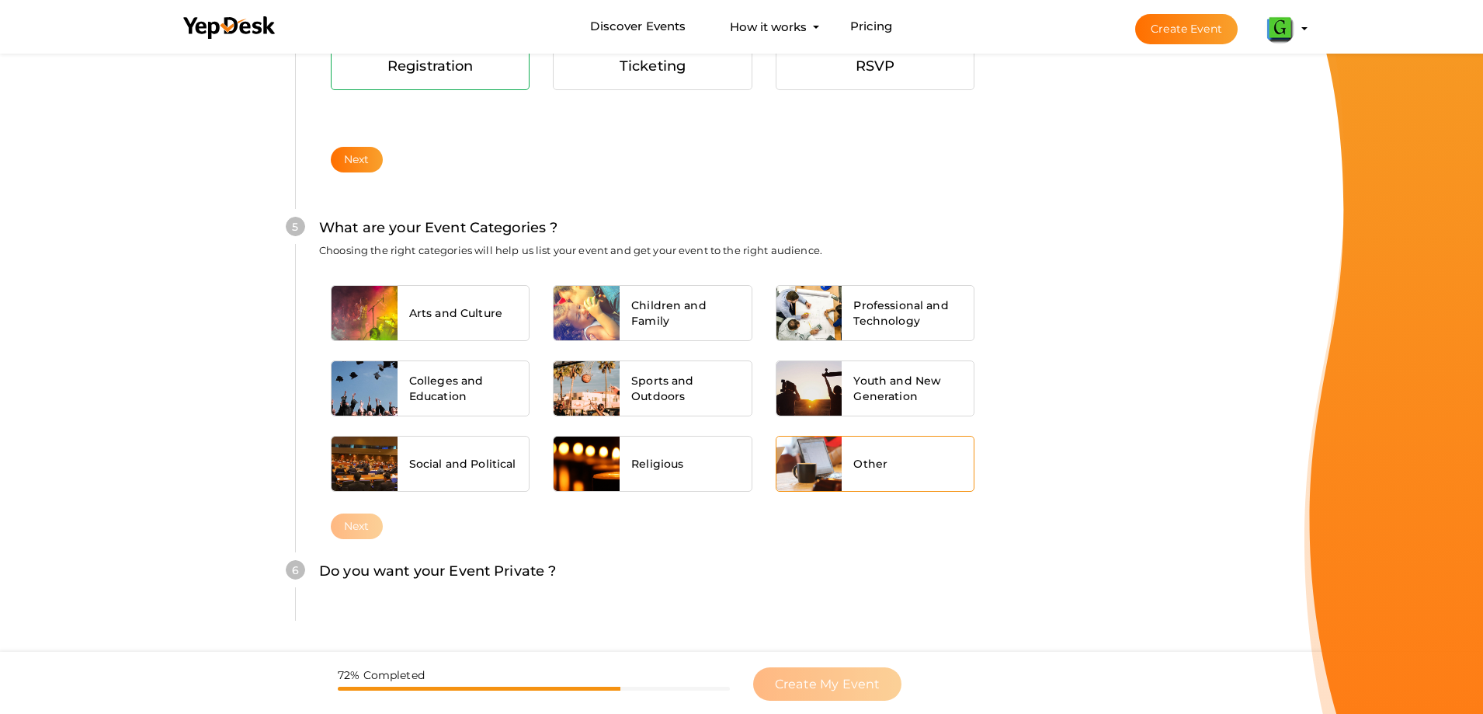
click at [909, 470] on div "Other" at bounding box center [908, 463] width 132 height 54
click at [363, 523] on button "Next" at bounding box center [357, 526] width 52 height 26
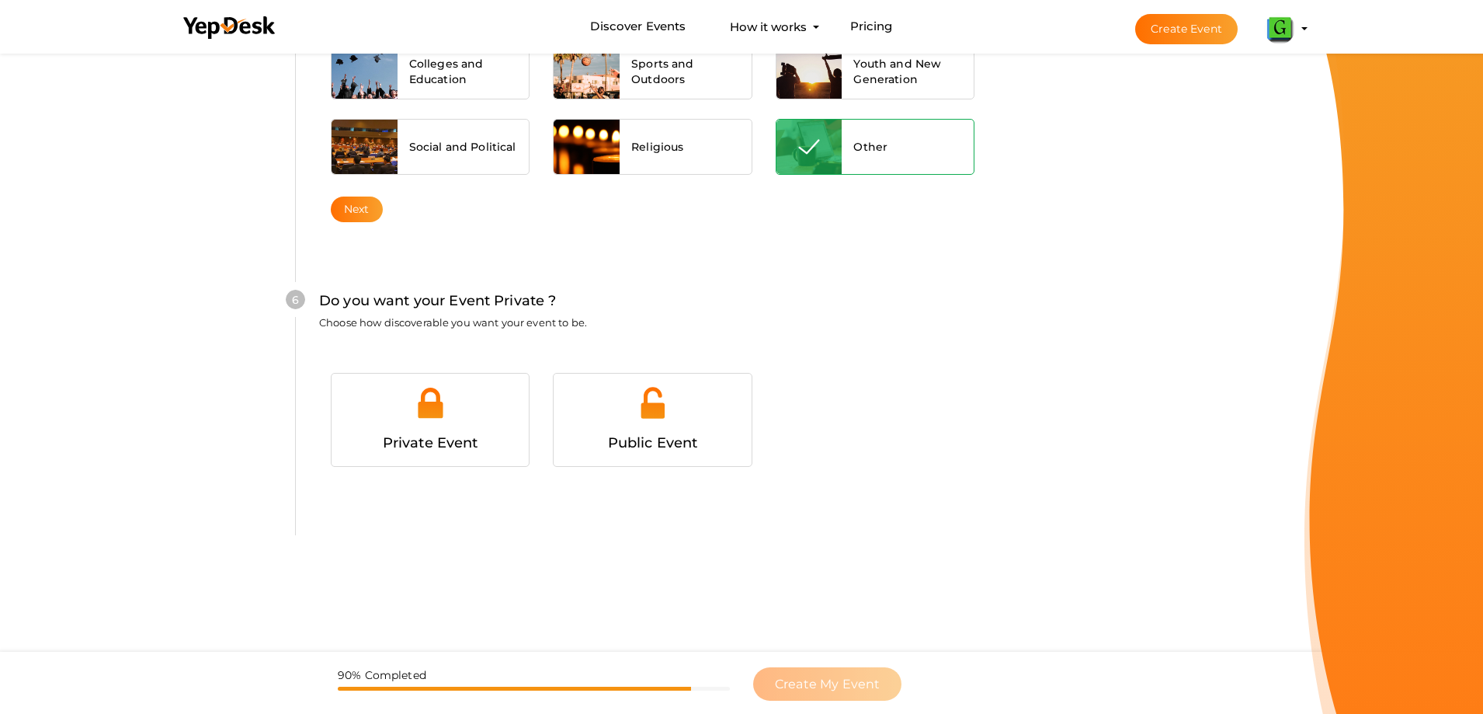
scroll to position [1437, 0]
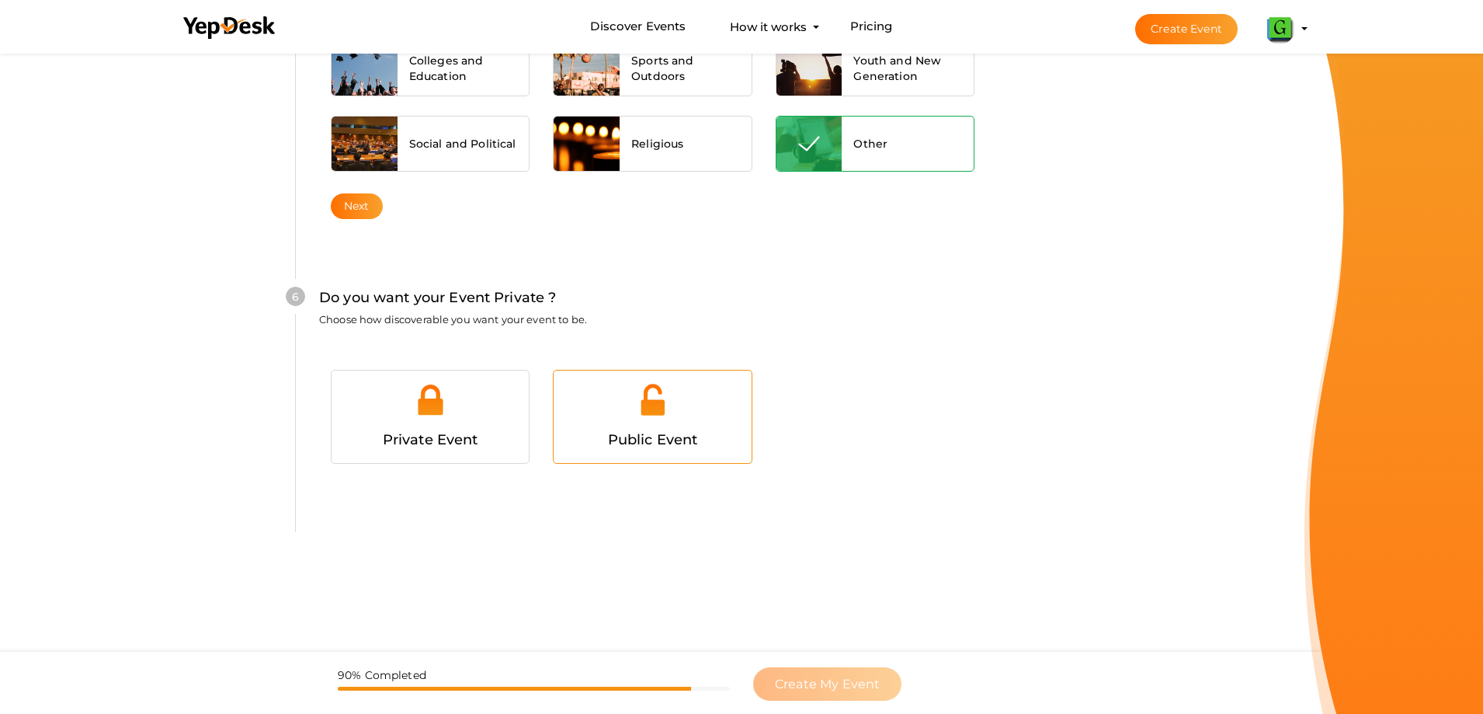
click at [699, 416] on div at bounding box center [652, 405] width 174 height 47
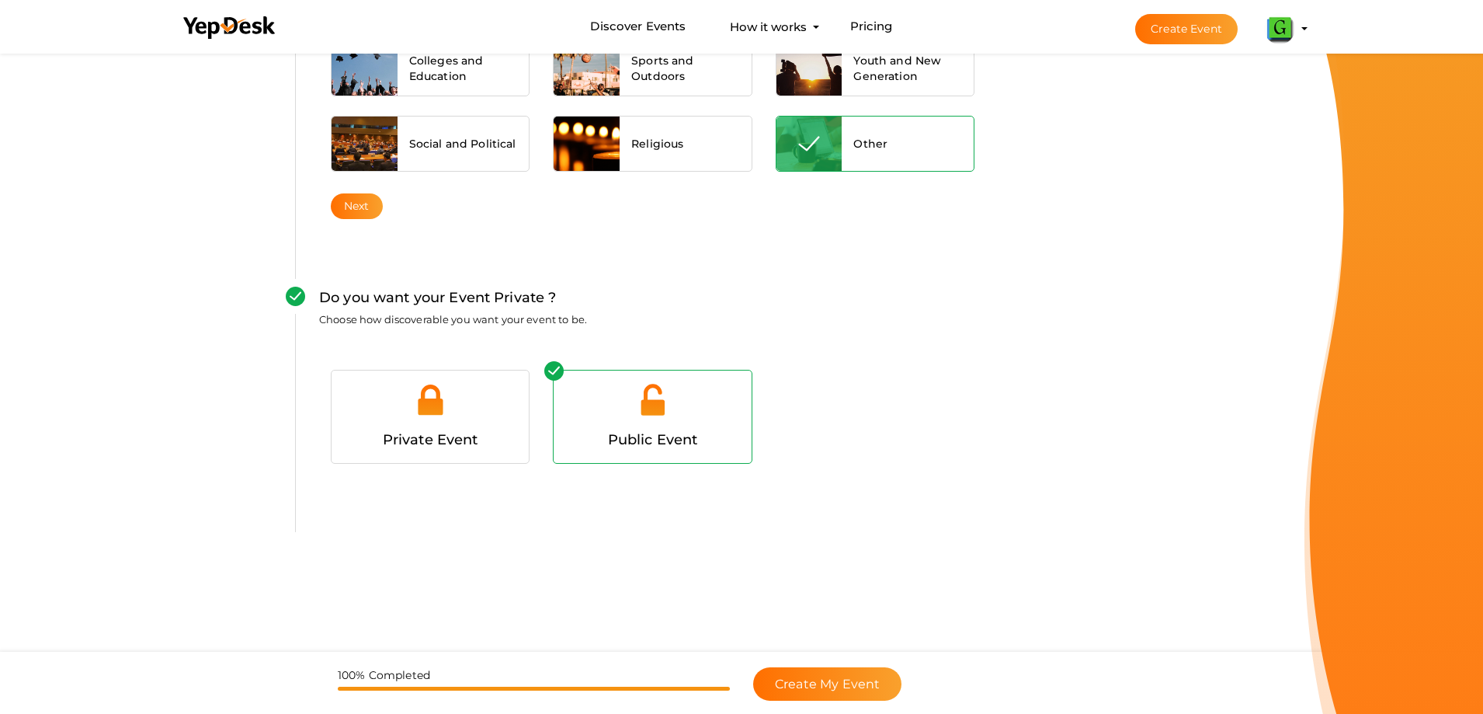
click at [833, 664] on div "100% Completed Create My Event" at bounding box center [741, 683] width 1483 height 62
click at [829, 688] on span "Create My Event" at bounding box center [827, 683] width 105 height 15
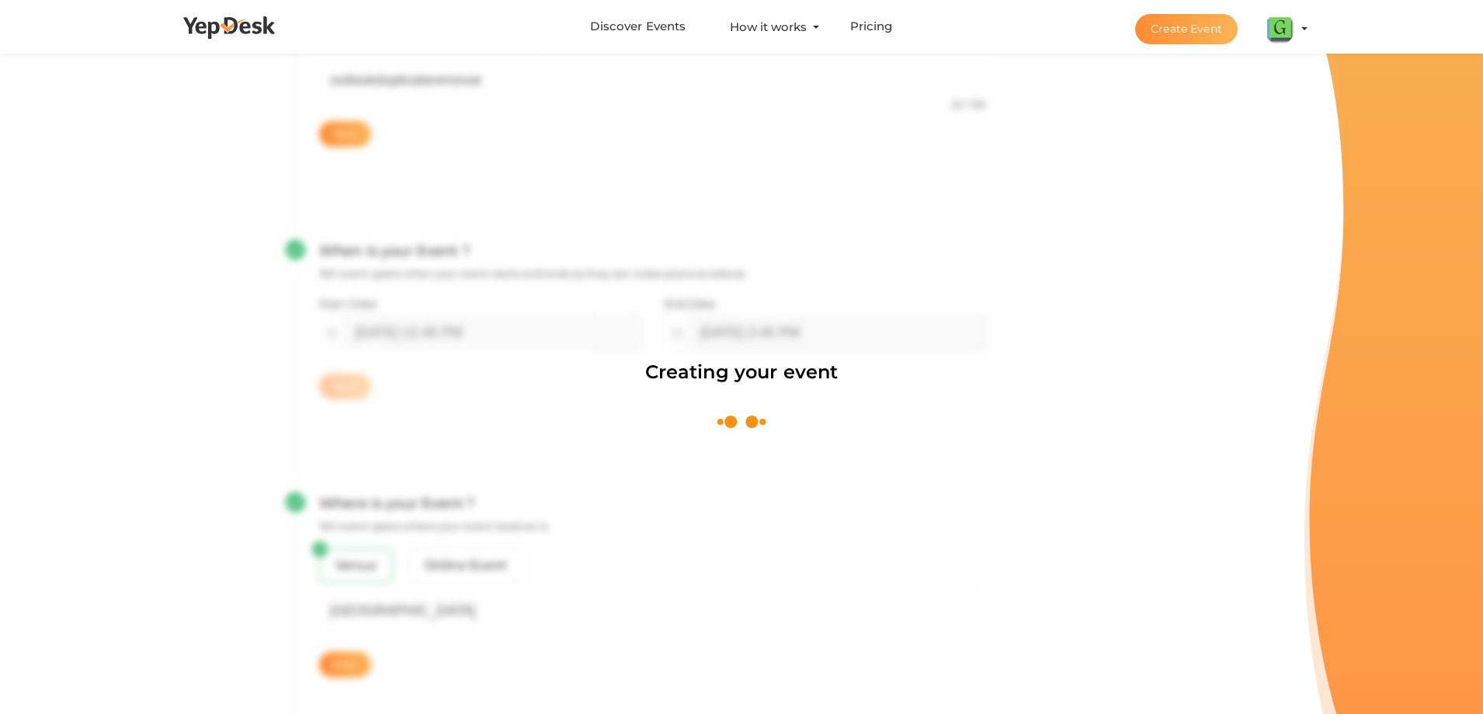
scroll to position [233, 0]
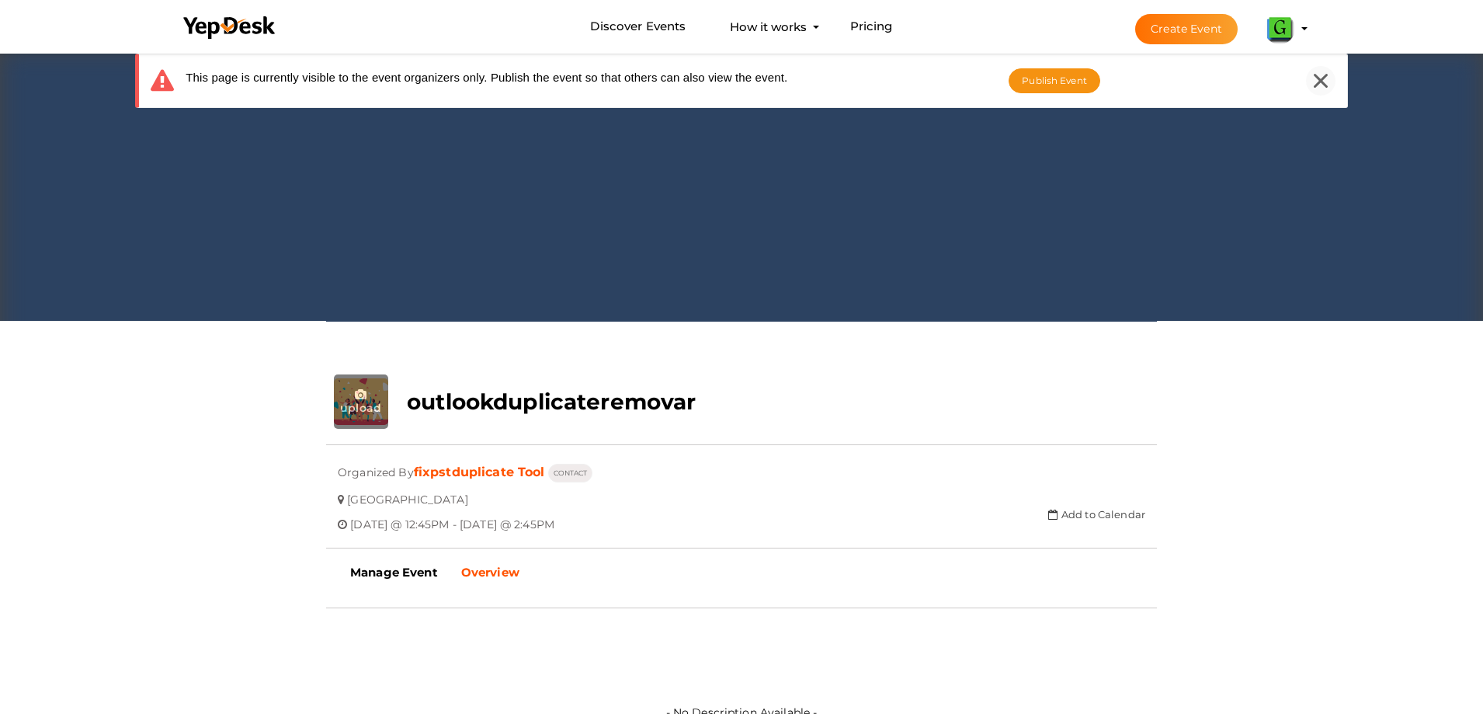
click at [1327, 87] on icon at bounding box center [1321, 81] width 14 height 14
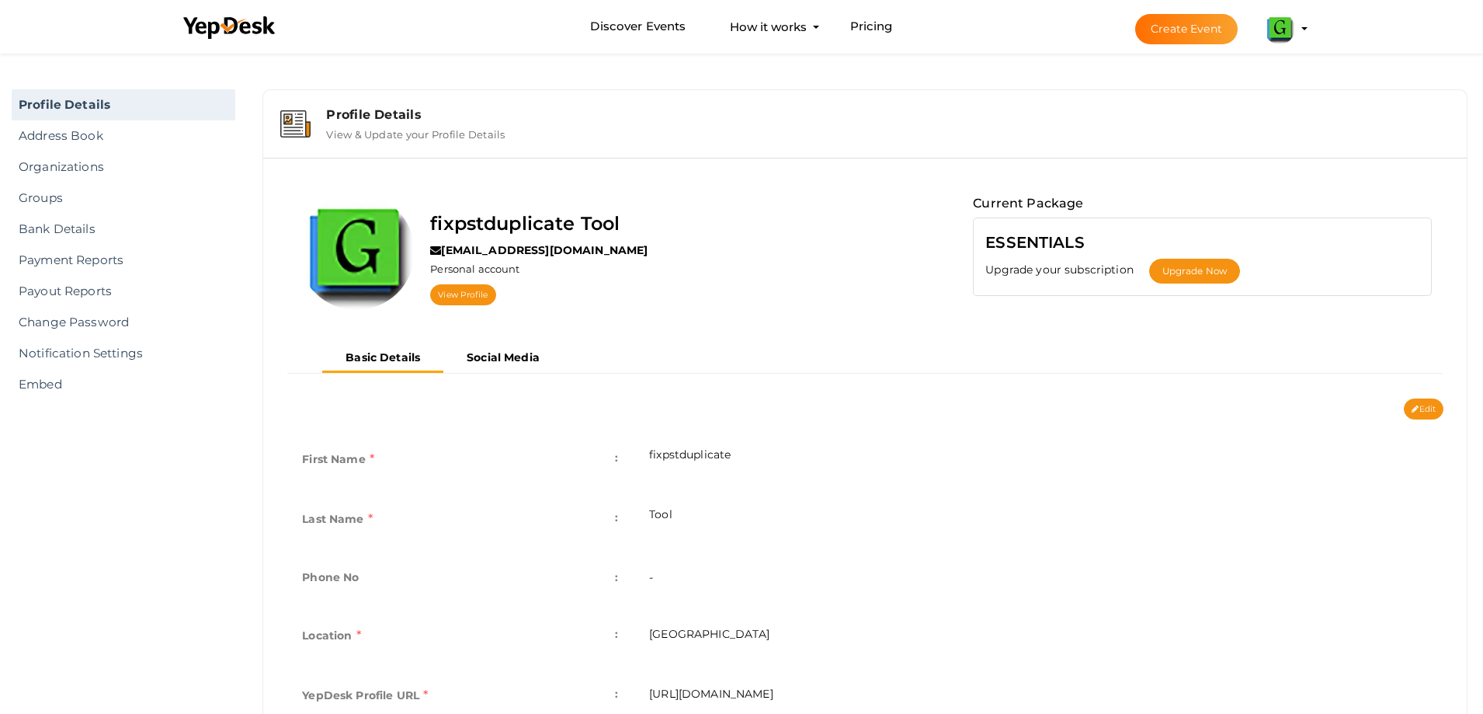
click at [342, 108] on div "Profile Details" at bounding box center [888, 114] width 1124 height 15
click at [413, 226] on div at bounding box center [356, 251] width 116 height 116
copy label "fixpstduplicate Tool"
drag, startPoint x: 419, startPoint y: 210, endPoint x: 635, endPoint y: 220, distance: 216.9
click at [635, 220] on div "fixpstduplicate Tool limoha6789@futurejs.com Personal account View Profile" at bounding box center [539, 256] width 249 height 127
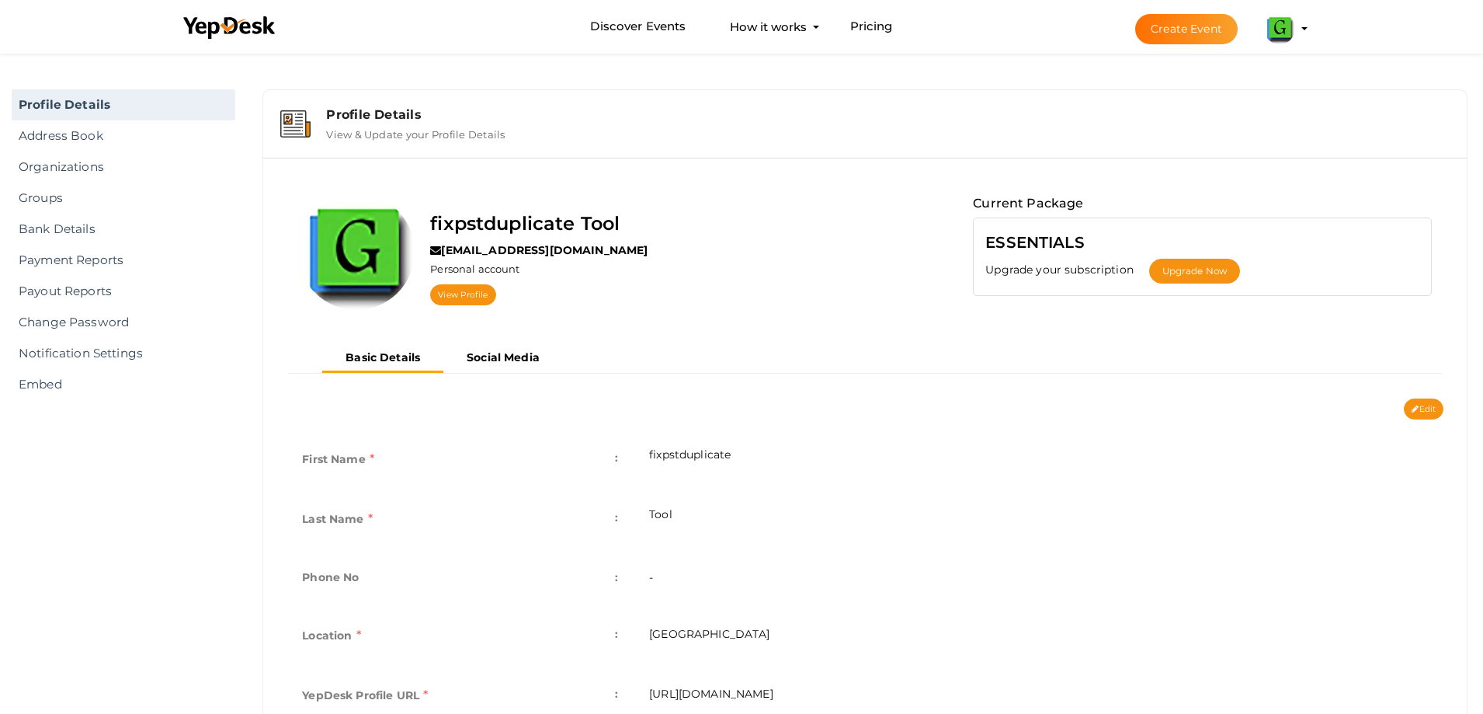
click at [696, 359] on div "Basic Details Social Media" at bounding box center [865, 359] width 1109 height 28
click at [66, 167] on link "Organizations" at bounding box center [124, 166] width 224 height 31
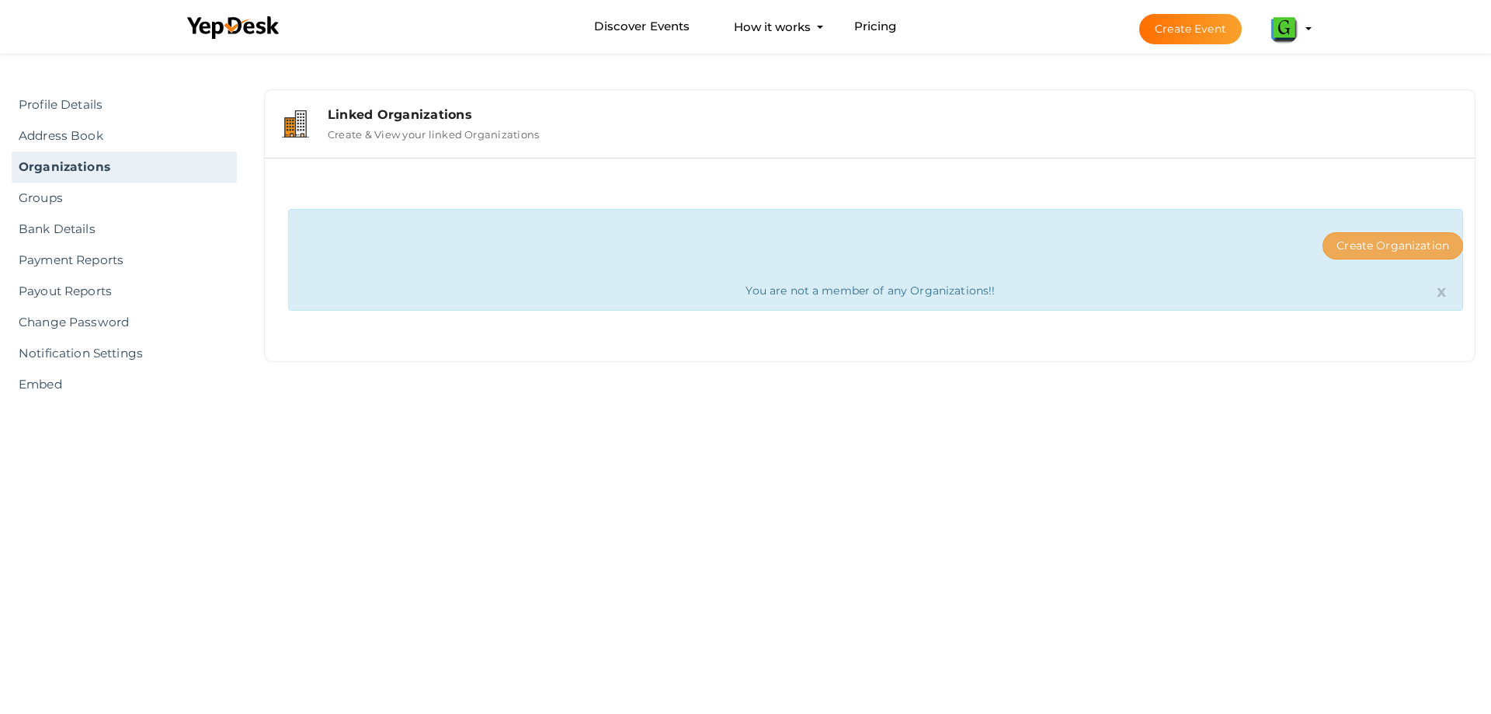
click at [1386, 238] on button "Create Organization" at bounding box center [1393, 245] width 141 height 27
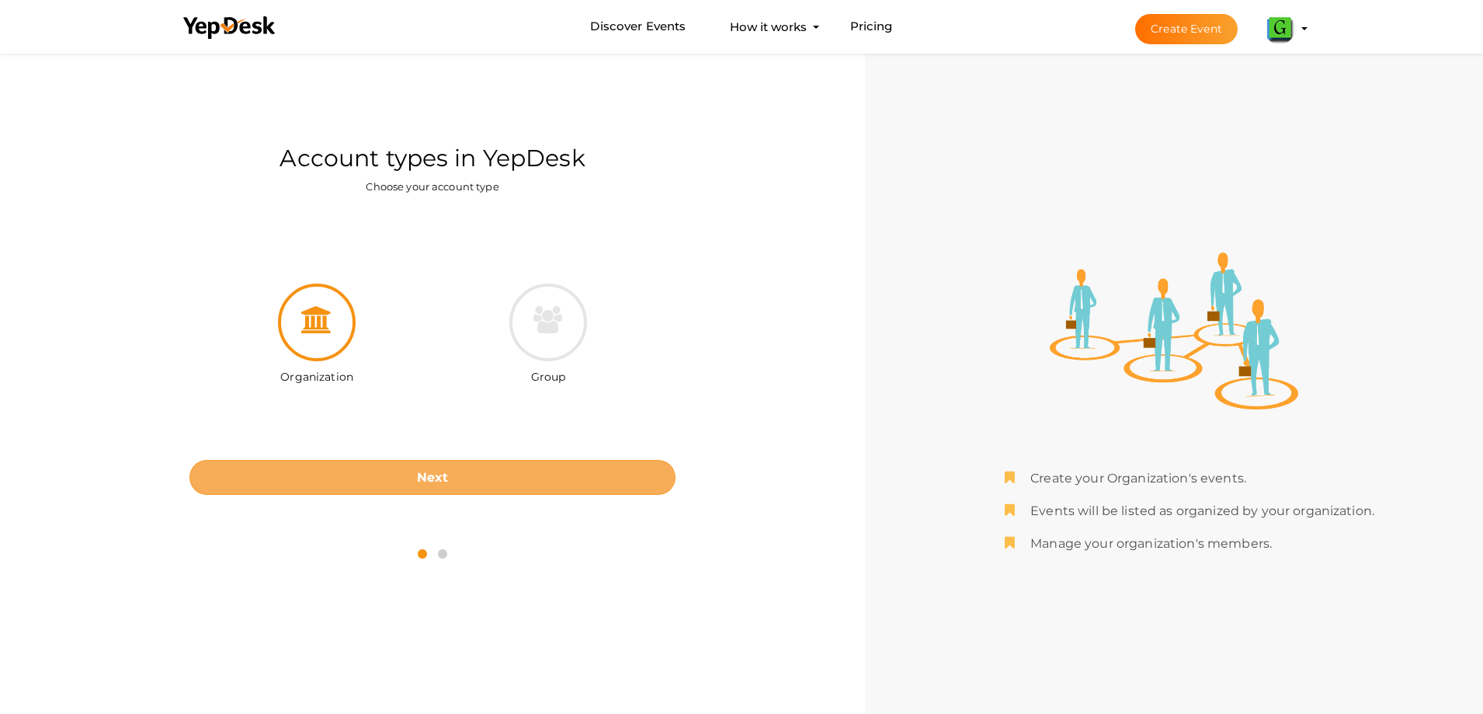
click at [482, 468] on button "Next" at bounding box center [433, 477] width 486 height 35
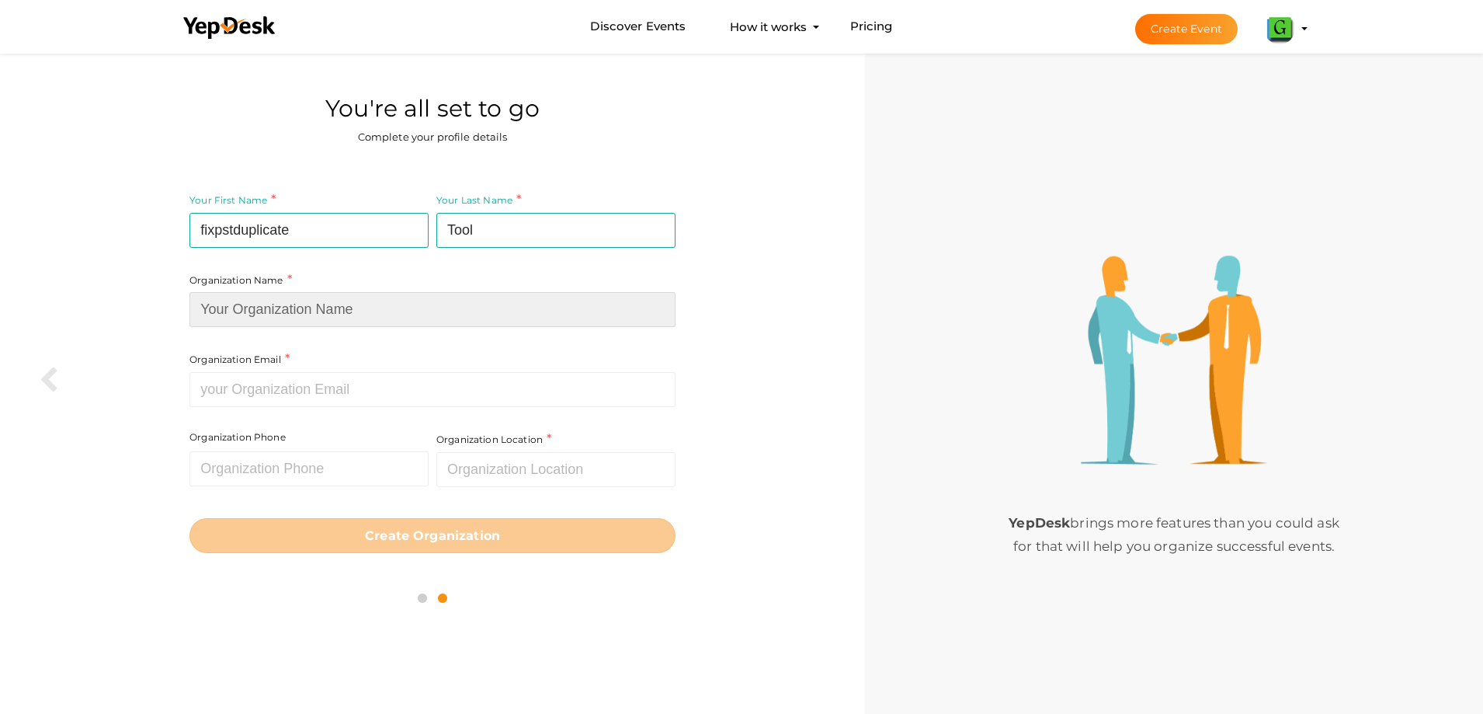
click at [301, 315] on input at bounding box center [433, 309] width 486 height 35
click at [378, 310] on input at bounding box center [433, 309] width 486 height 35
type input "g"
type input "GainTools"
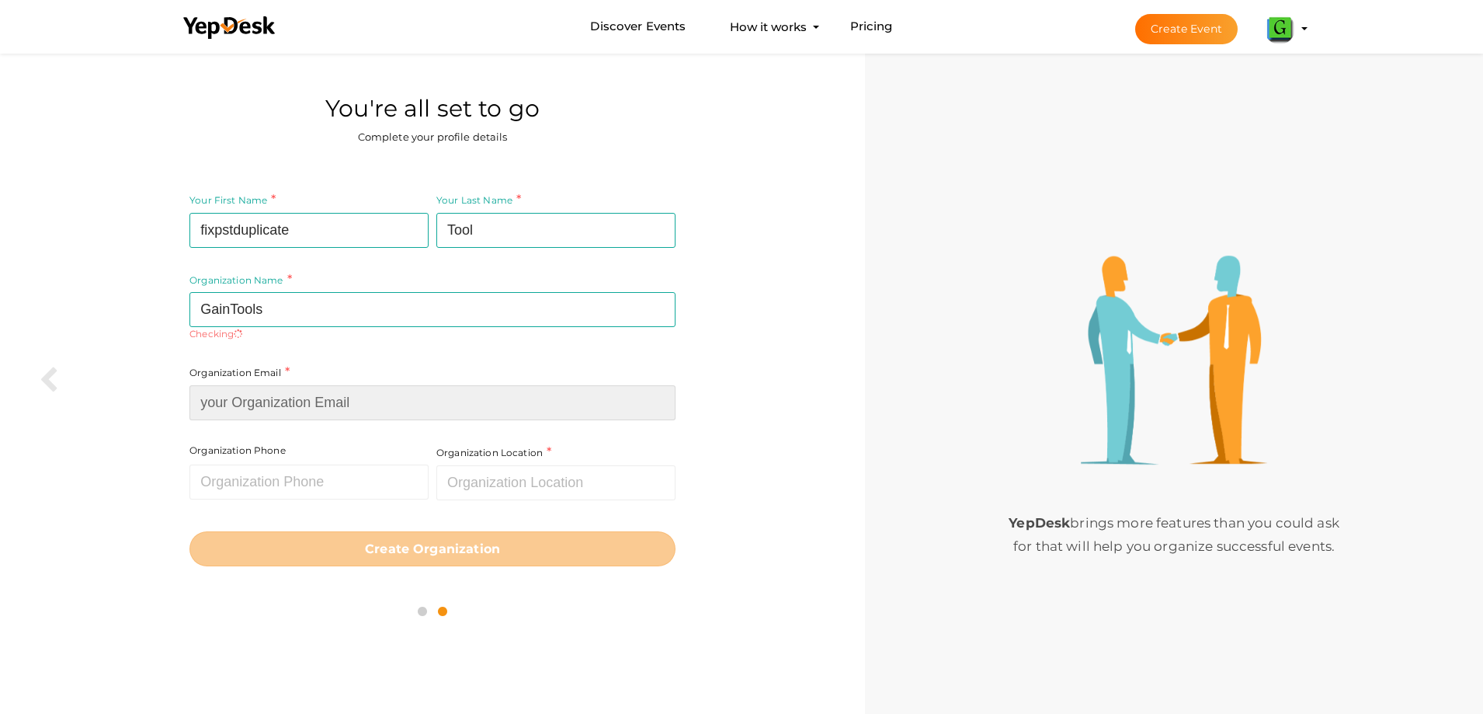
click at [351, 392] on input at bounding box center [433, 402] width 486 height 35
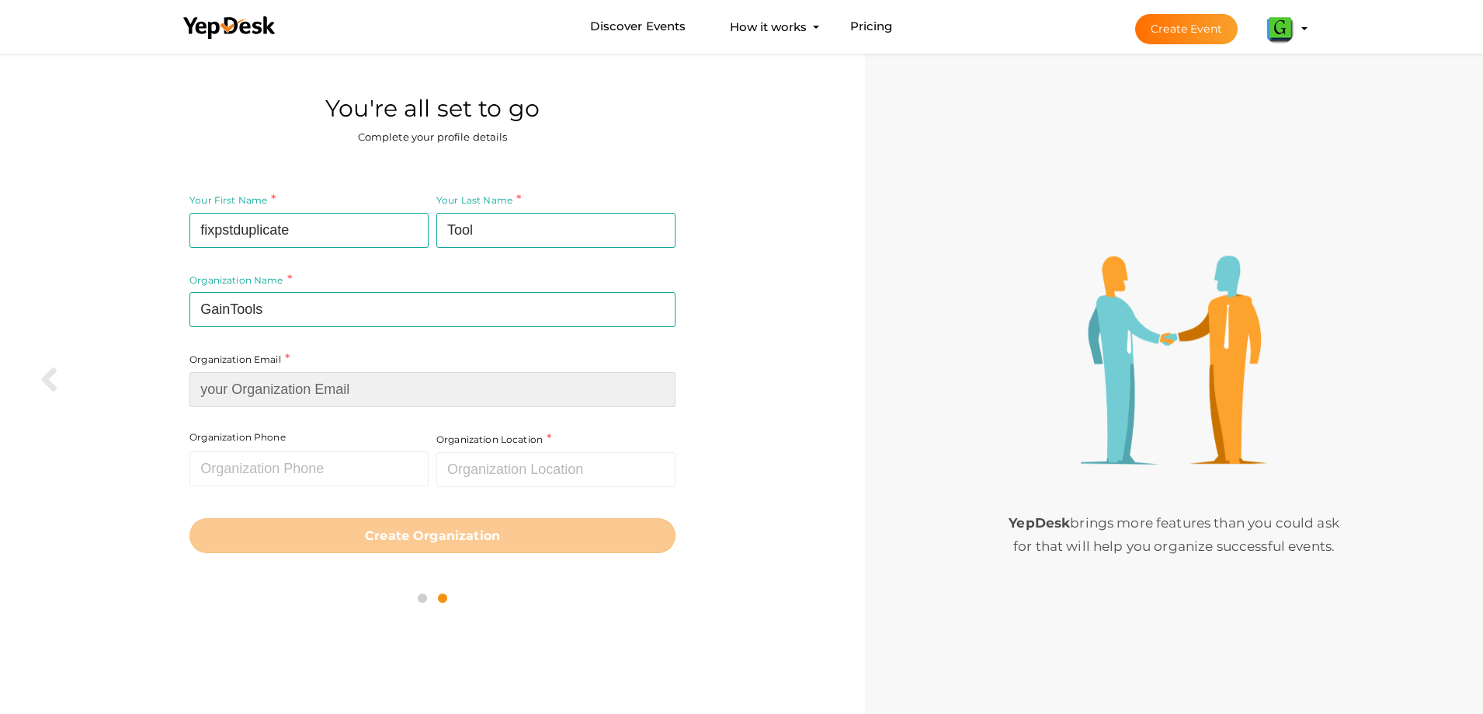
paste input "https://www.gaintools.com/pst/duplicate/"
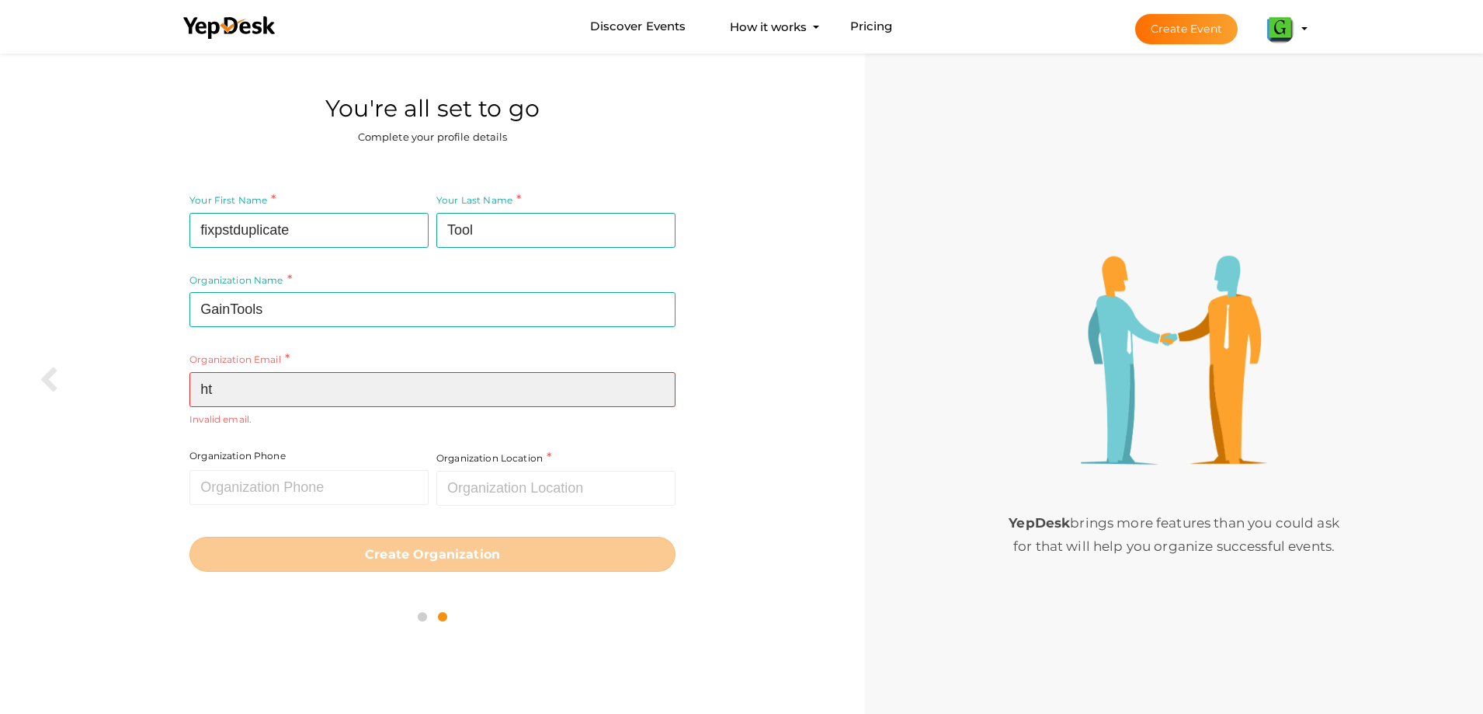
type input "h"
paste input "[EMAIL_ADDRESS][DOMAIN_NAME]"
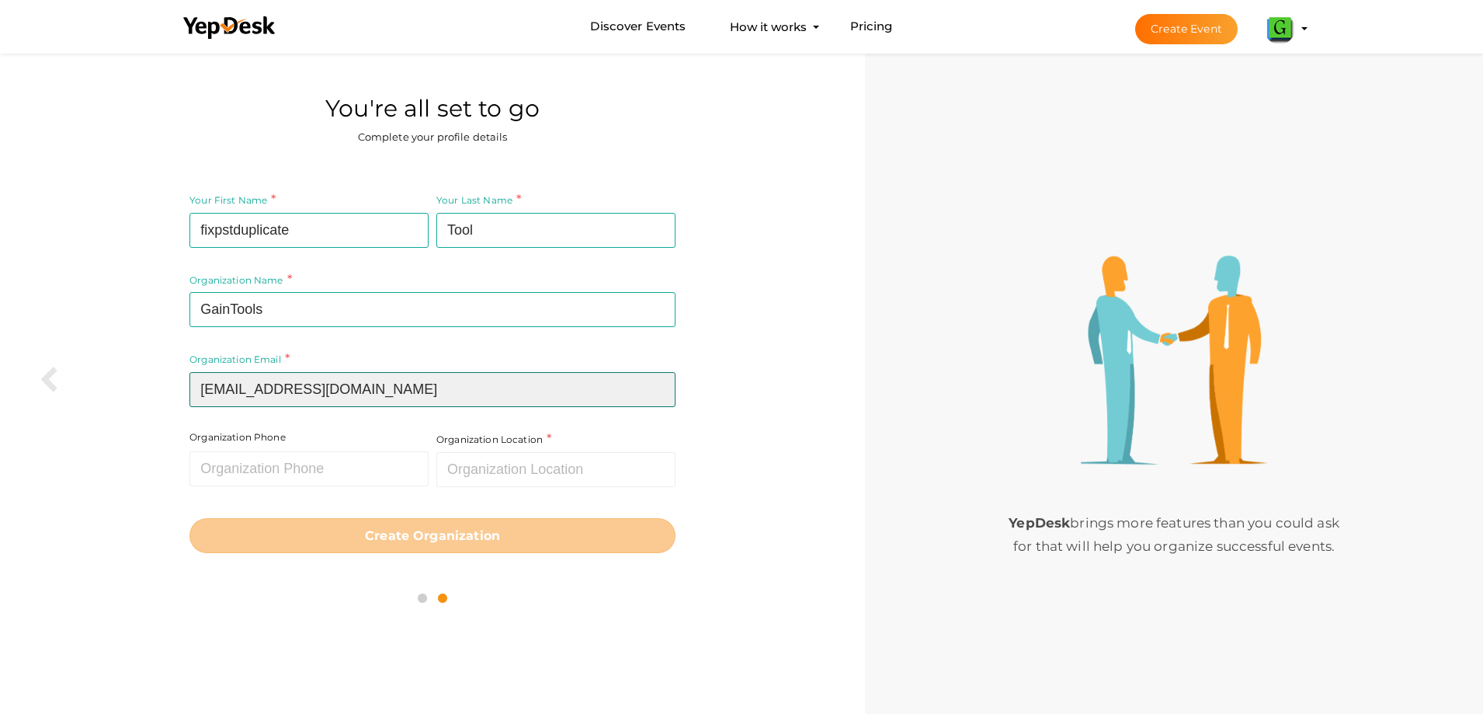
type input "[EMAIL_ADDRESS][DOMAIN_NAME]"
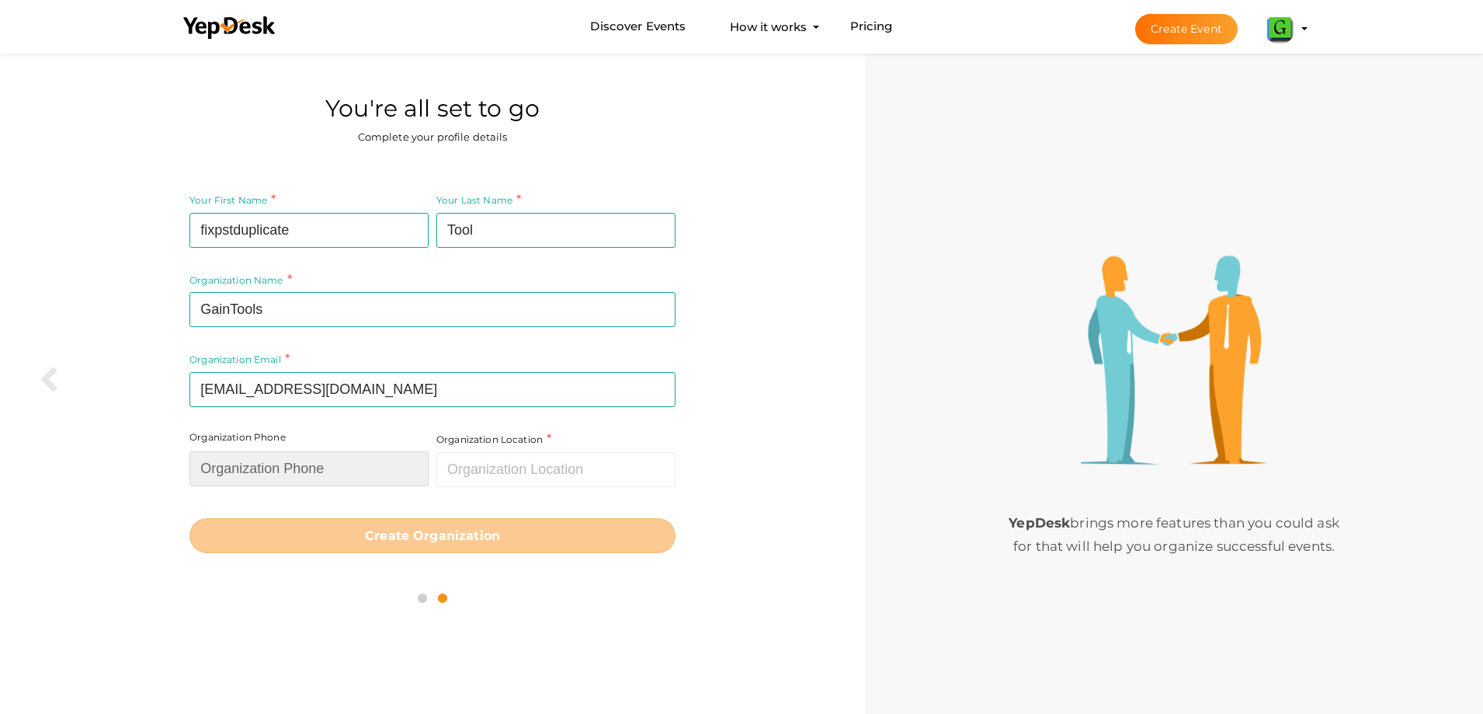
click at [297, 457] on input "text" at bounding box center [309, 468] width 239 height 35
click at [601, 467] on input "text" at bounding box center [555, 469] width 239 height 35
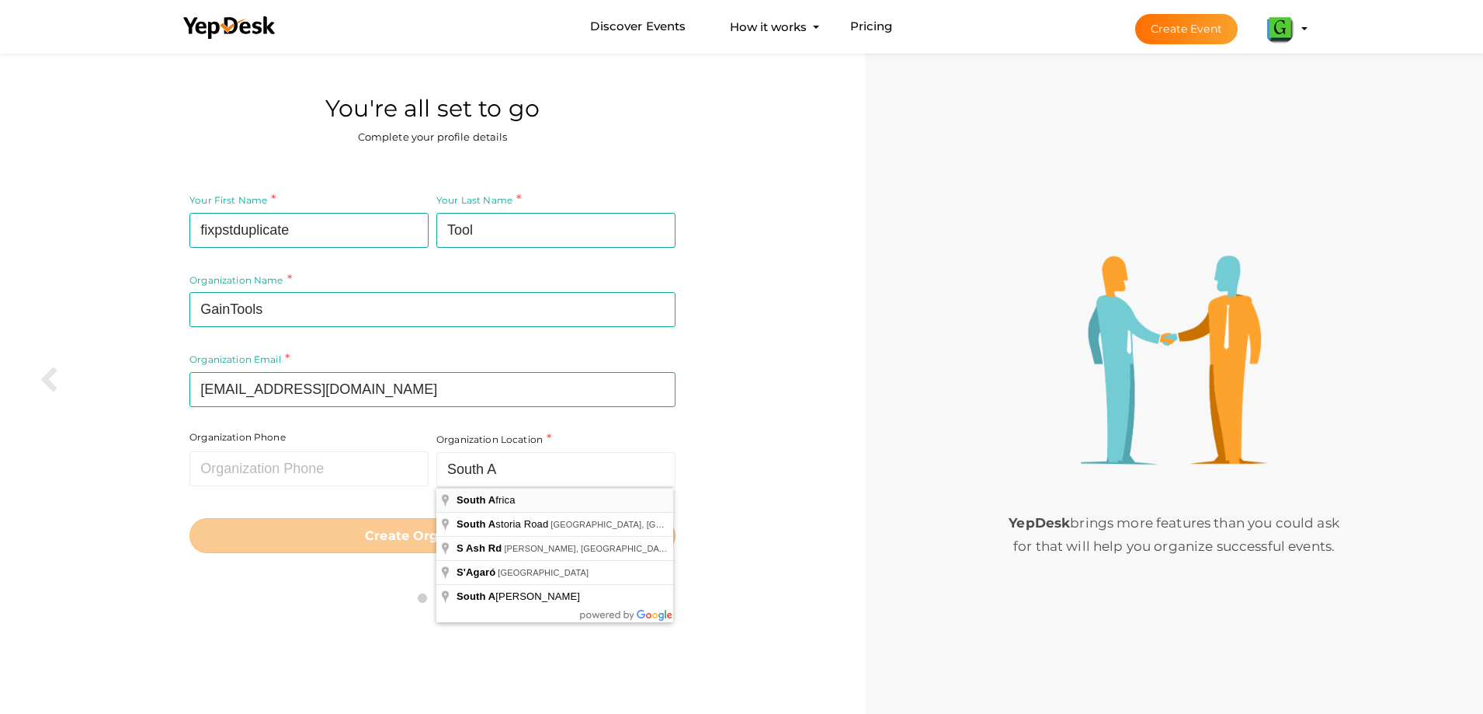
type input "[GEOGRAPHIC_DATA]"
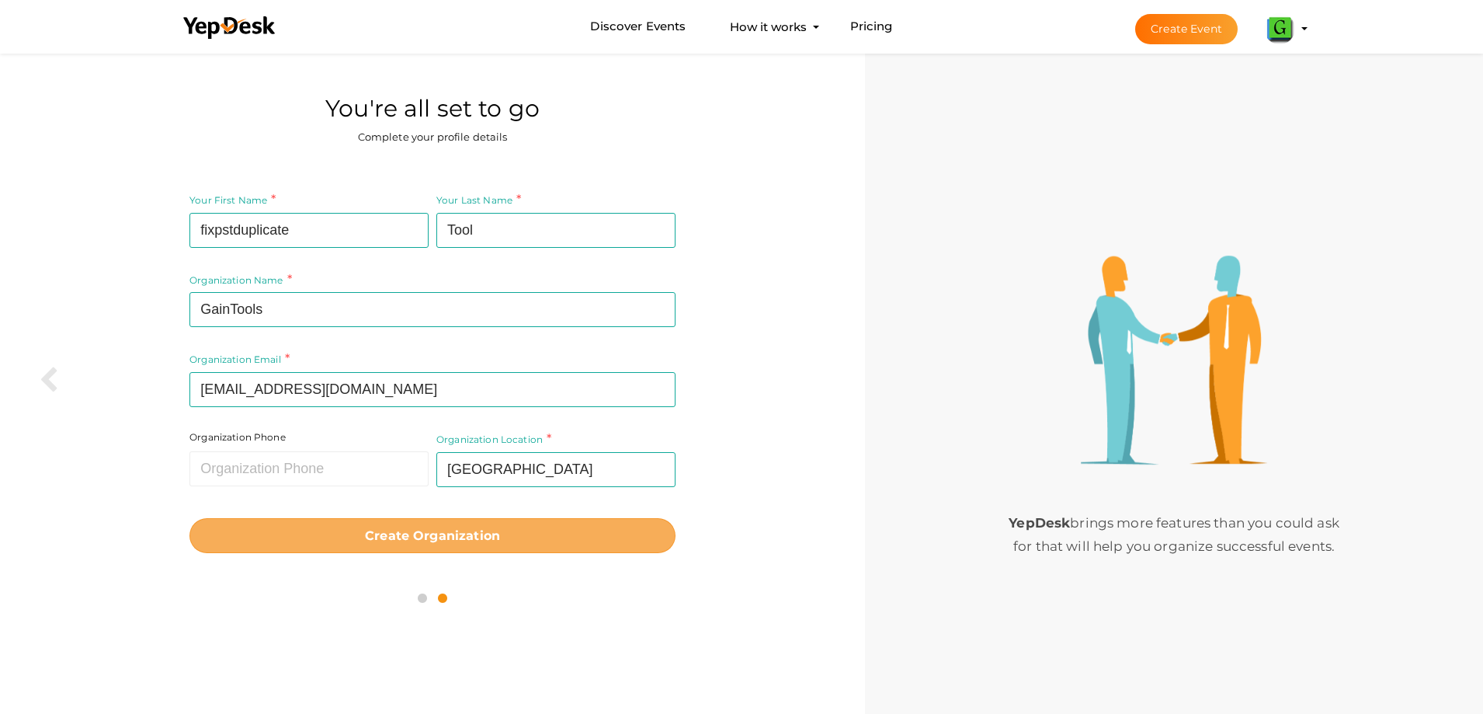
click at [454, 534] on b "Create Organization" at bounding box center [432, 535] width 135 height 15
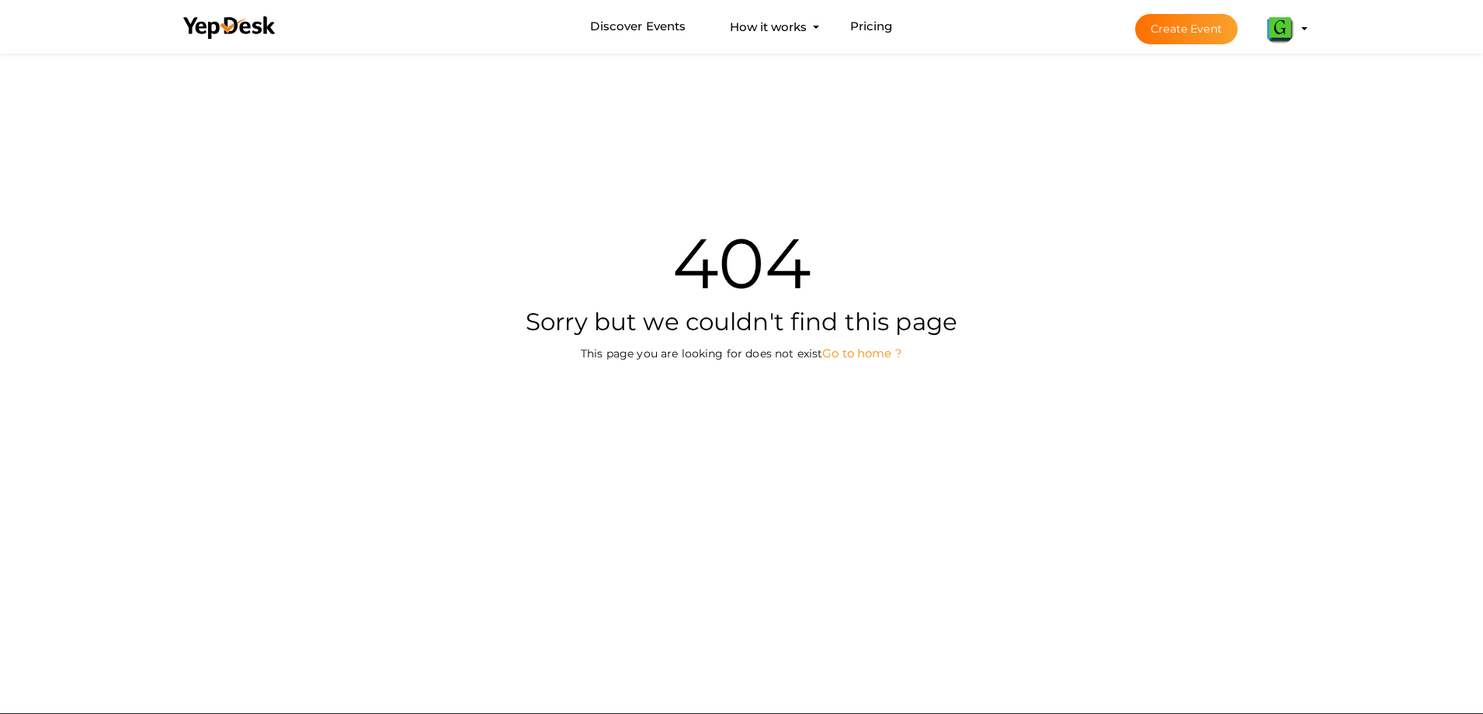
click at [848, 351] on link "Go to home ?" at bounding box center [862, 353] width 80 height 15
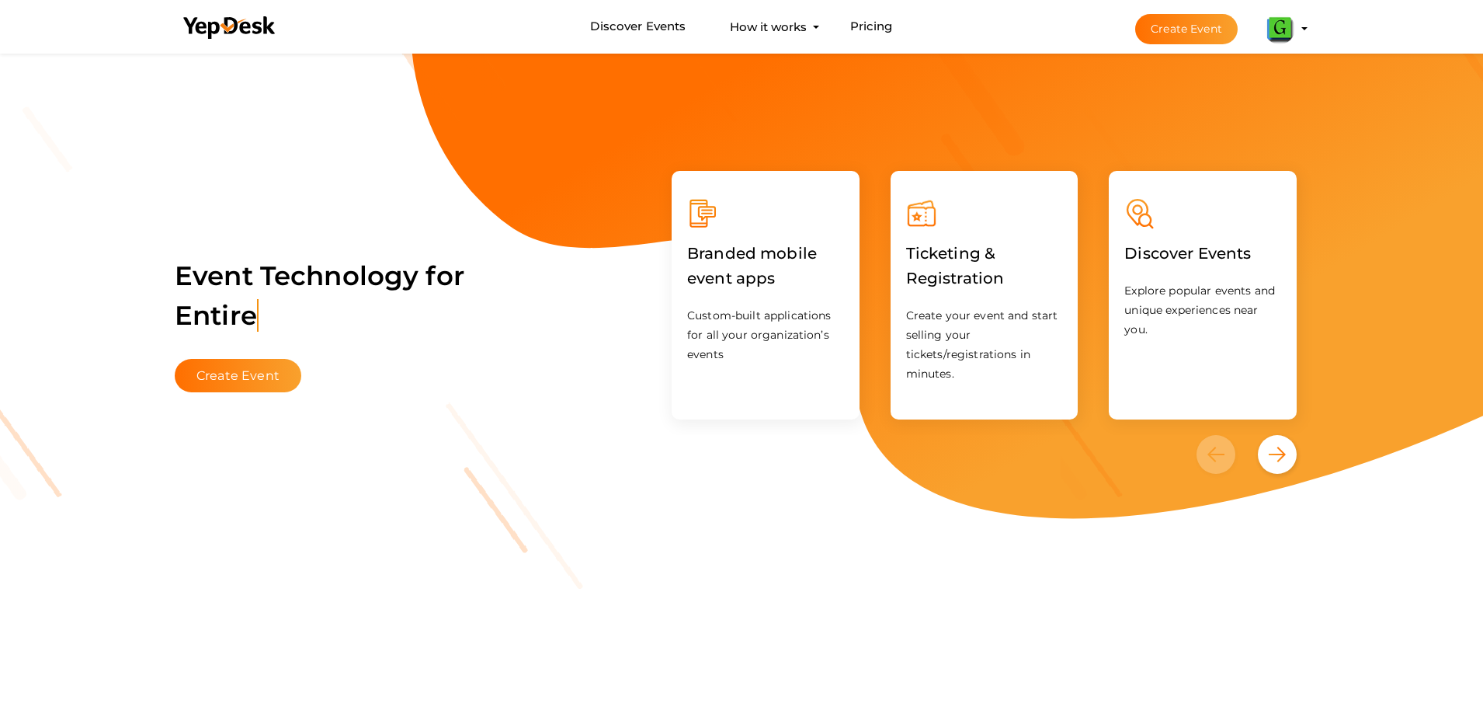
click at [1277, 22] on img at bounding box center [1279, 28] width 31 height 31
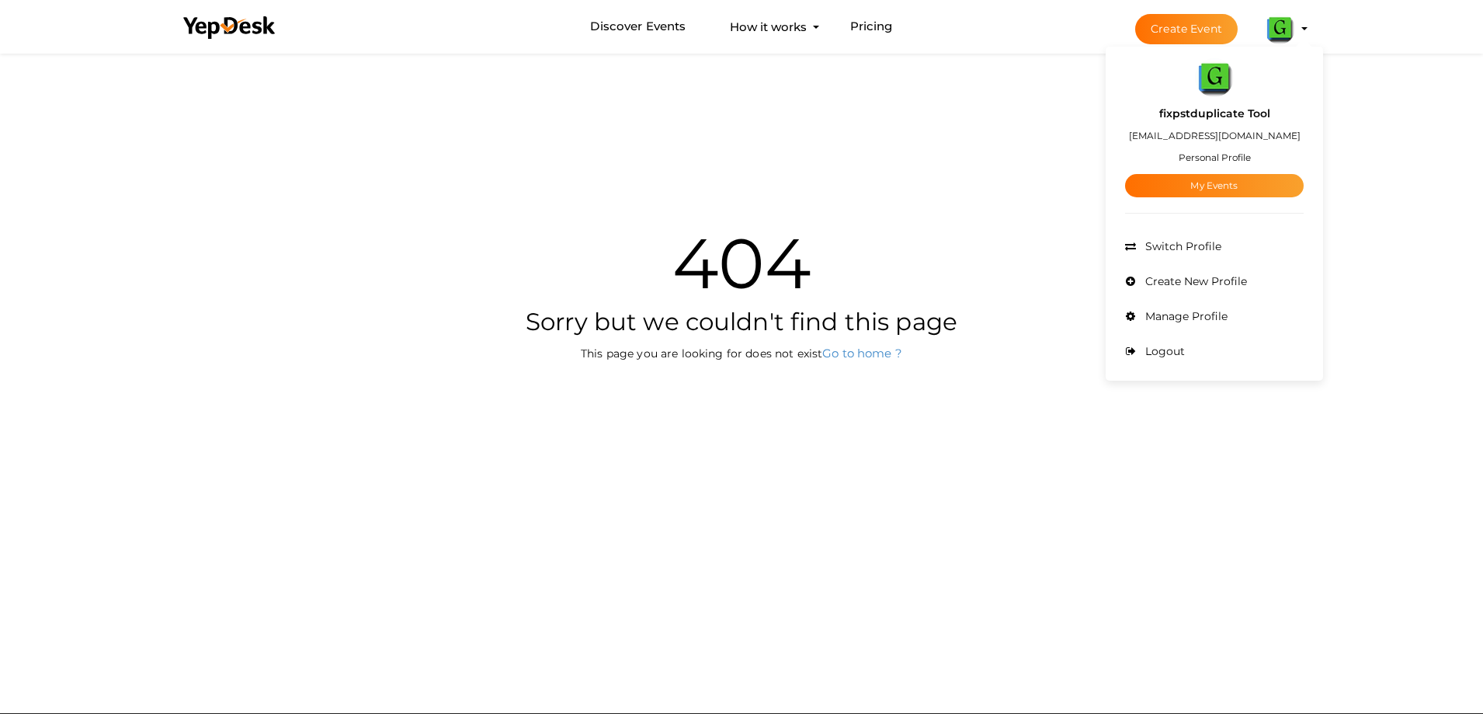
scroll to position [50, 0]
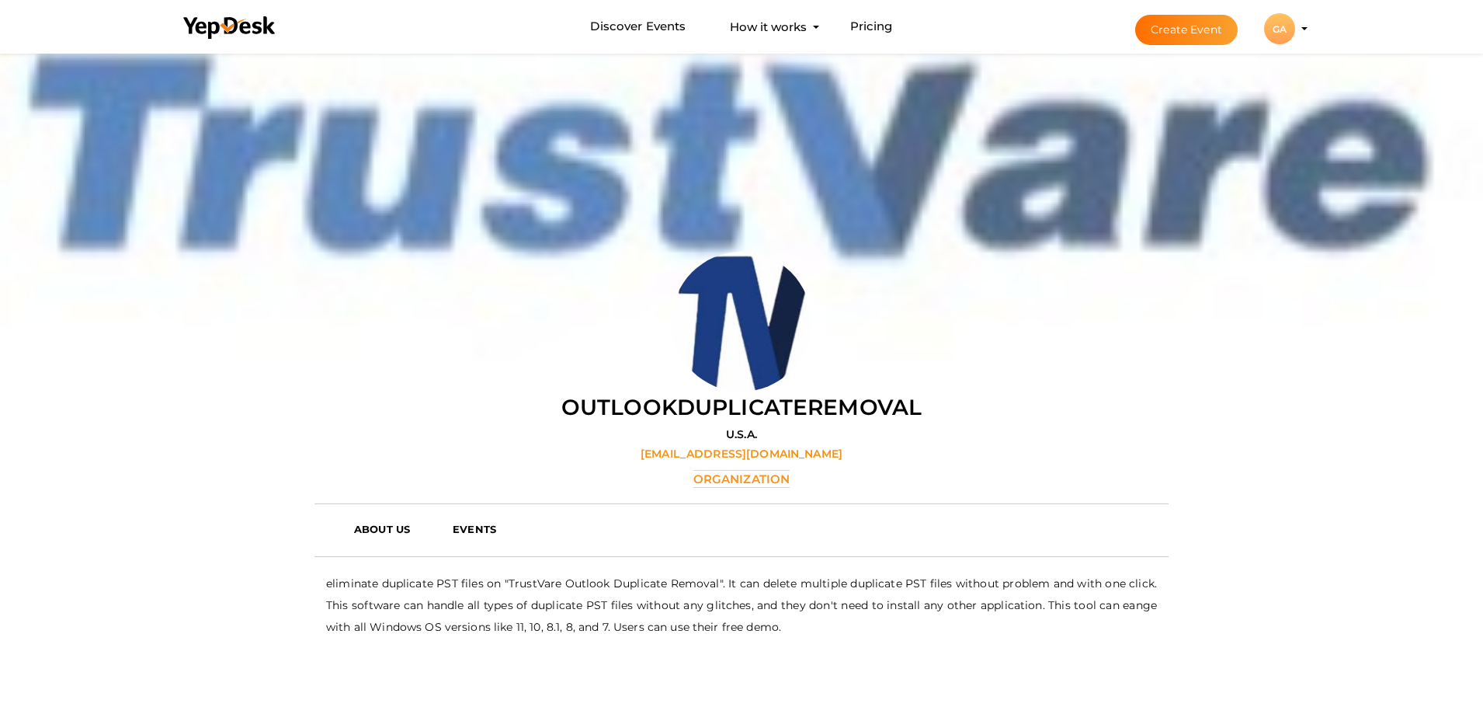
scroll to position [50, 0]
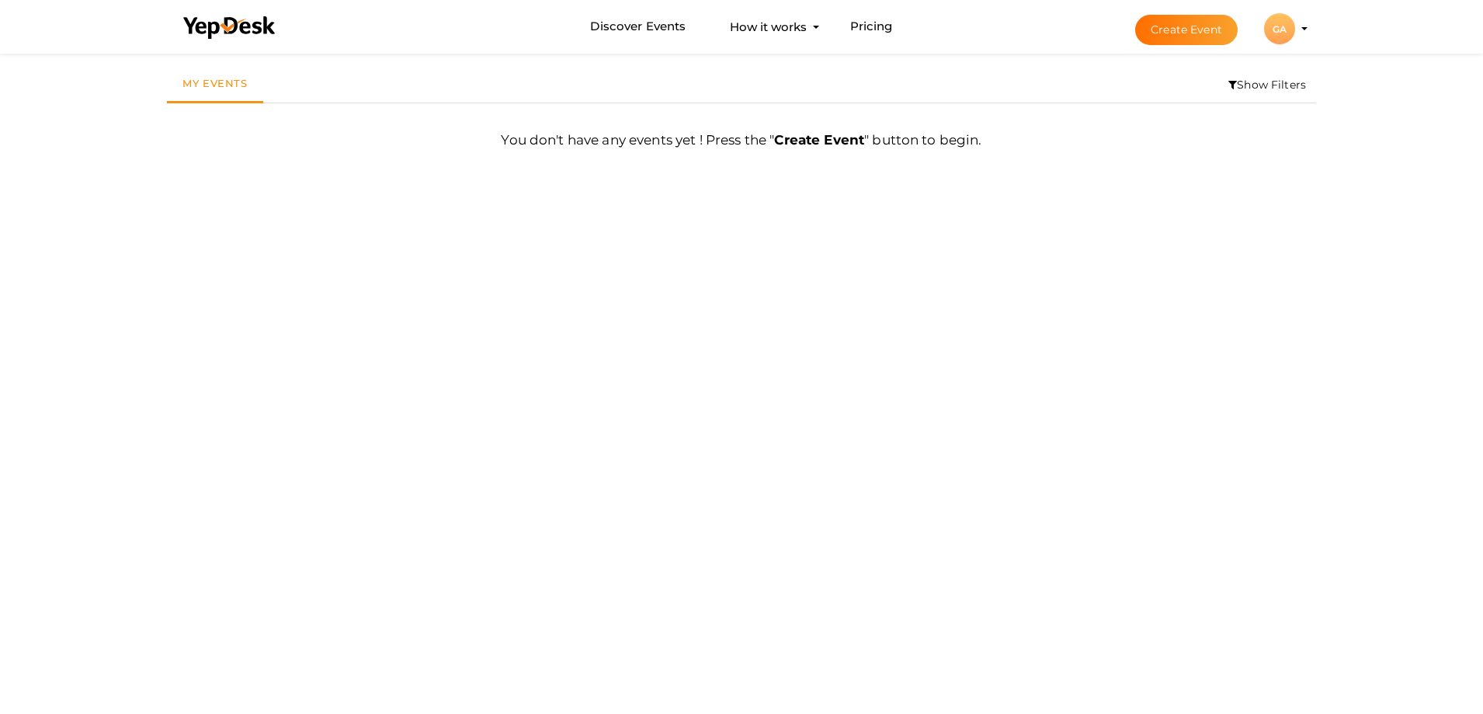
scroll to position [50, 0]
click at [1276, 36] on div "GA" at bounding box center [1279, 28] width 31 height 31
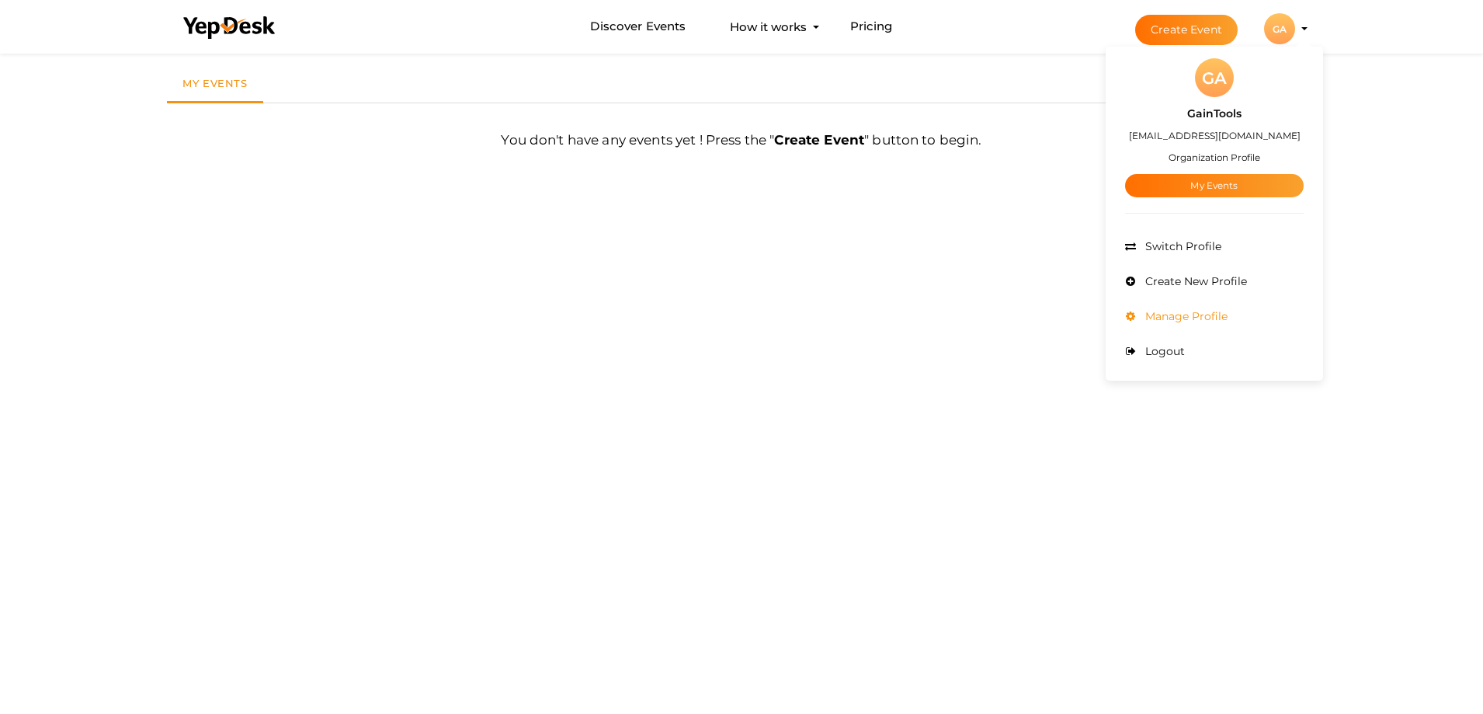
click at [1197, 311] on span "Manage Profile" at bounding box center [1185, 316] width 86 height 14
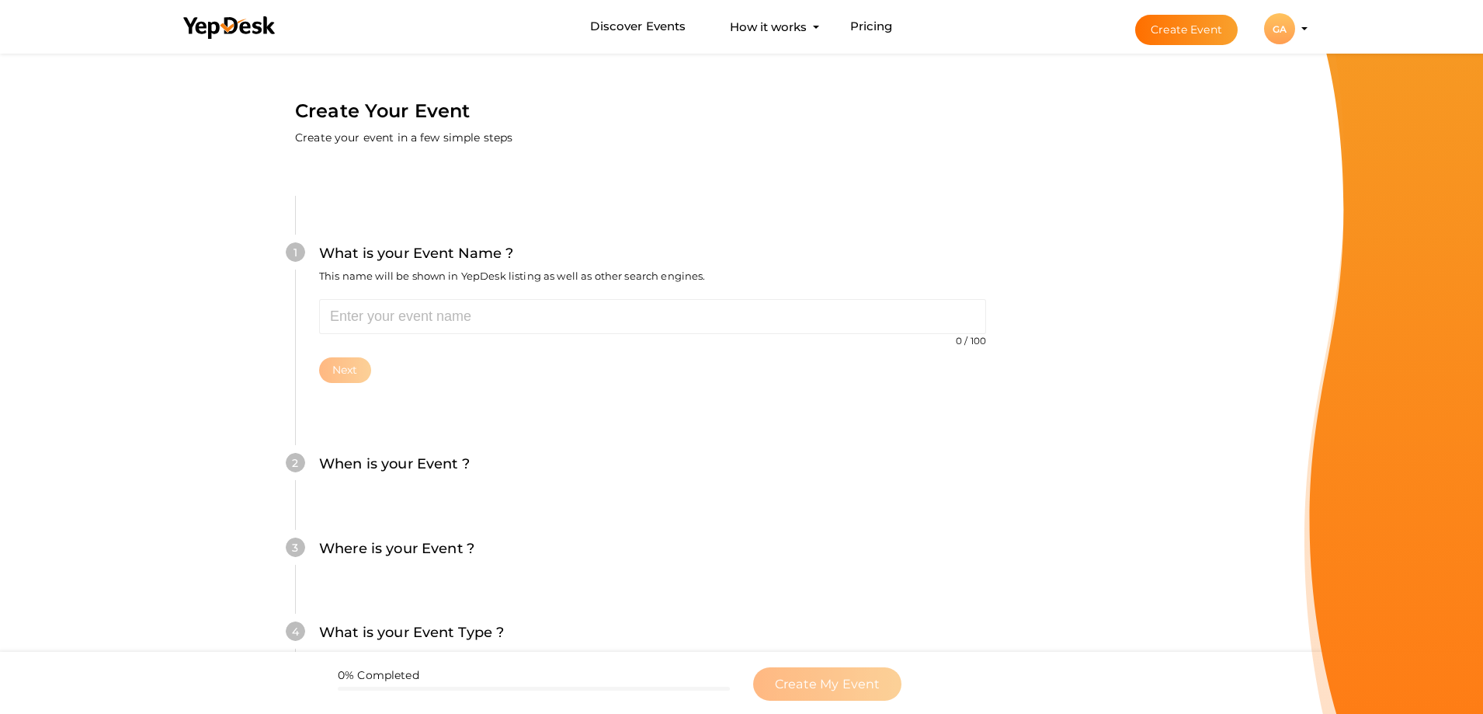
scroll to position [50, 0]
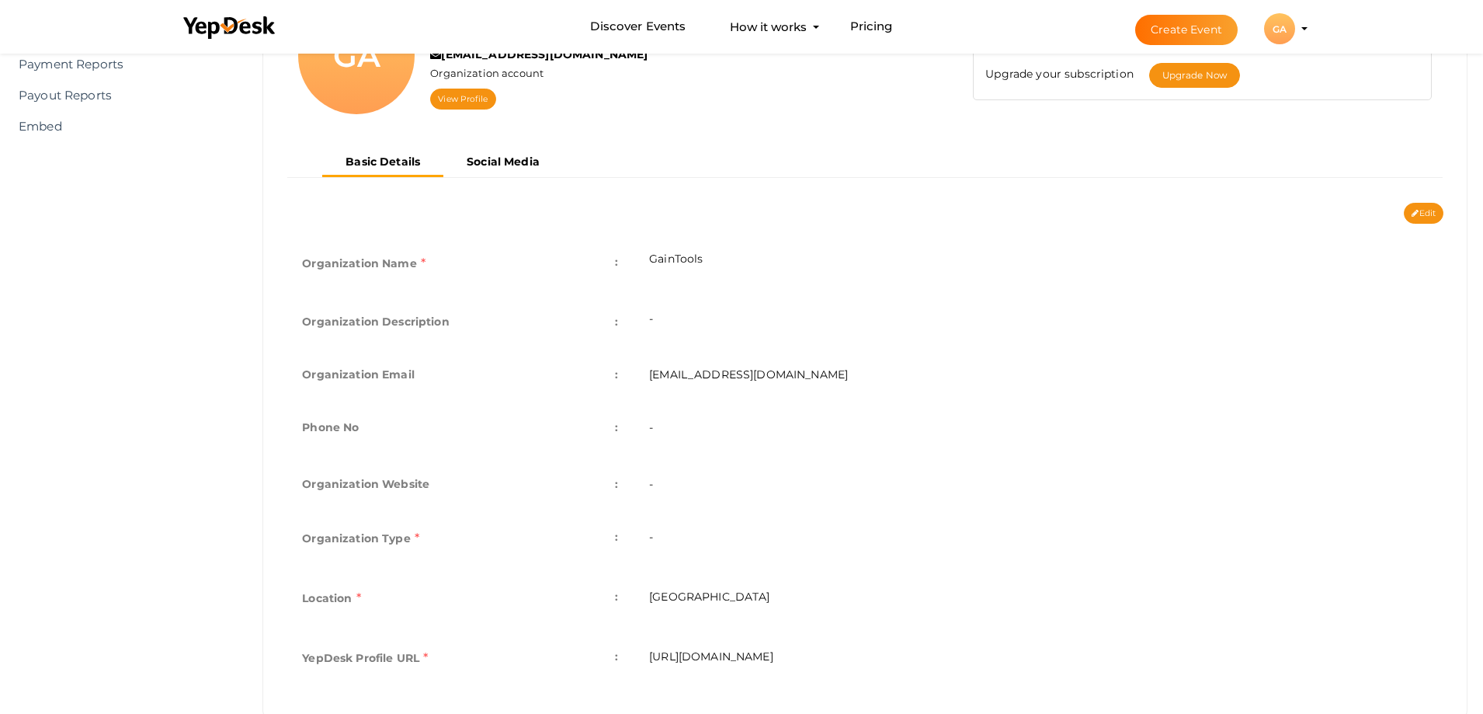
scroll to position [231, 0]
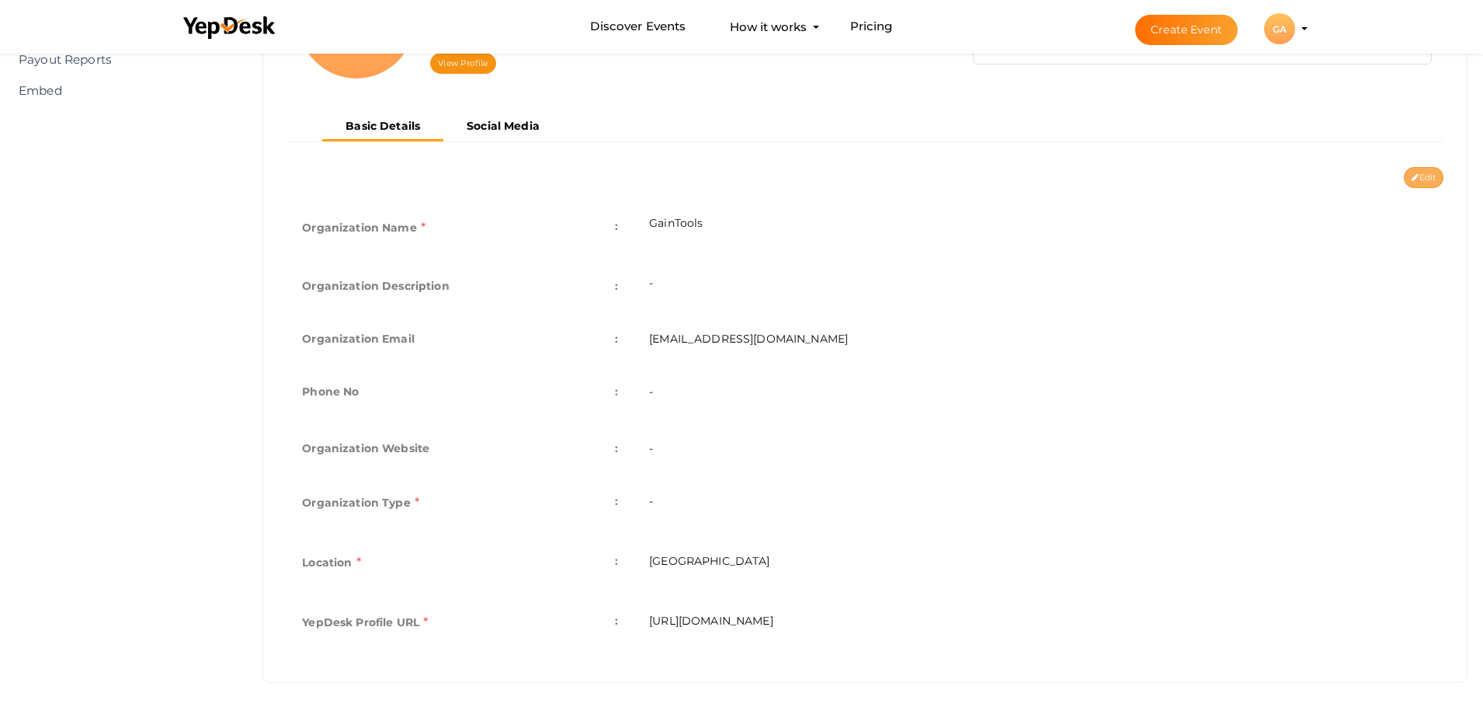
click at [1415, 180] on icon at bounding box center [1415, 178] width 7 height 9
type input "GainTools"
type input "[EMAIL_ADDRESS][DOMAIN_NAME]"
select select "9"
type input "[GEOGRAPHIC_DATA]"
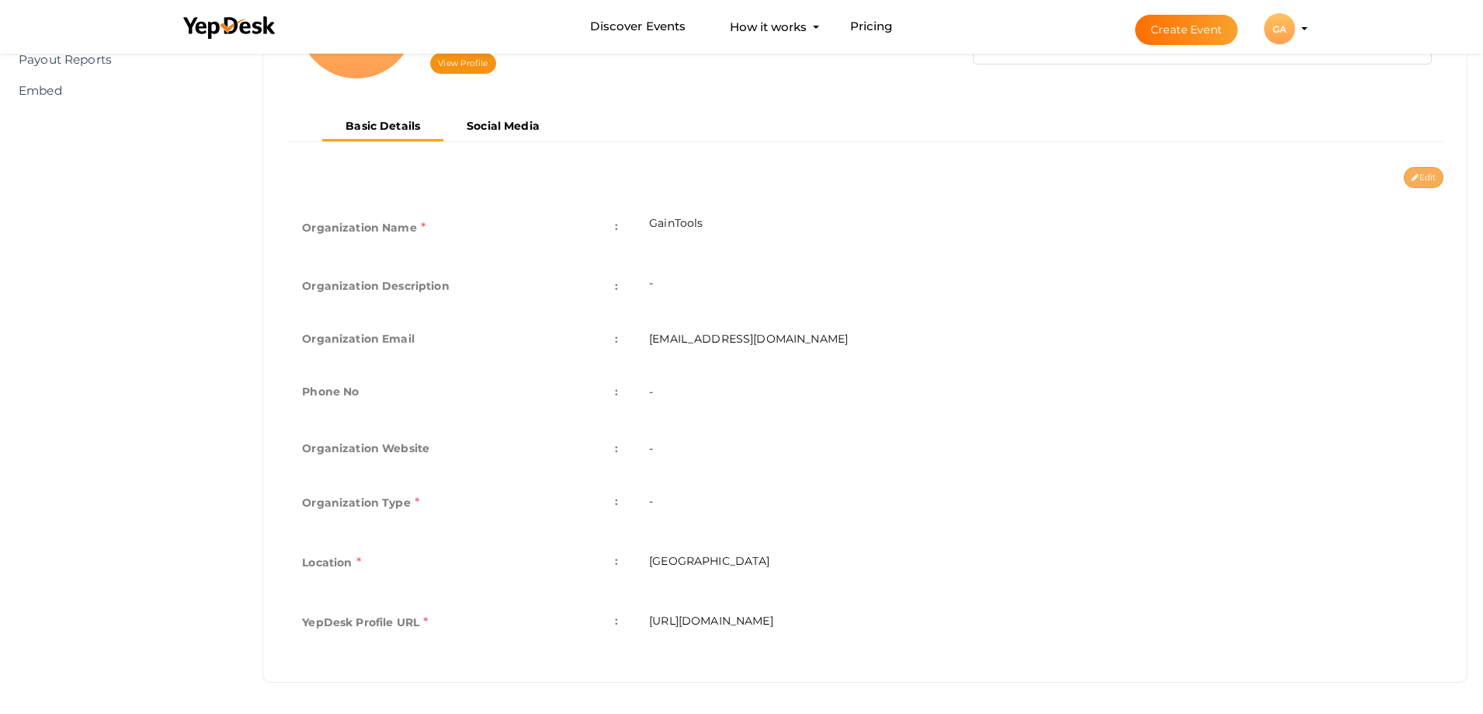
type input "gaintools"
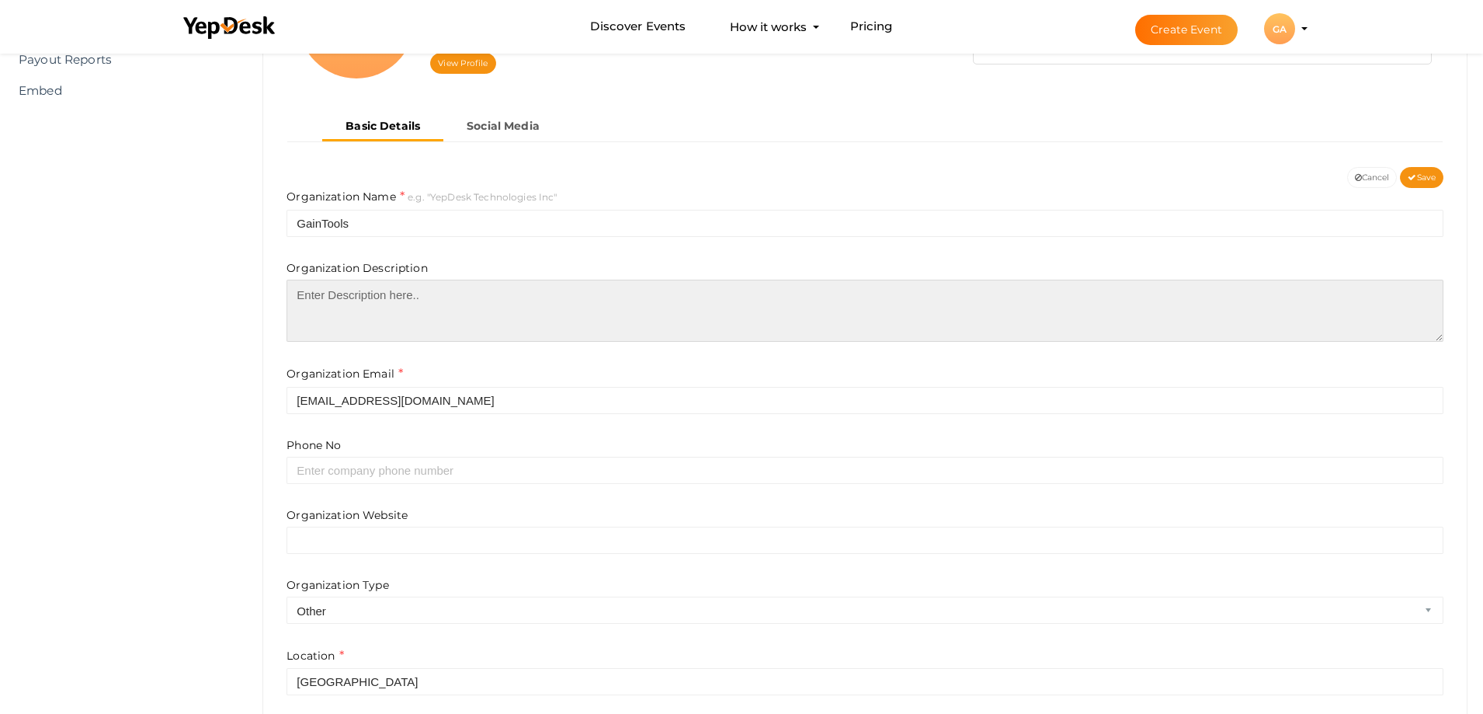
click at [450, 314] on textarea at bounding box center [865, 311] width 1157 height 62
paste textarea "Fast cleaner to eliminate duplicate PST files by GainTools Outlook Duplicate Re…"
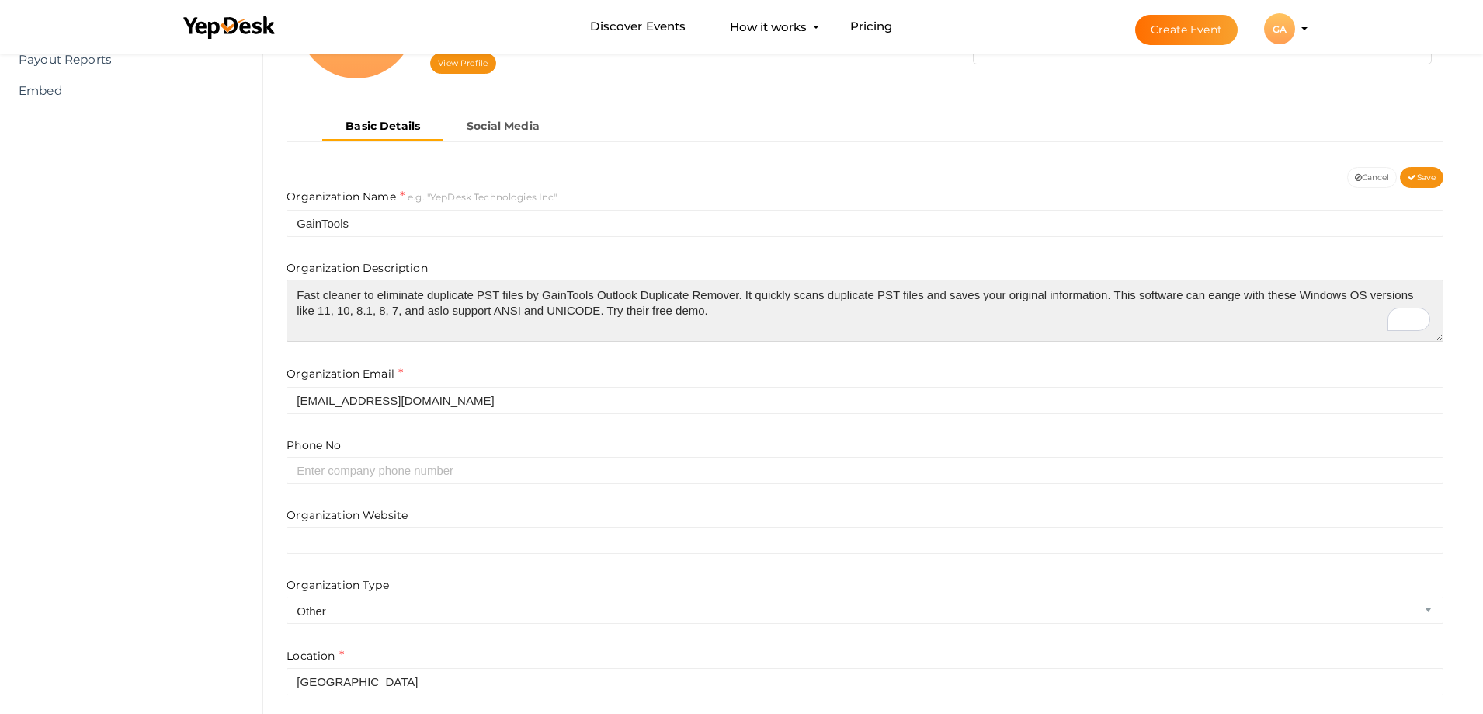
type textarea "Fast cleaner to eliminate duplicate PST files by GainTools Outlook Duplicate Re…"
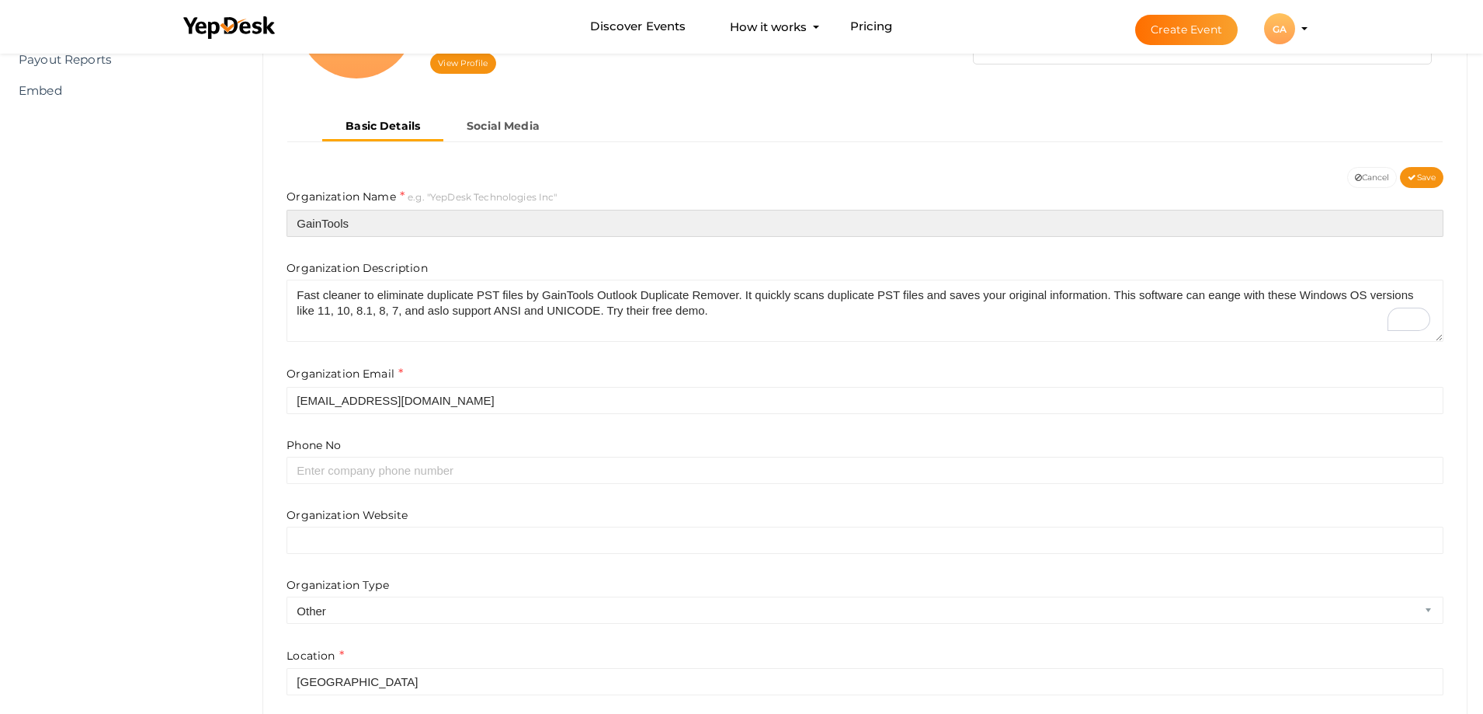
click at [403, 217] on input "GainTools" at bounding box center [865, 223] width 1157 height 27
type input "G"
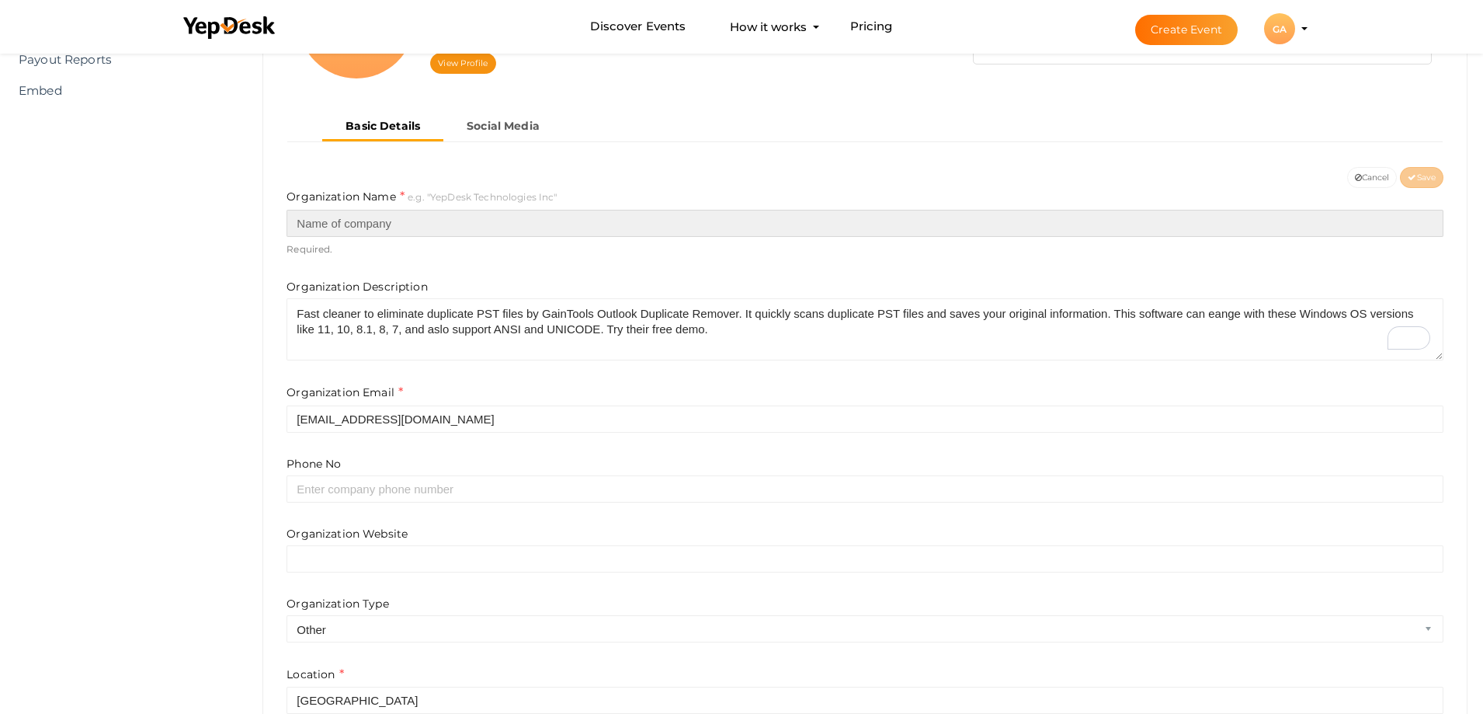
paste input "outlookduplicateremovar"
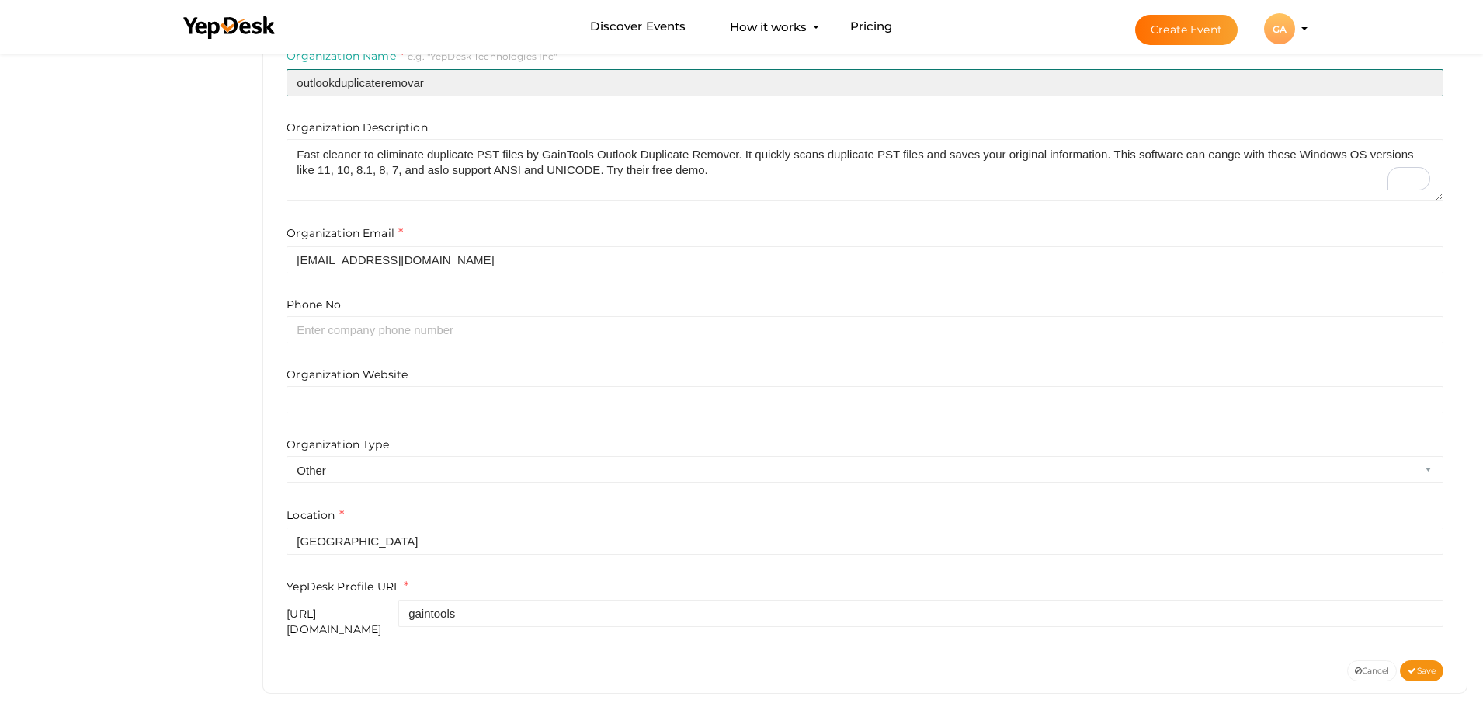
scroll to position [373, 0]
type input "outlookduplicateremovar"
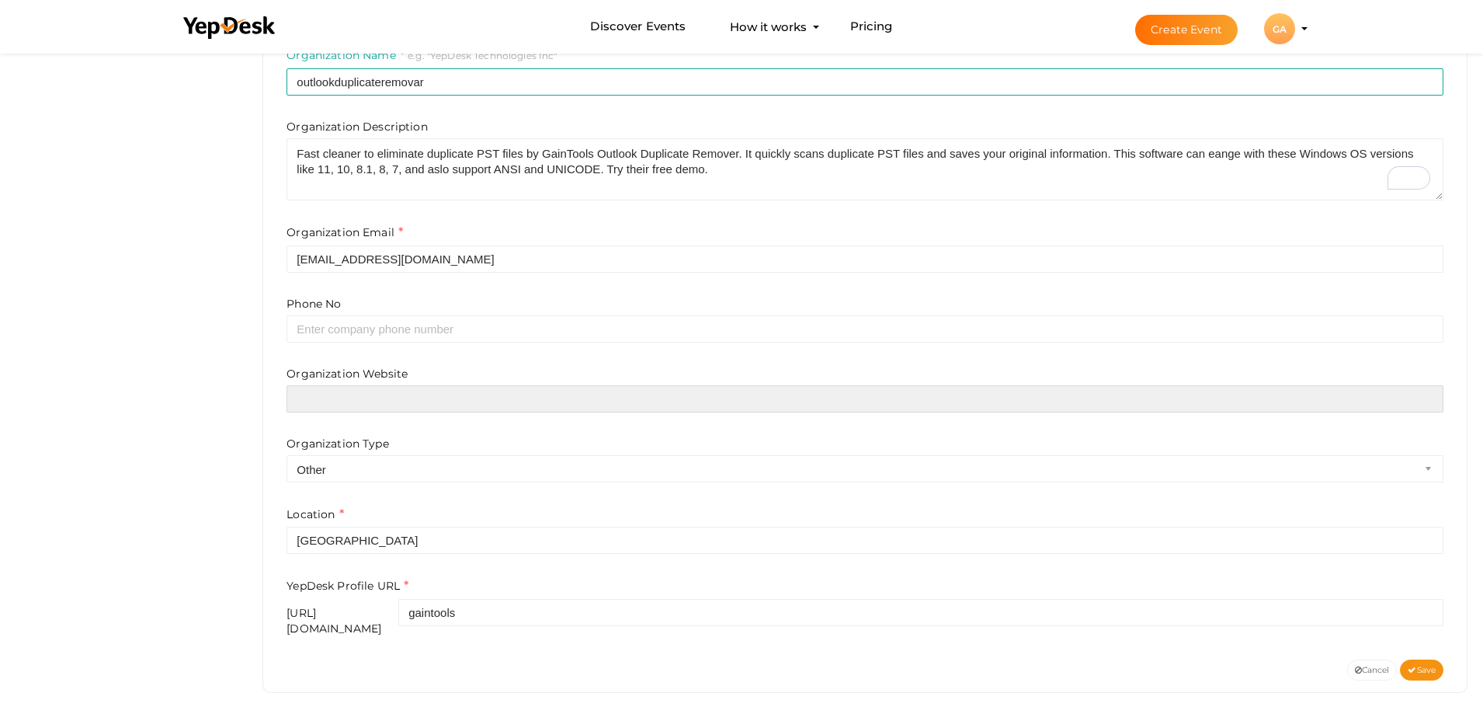
click at [403, 393] on input "text" at bounding box center [865, 398] width 1157 height 27
paste input "https://www.gaintools.com/pst/duplicate/"
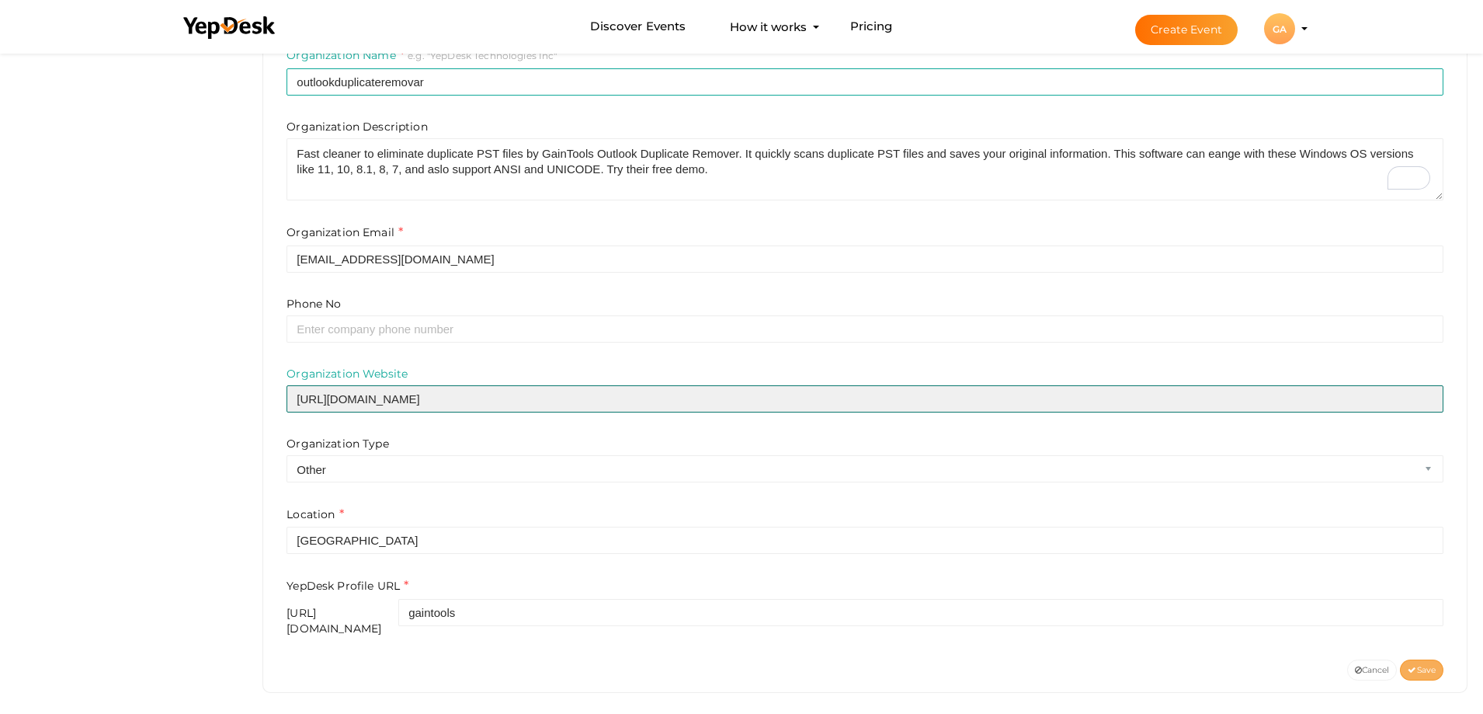
type input "https://www.gaintools.com/pst/duplicate/"
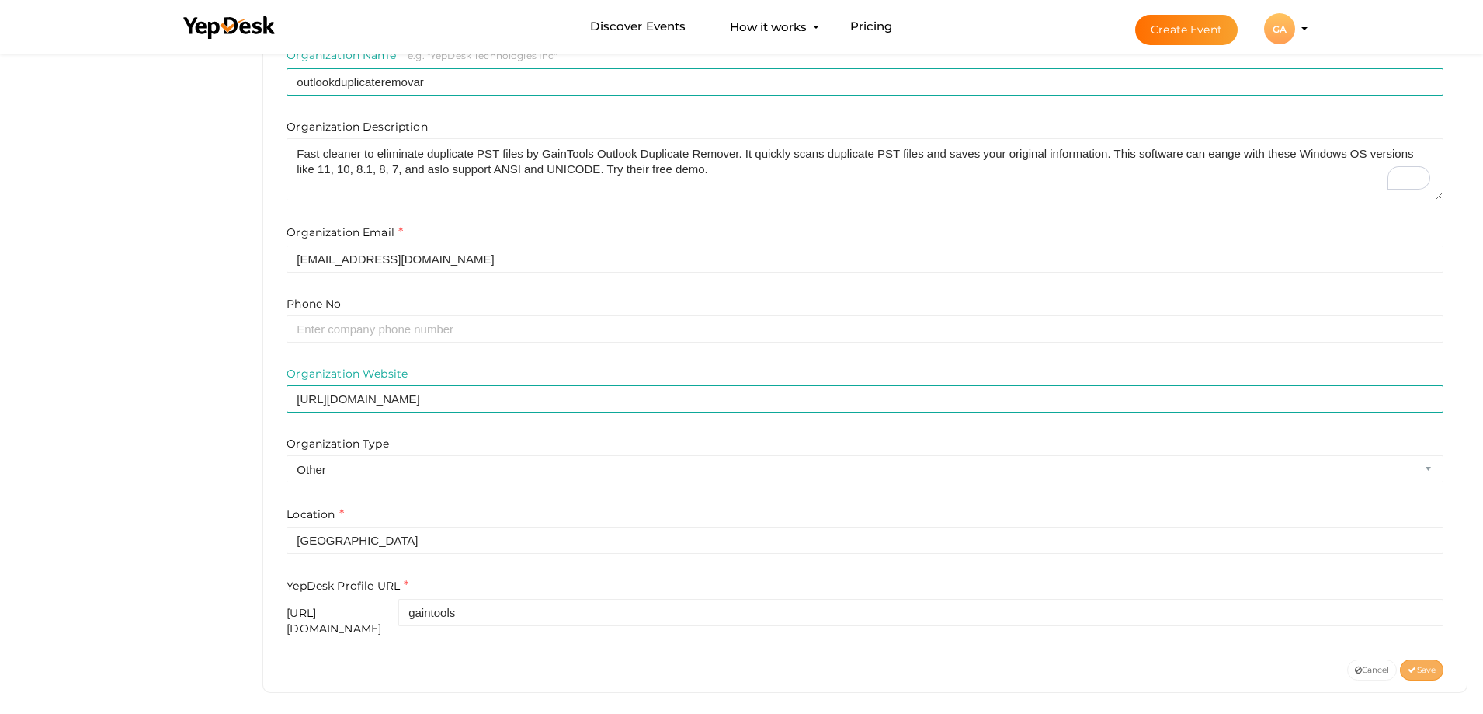
click at [1431, 665] on span "Save" at bounding box center [1422, 670] width 28 height 10
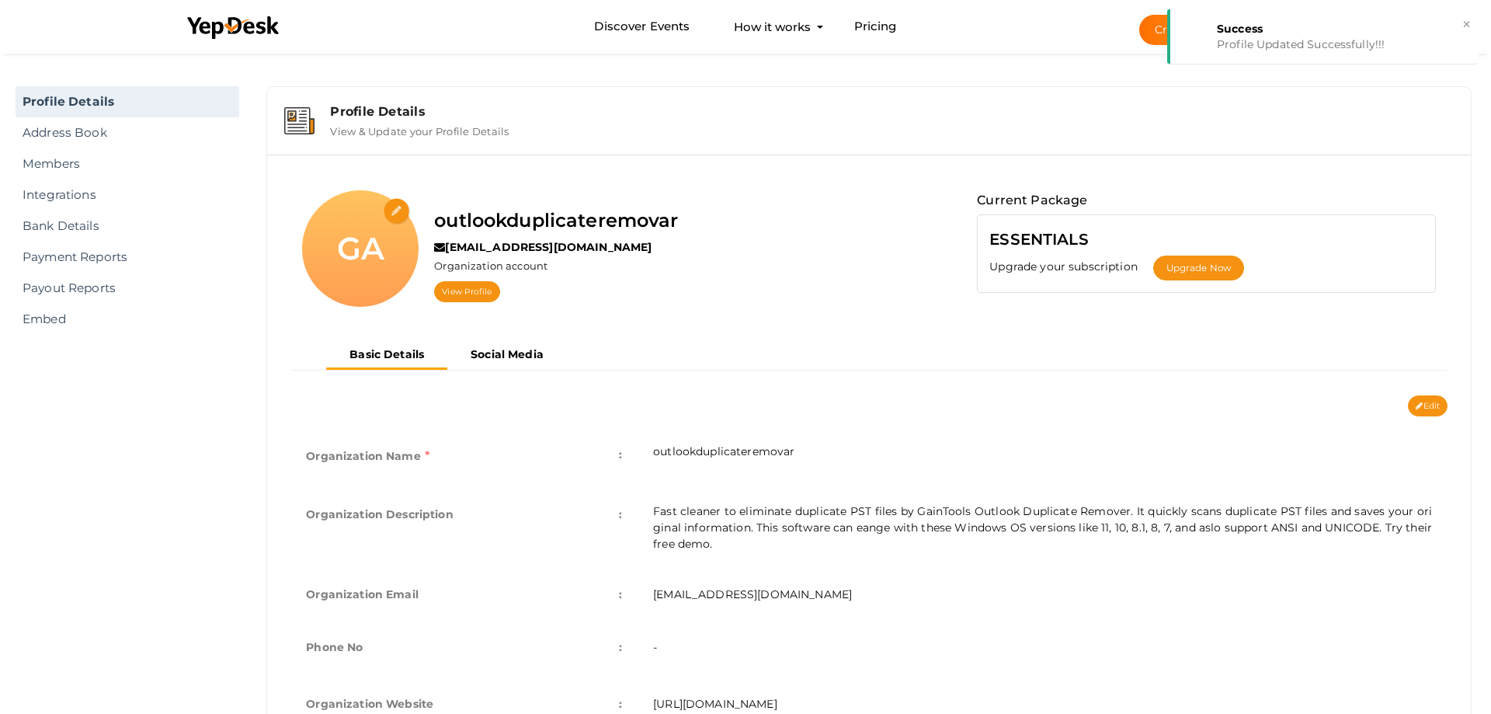
scroll to position [0, 0]
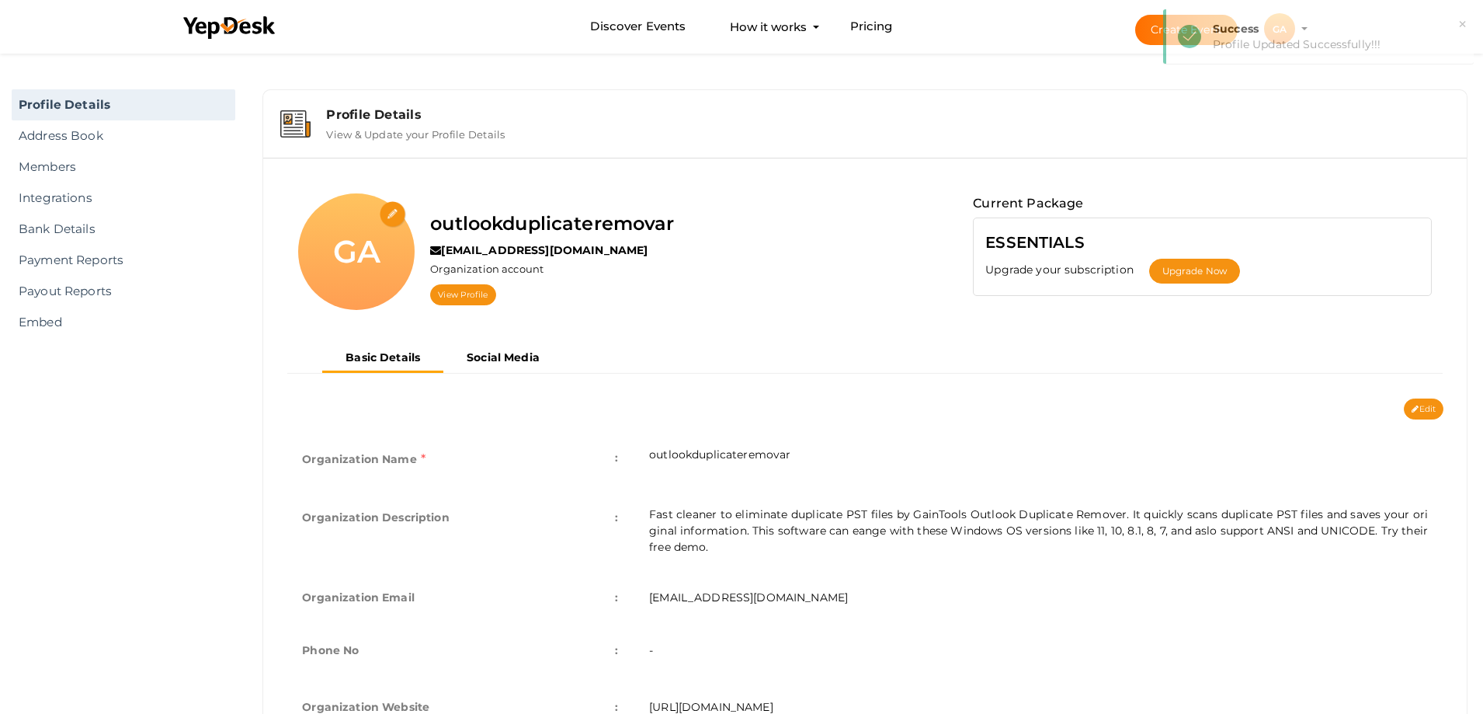
click at [397, 212] on input "file" at bounding box center [393, 214] width 27 height 27
type input "C:\fakepath\gaintools.jpg"
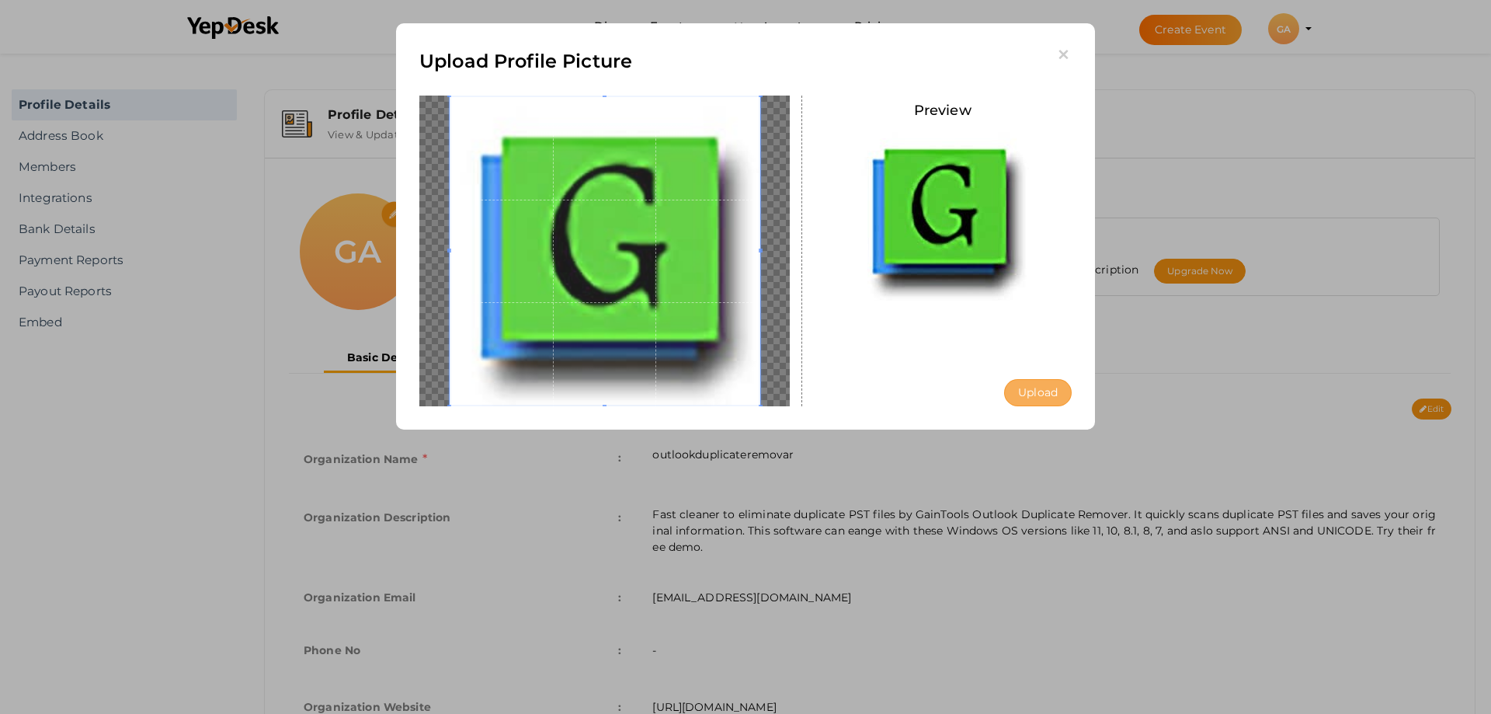
click at [1033, 384] on button "Upload" at bounding box center [1038, 392] width 68 height 27
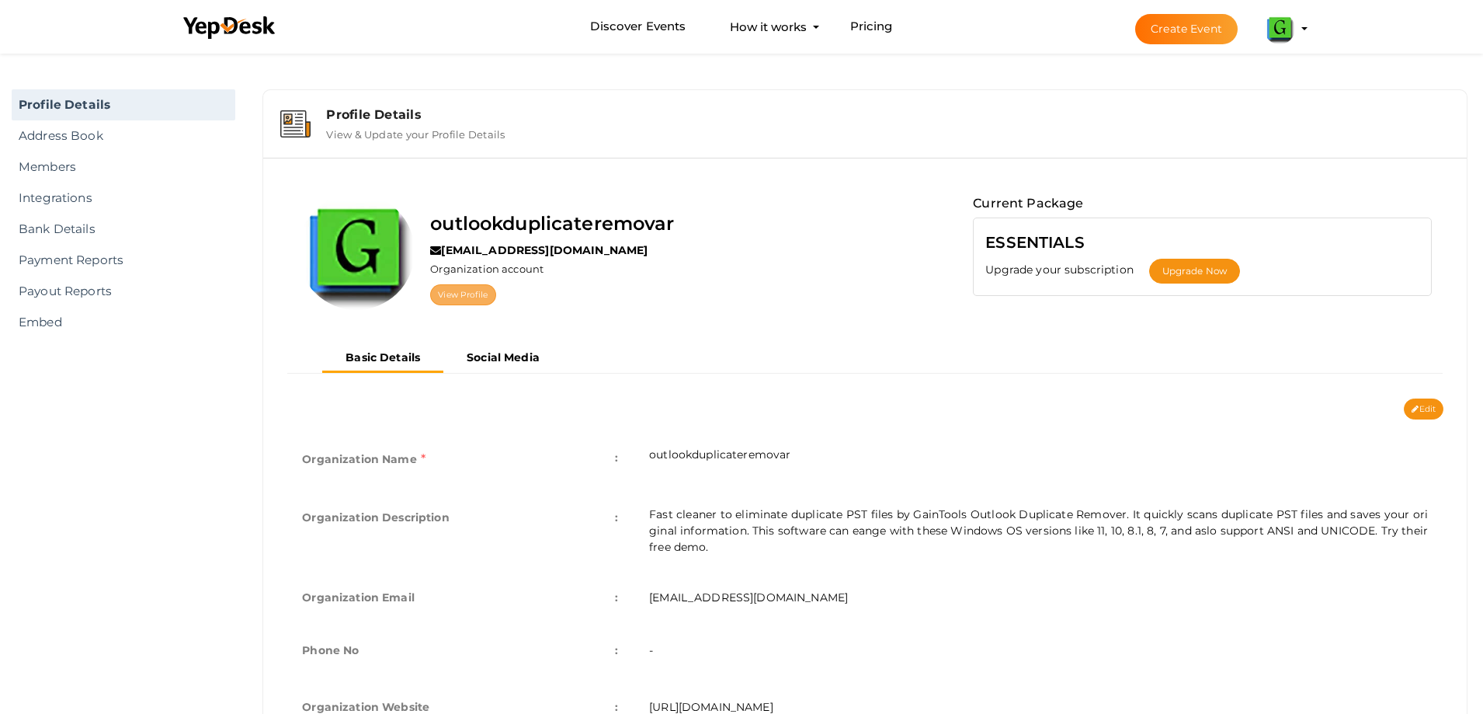
click at [443, 290] on link "View Profile" at bounding box center [462, 294] width 65 height 21
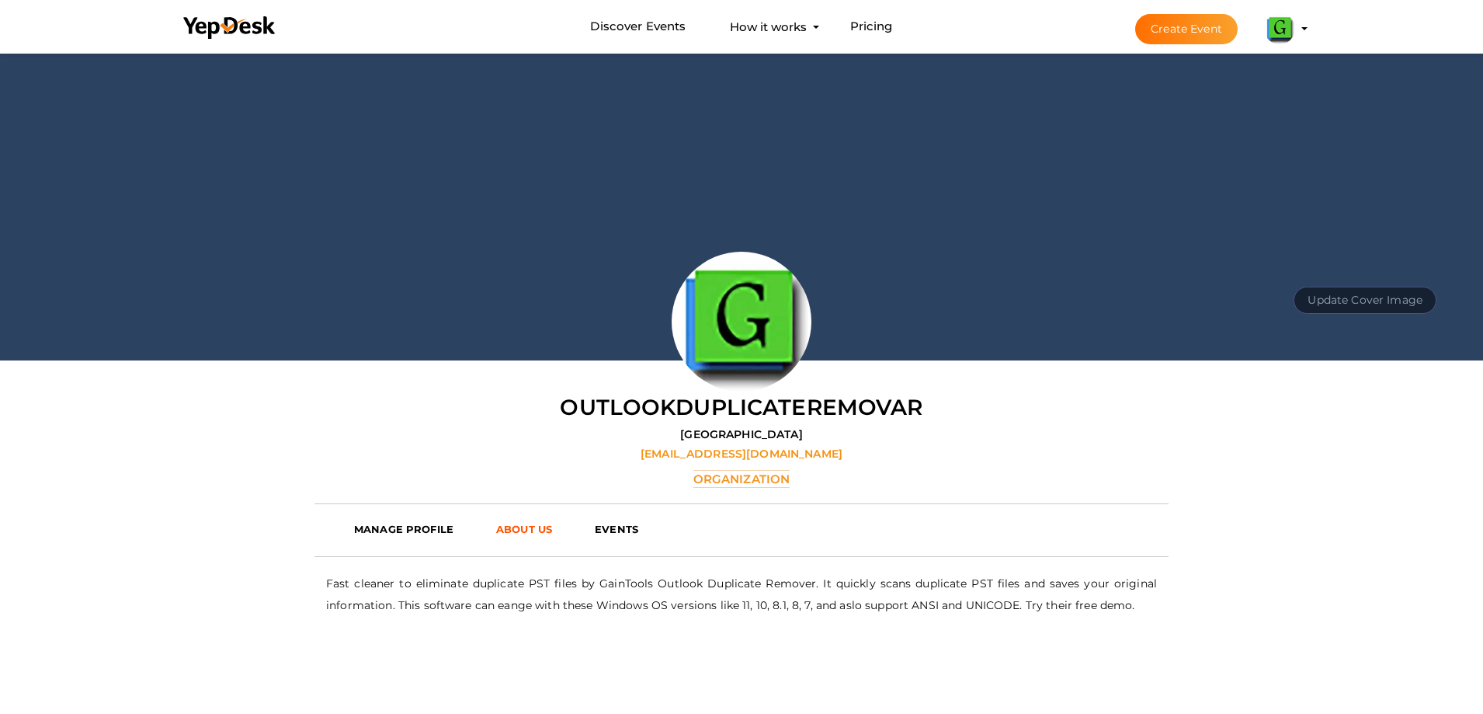
click at [527, 520] on link "ABOUT US" at bounding box center [534, 528] width 99 height 23
click at [507, 528] on b "ABOUT US" at bounding box center [524, 529] width 56 height 12
click at [1295, 30] on img at bounding box center [1279, 28] width 31 height 31
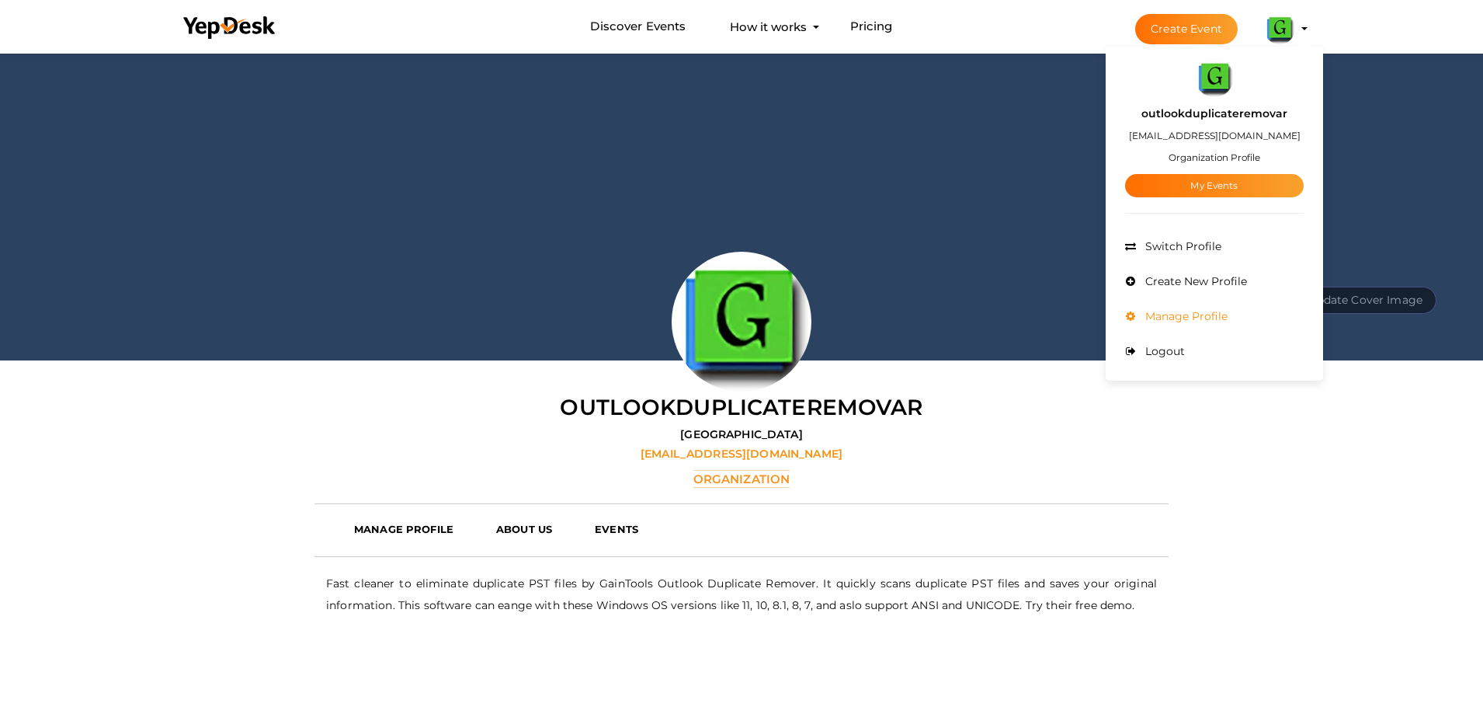
click at [1198, 322] on span "Manage Profile" at bounding box center [1185, 316] width 86 height 14
click at [1198, 322] on div "Update Cover Image Upload" at bounding box center [741, 205] width 1483 height 311
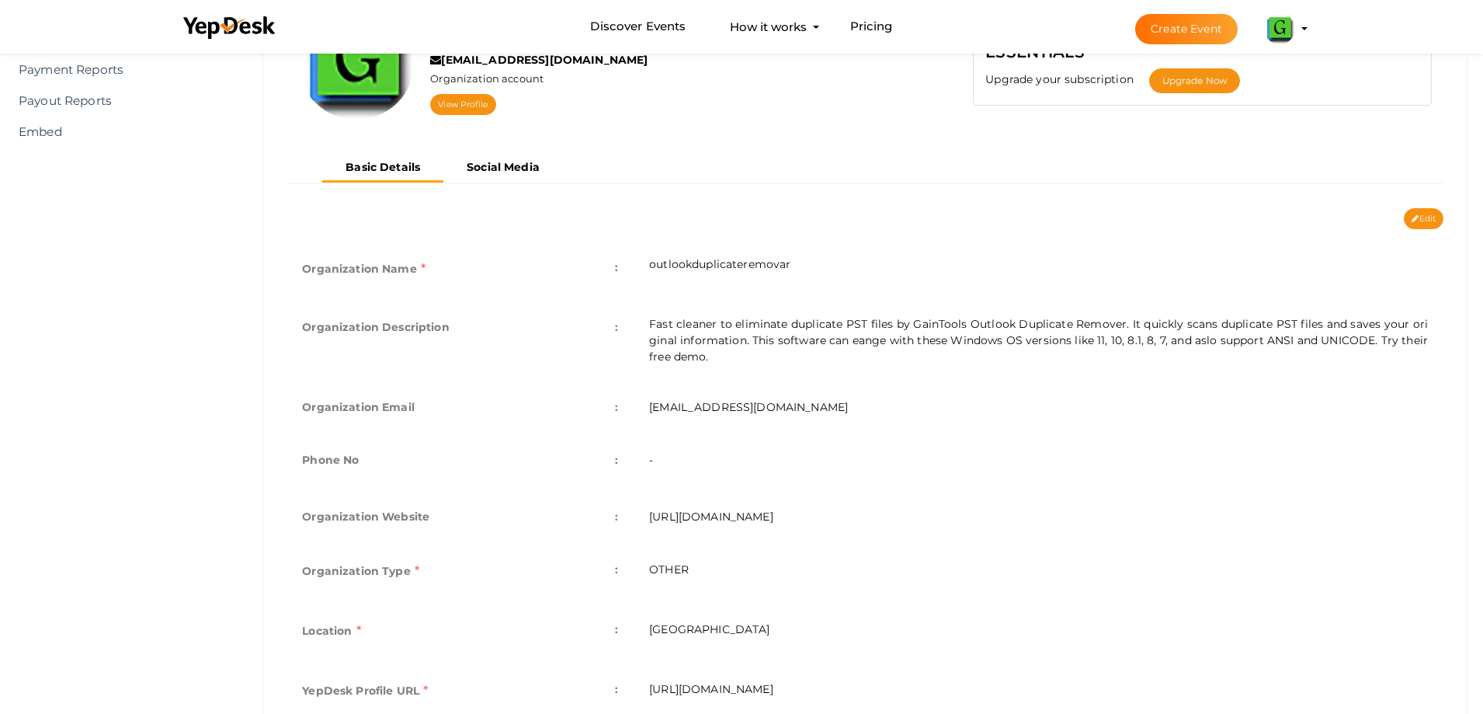
scroll to position [233, 0]
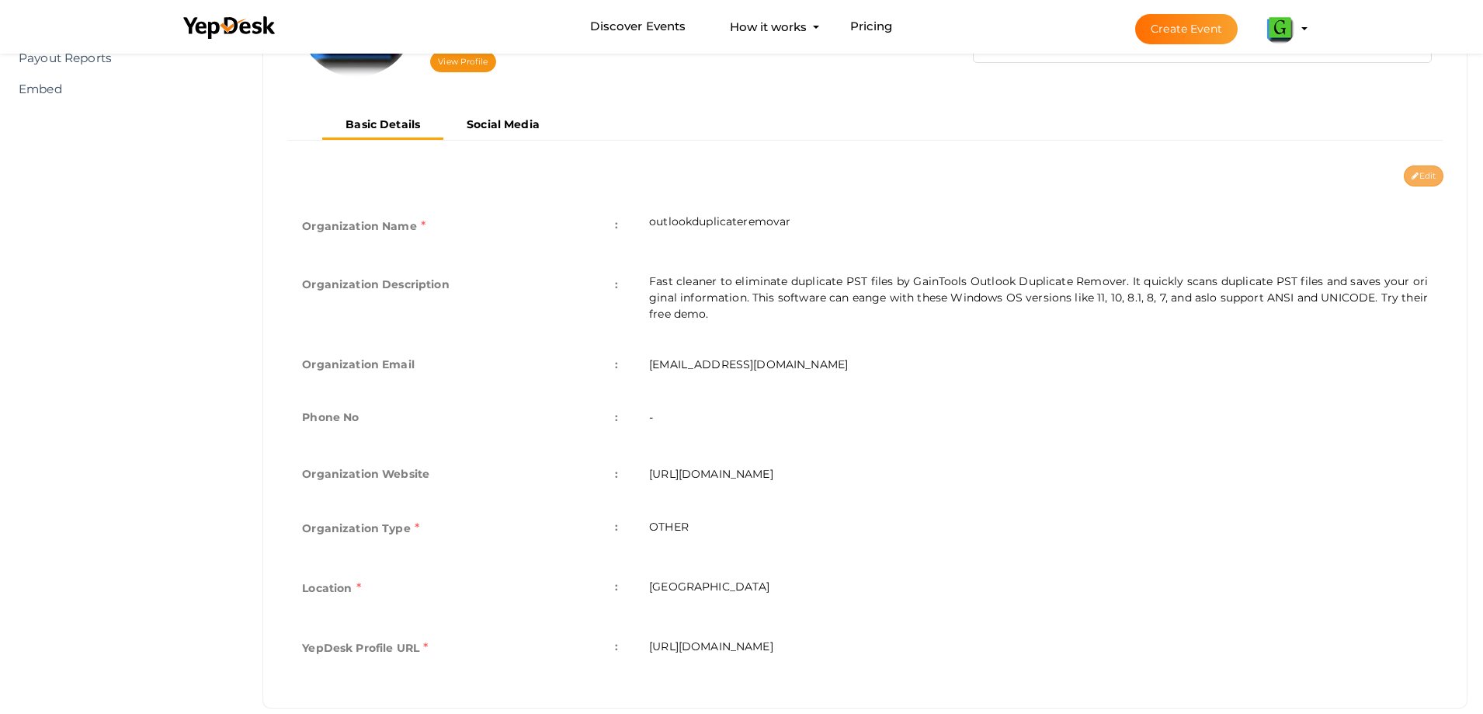
click at [1435, 169] on button "Edit" at bounding box center [1424, 175] width 40 height 21
type input "outlookduplicateremovar"
type textarea "Fast cleaner to eliminate duplicate PST files by GainTools Outlook Duplicate Re…"
type input "[EMAIL_ADDRESS][DOMAIN_NAME]"
type input "https://www.gaintools.com/pst/duplicate/"
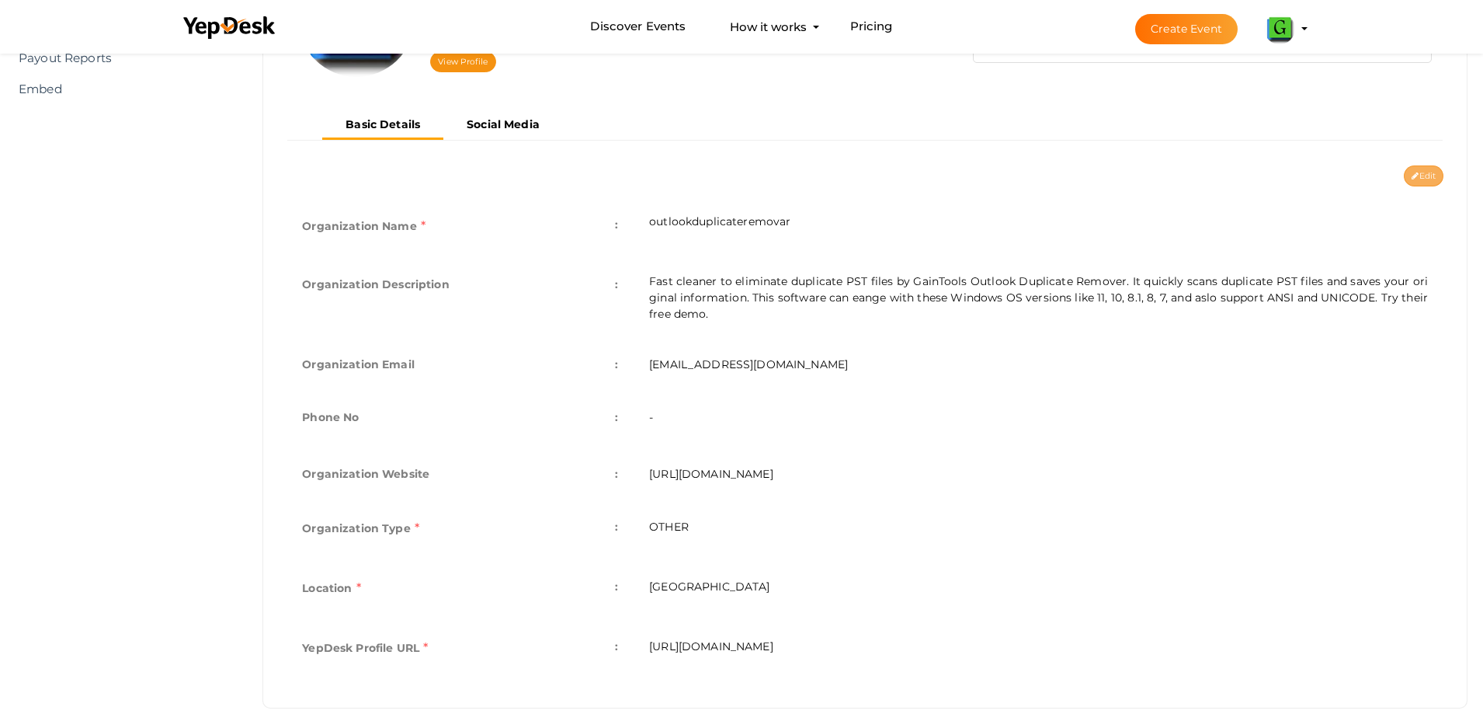
select select "9"
type input "[GEOGRAPHIC_DATA]"
type input "gaintools"
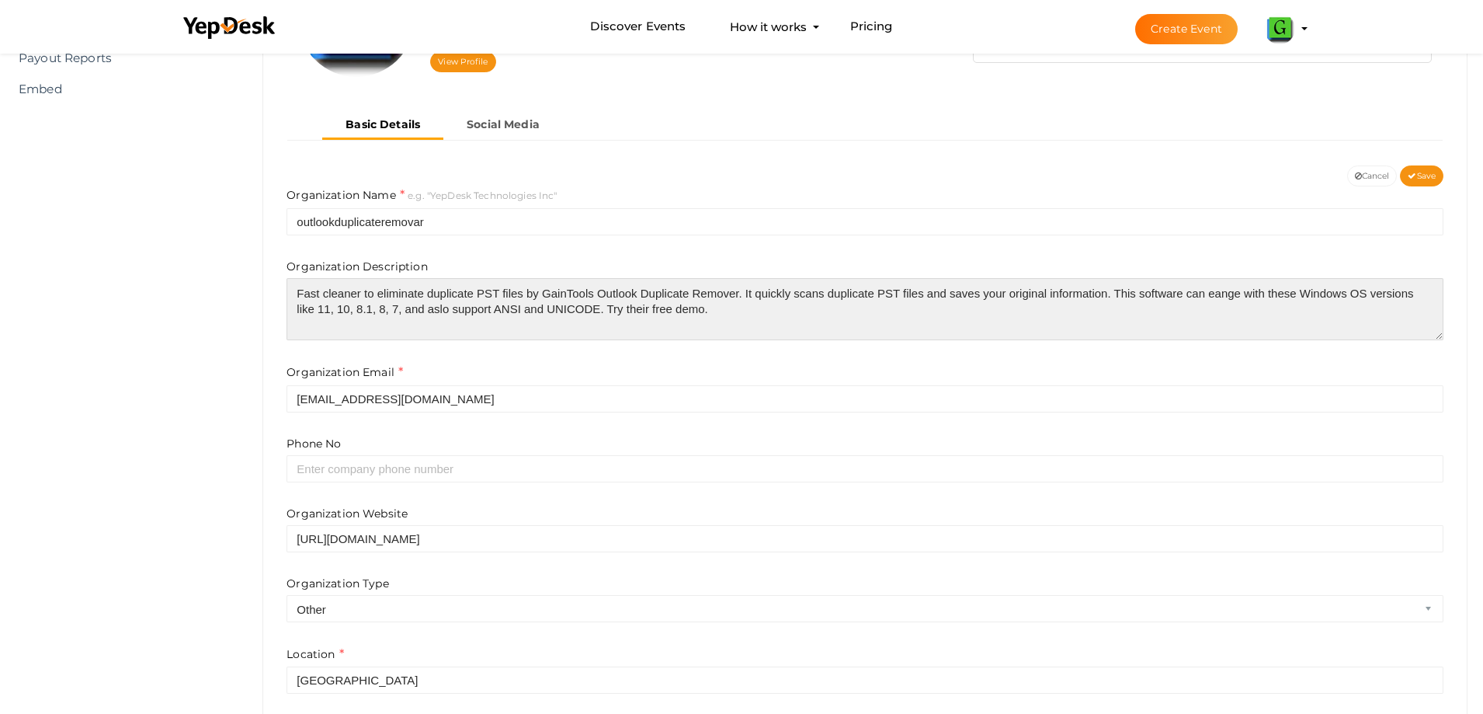
click at [748, 317] on textarea "Fast cleaner to eliminate duplicate PST files by GainTools Outlook Duplicate Re…" at bounding box center [865, 309] width 1157 height 62
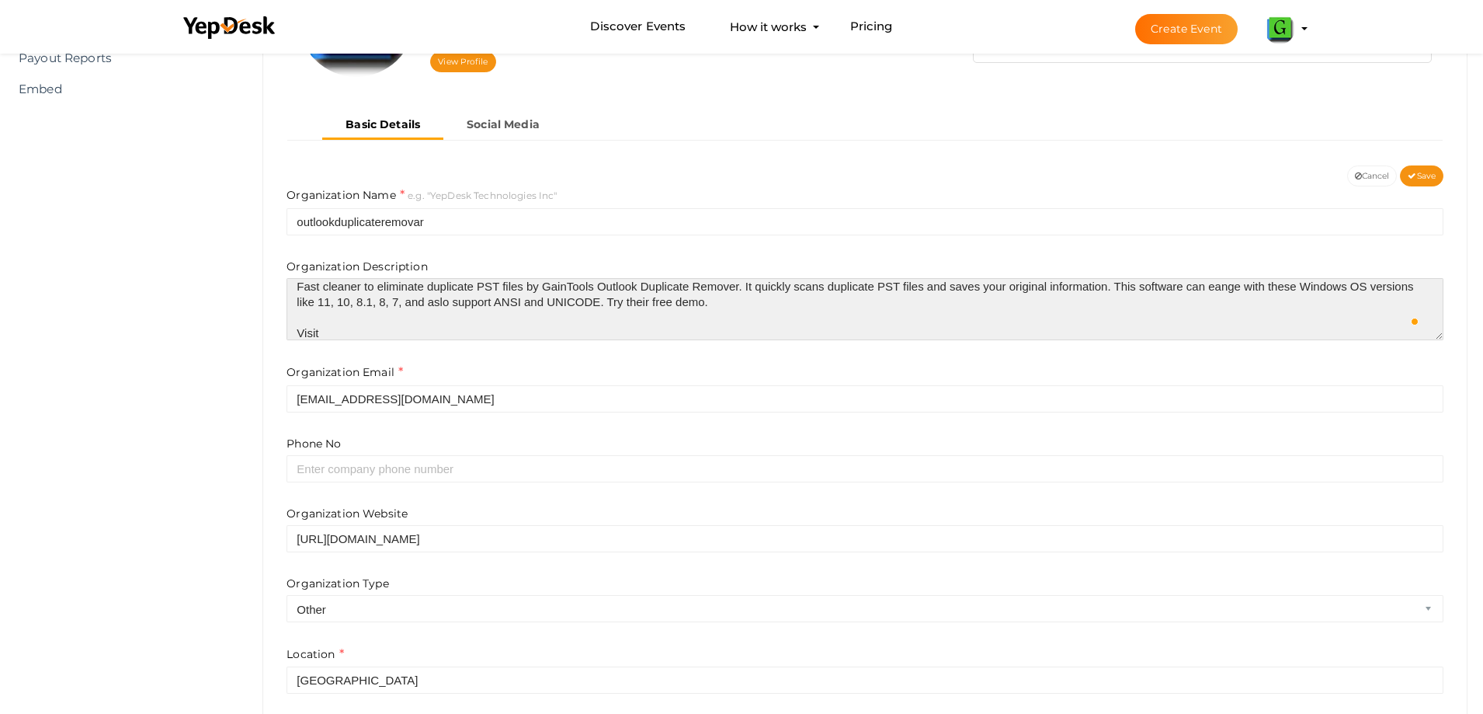
scroll to position [7, 0]
paste textarea "https://www.gaintools.com/pst/duplicate/"
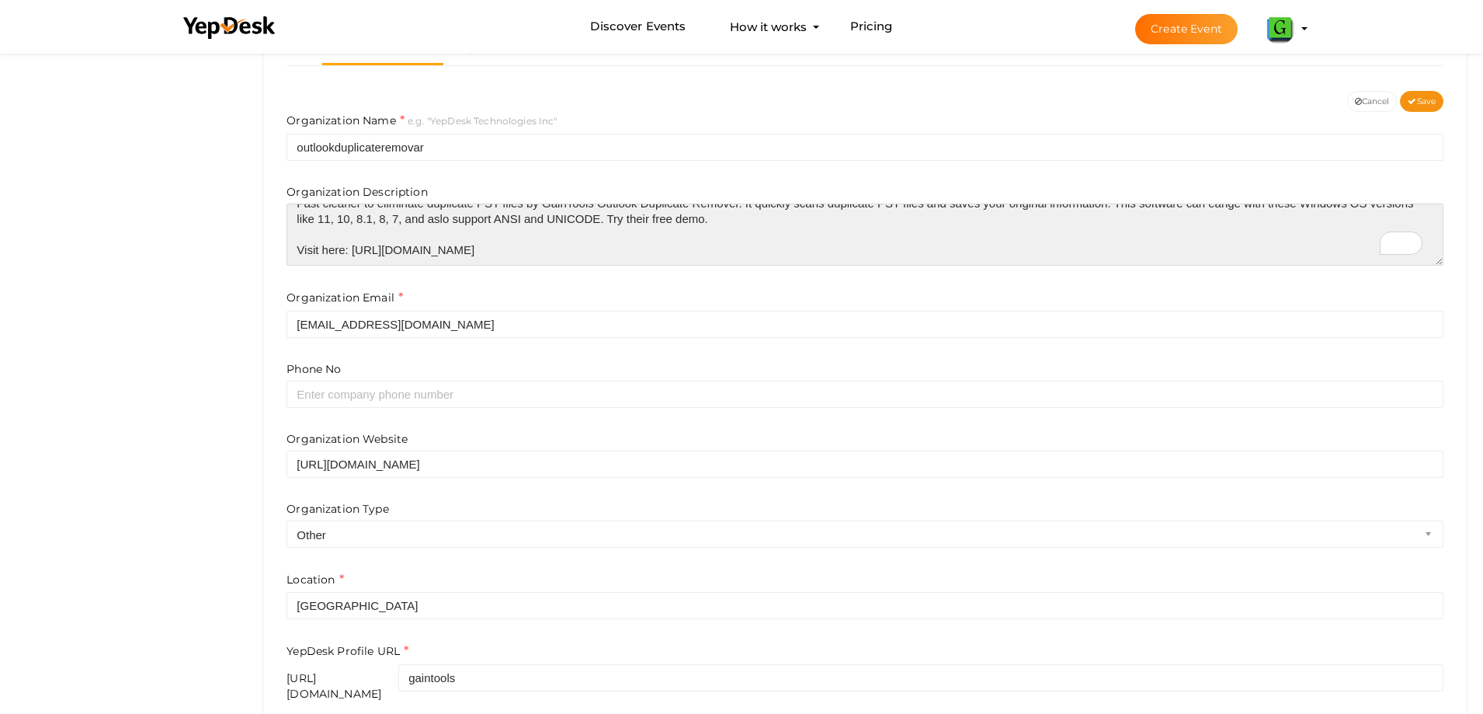
scroll to position [373, 0]
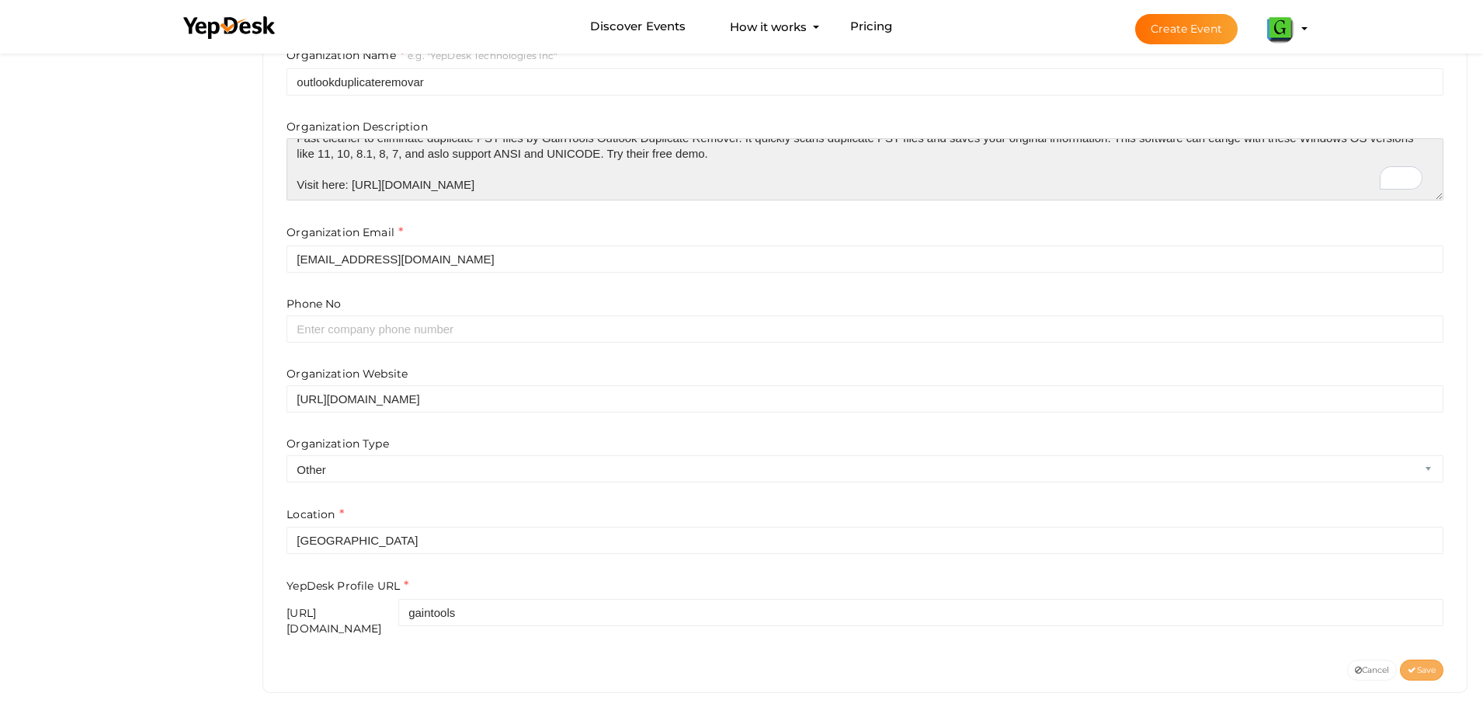
type textarea "Fast cleaner to eliminate duplicate PST files by GainTools Outlook Duplicate Re…"
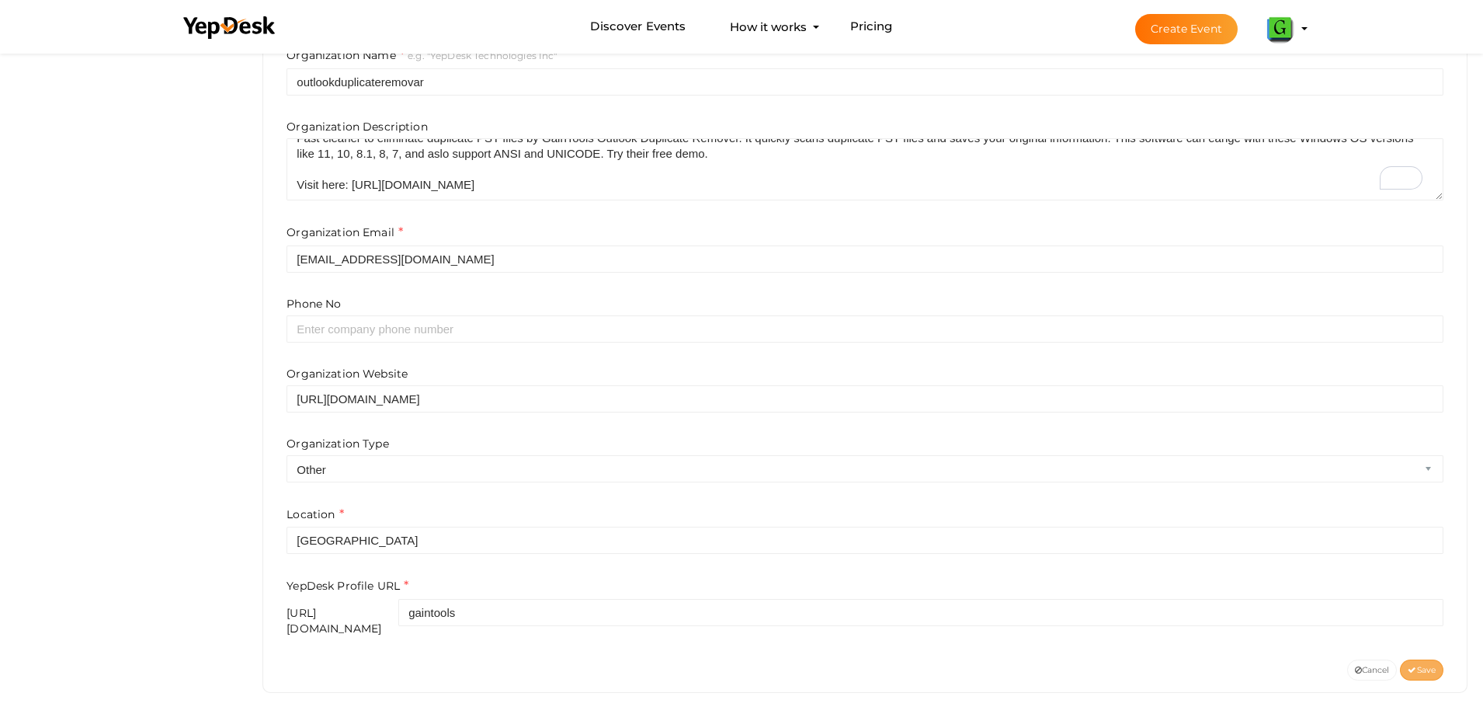
click at [1434, 665] on span "Save" at bounding box center [1422, 670] width 28 height 10
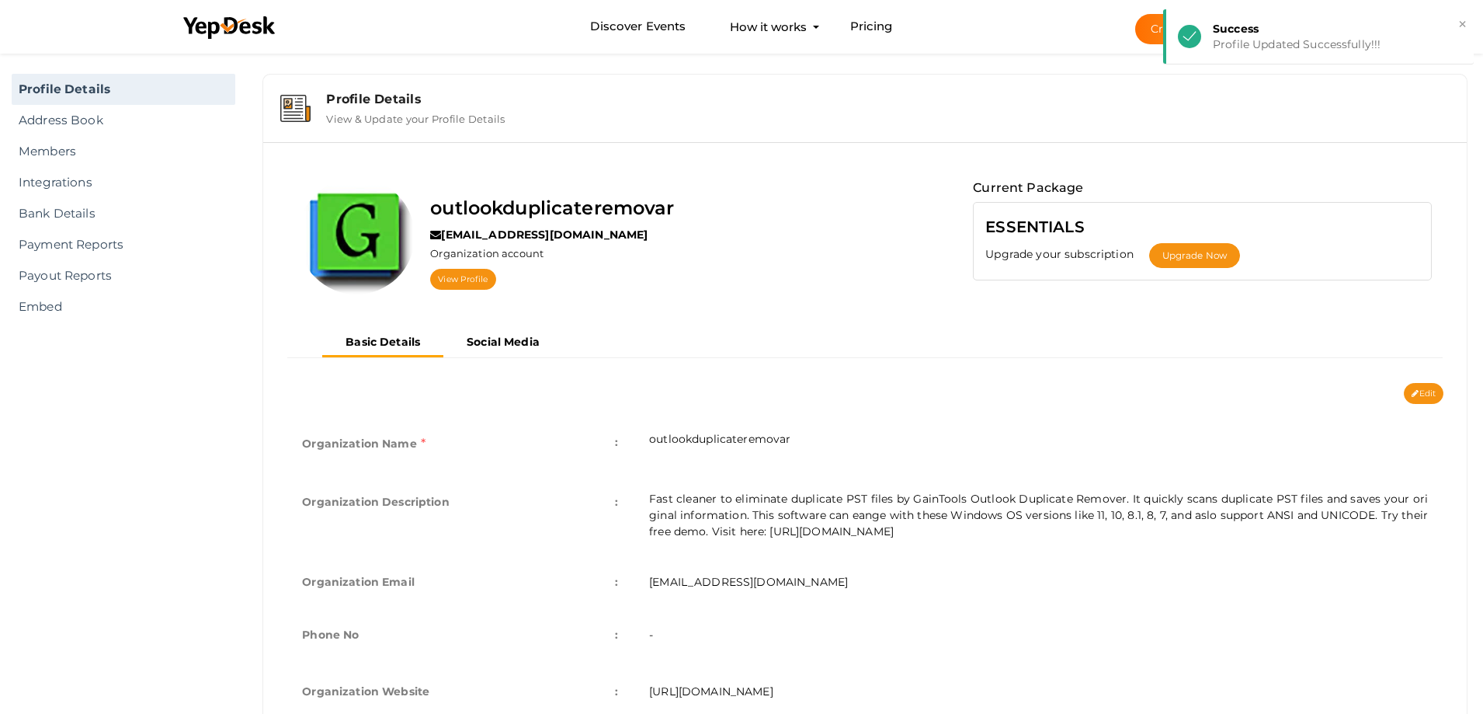
scroll to position [0, 0]
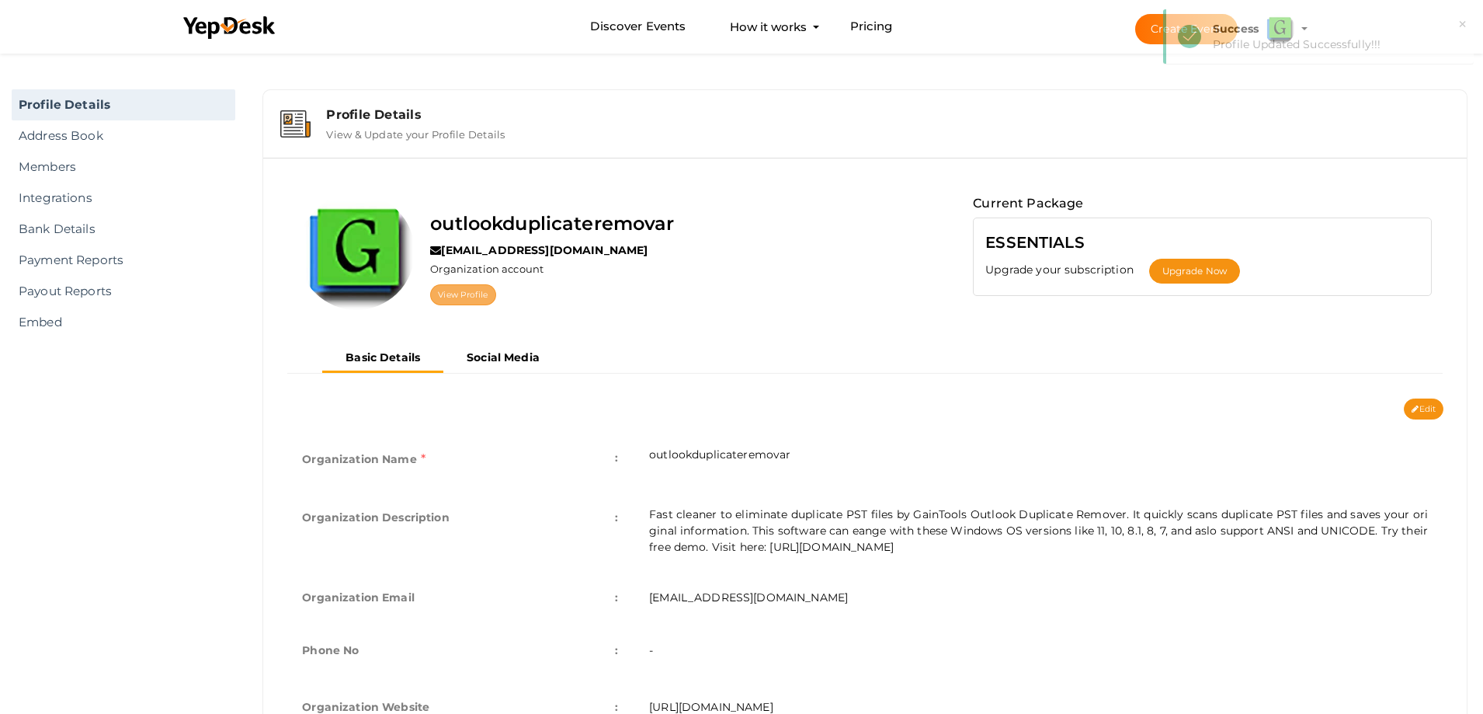
click at [468, 292] on link "View Profile" at bounding box center [462, 294] width 65 height 21
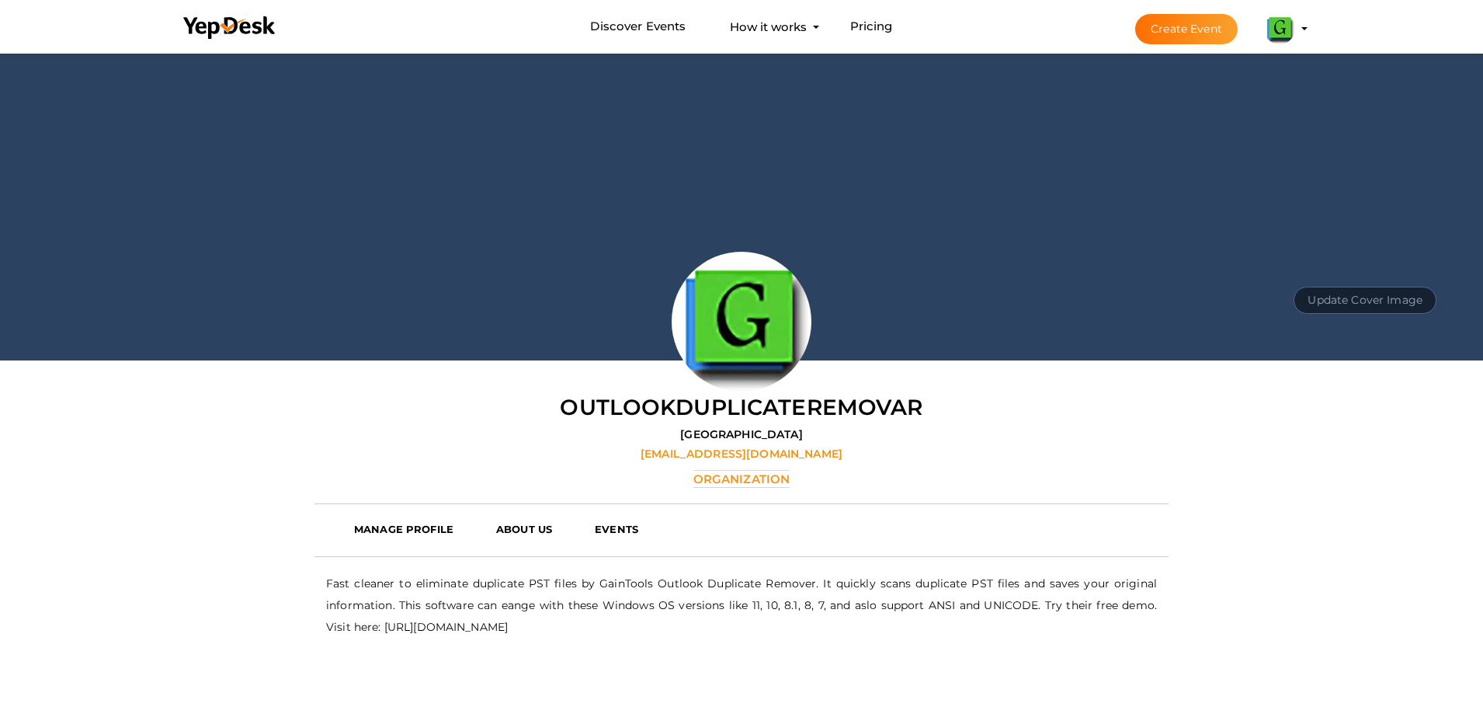
click at [1338, 290] on button "Update Cover Image" at bounding box center [1365, 300] width 143 height 27
click at [1361, 271] on input "file" at bounding box center [1363, 265] width 123 height 27
type input "C:\fakepath\gaintools.png"
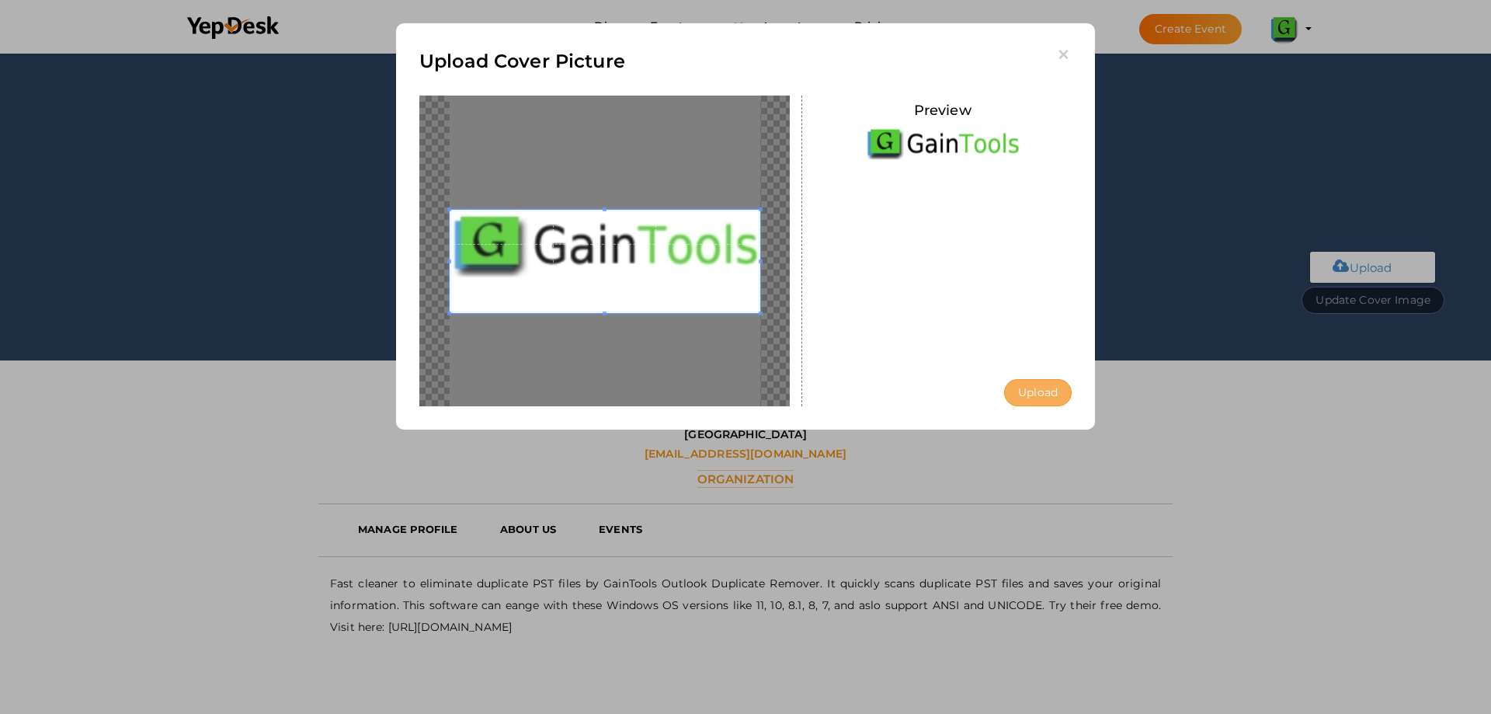
click at [1059, 382] on button "Upload" at bounding box center [1038, 392] width 68 height 27
click at [0, 0] on div "Uploading..." at bounding box center [0, 0] width 0 height 0
